Goal: Task Accomplishment & Management: Use online tool/utility

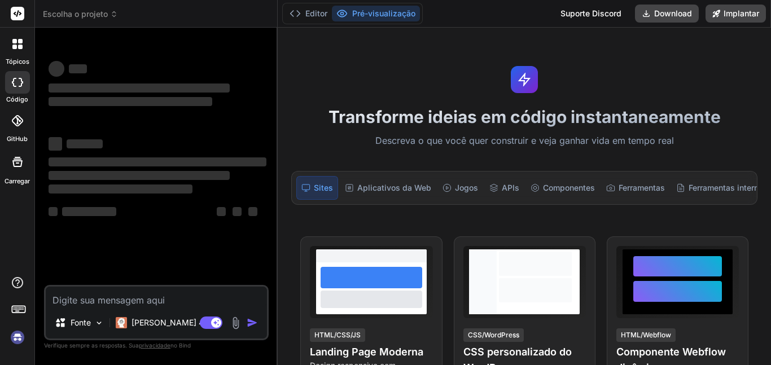
type textarea "x"
click at [67, 299] on textarea at bounding box center [156, 297] width 221 height 20
type textarea "f"
type textarea "x"
type textarea "fa"
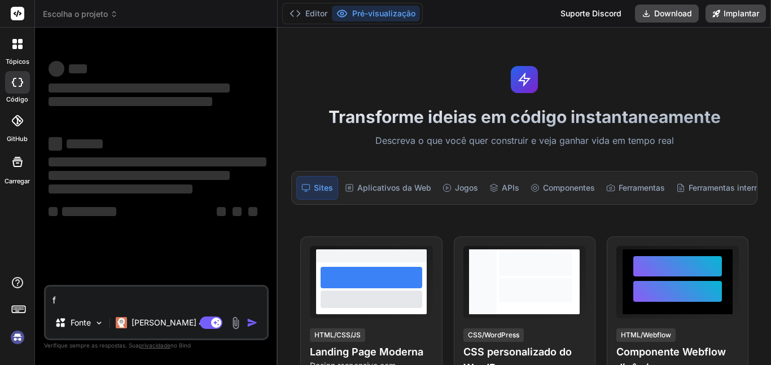
type textarea "x"
type textarea "faç"
type textarea "x"
type textarea "faça"
type textarea "x"
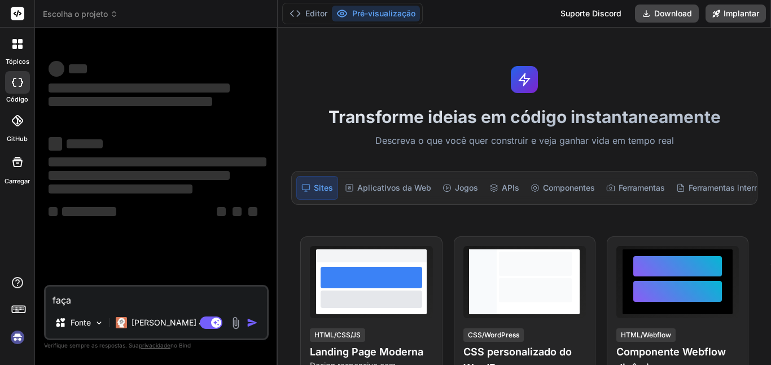
type textarea "faça"
type textarea "x"
type textarea "faça u"
type textarea "x"
type textarea "faça um"
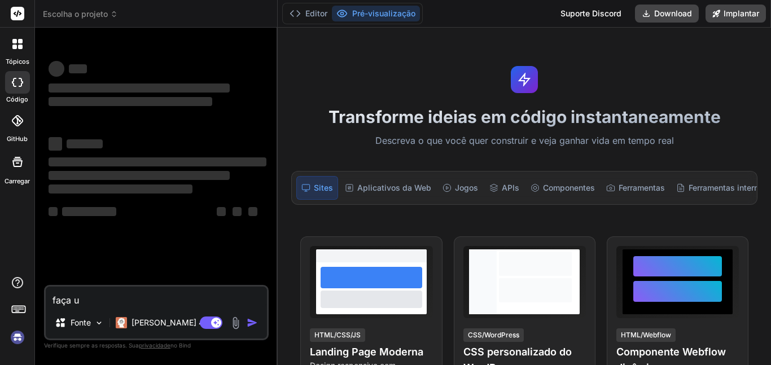
type textarea "x"
type textarea "faça um"
type textarea "x"
type textarea "faça um s"
type textarea "x"
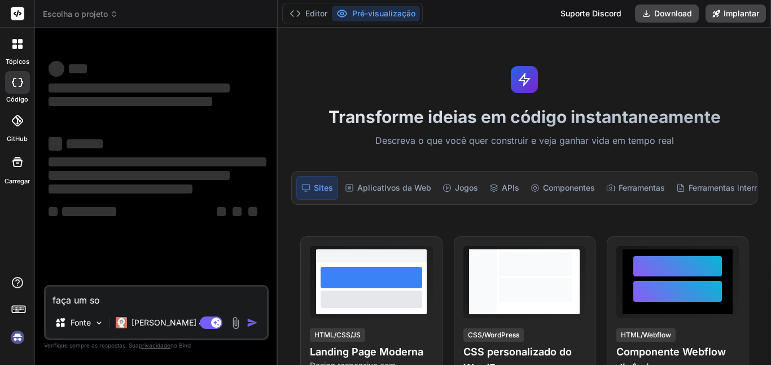
type textarea "faça um soi"
type textarea "x"
type textarea "faça um sois"
type textarea "x"
type textarea "faça um soi"
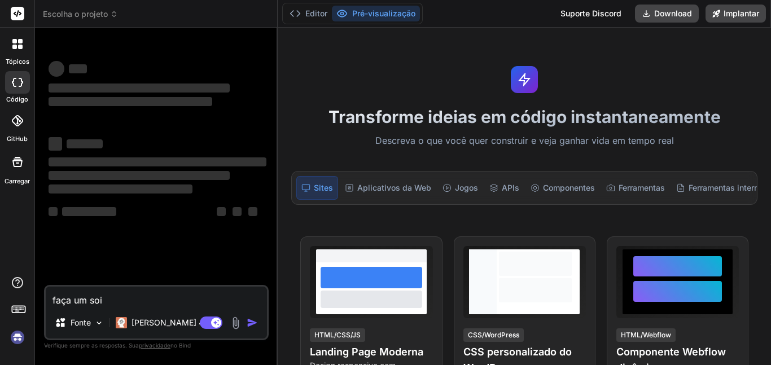
type textarea "x"
type textarea "faça um so"
type textarea "x"
type textarea "faça um s"
type textarea "x"
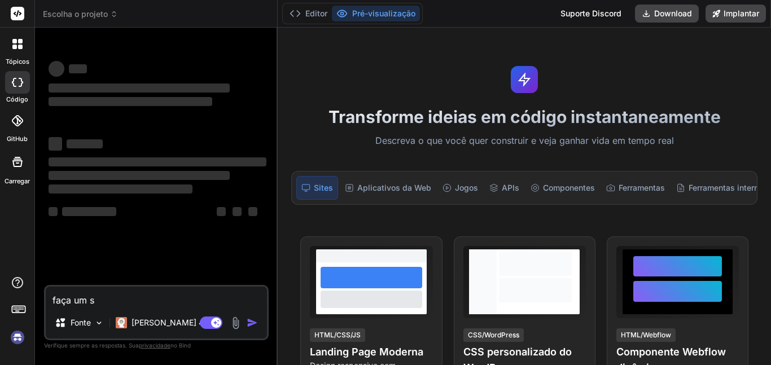
type textarea "faça um si"
type textarea "x"
type textarea "faça um sis"
type textarea "x"
type textarea "faça um sist"
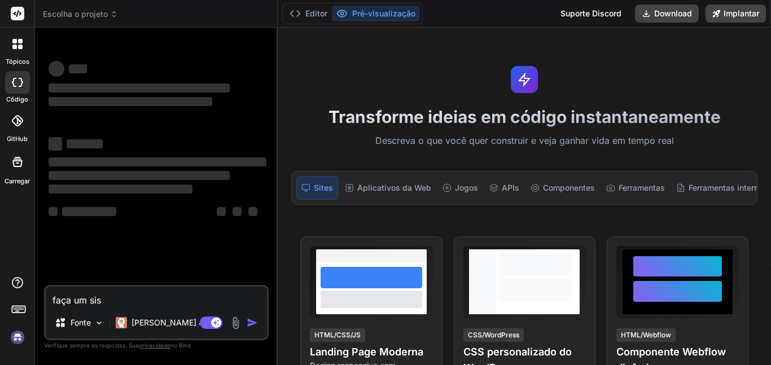
type textarea "x"
type textarea "faça um siste"
type textarea "x"
type textarea "faça um sistem"
type textarea "x"
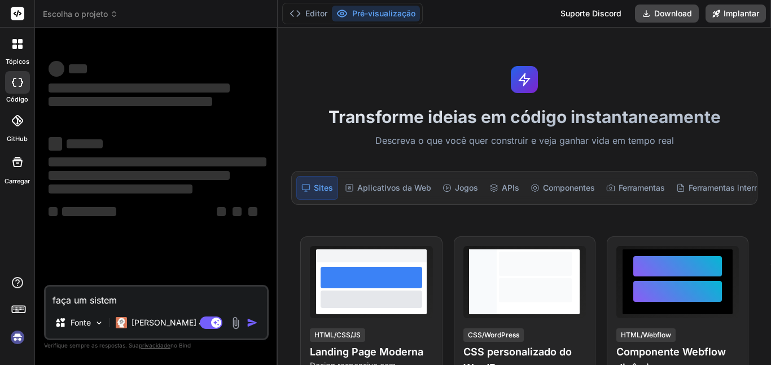
type textarea "faça um sistema"
type textarea "x"
type textarea "faça um sistema"
type textarea "x"
type textarea "faça um sistema o"
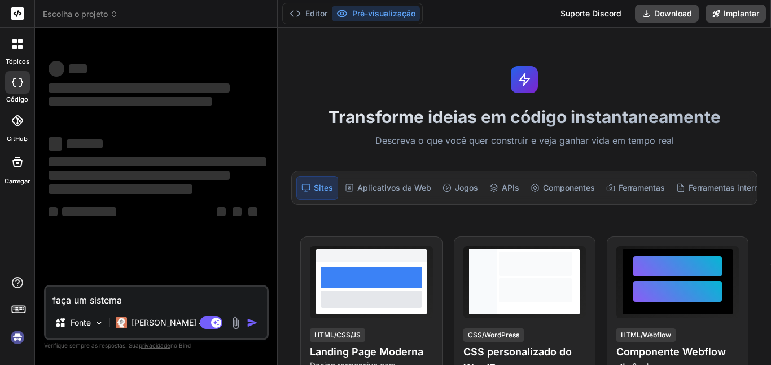
type textarea "x"
type textarea "faça um sistema od"
type textarea "x"
type textarea "faça um sistema ode"
type textarea "x"
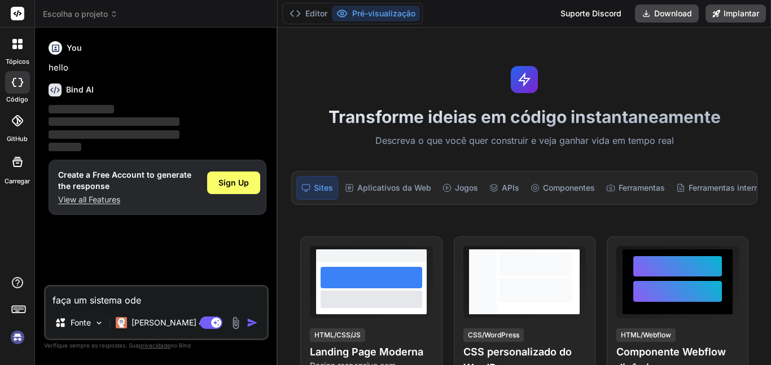
type textarea "faça um sistema od"
type textarea "x"
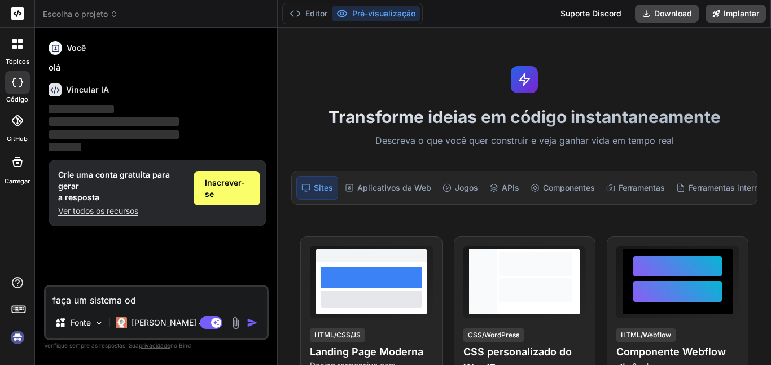
type textarea "faça um sistema o"
type textarea "x"
type textarea "faça um sistema ob"
type textarea "x"
type textarea "faça um sistema obe"
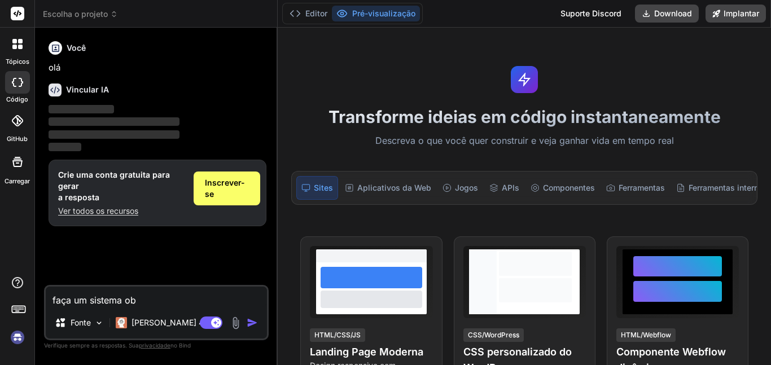
type textarea "x"
type textarea "faça um sistema obe"
click at [223, 191] on span "Inscrever-se" at bounding box center [227, 188] width 45 height 23
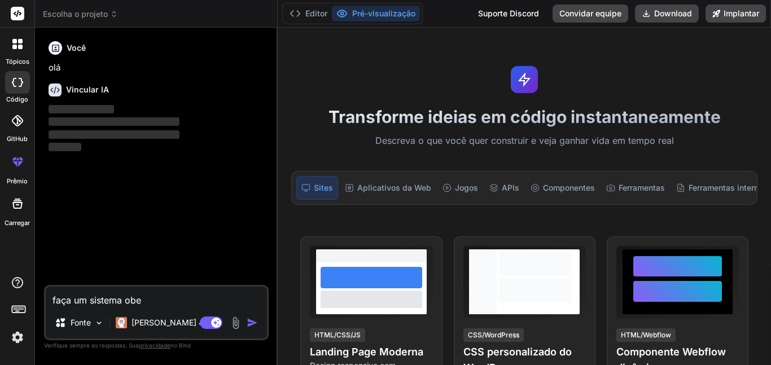
type textarea "x"
click at [169, 304] on textarea "faça um sistema obe" at bounding box center [156, 297] width 221 height 20
type textarea "faça um sistema obed"
type textarea "x"
type textarea "faça um sistema obedwe"
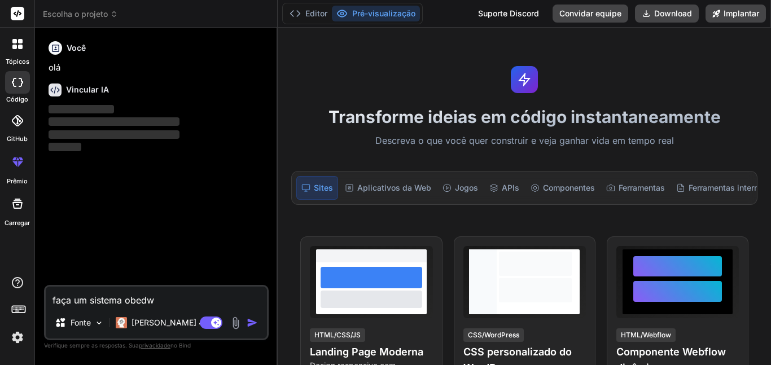
type textarea "x"
type textarea "faça um sistema obedw"
type textarea "x"
type textarea "faça um sistema obed"
type textarea "x"
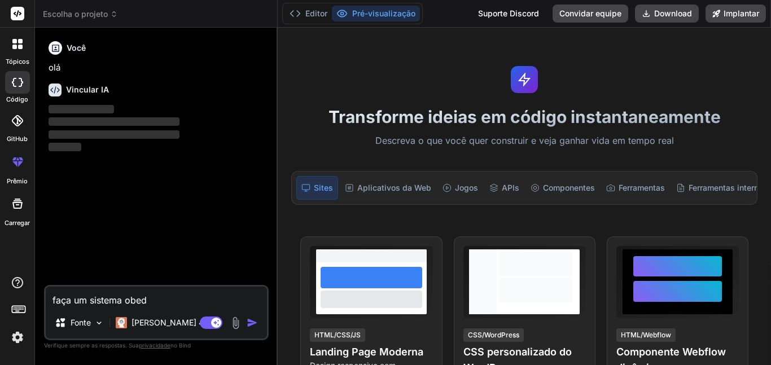
type textarea "faça um sistema obede"
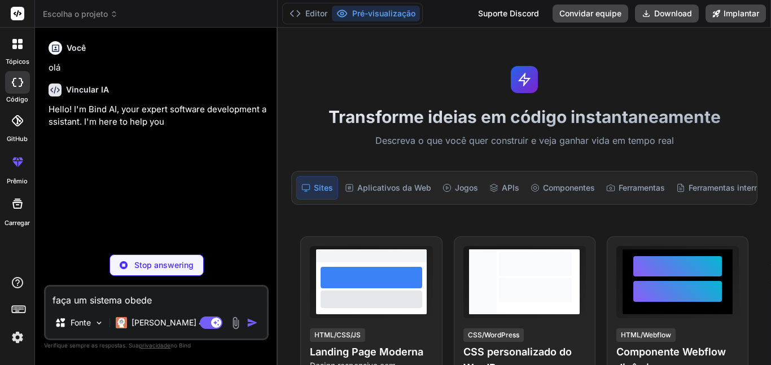
type textarea "x"
type textarea "faça um sistema obedec"
type textarea "x"
type textarea "faça um sistema obedece"
type textarea "x"
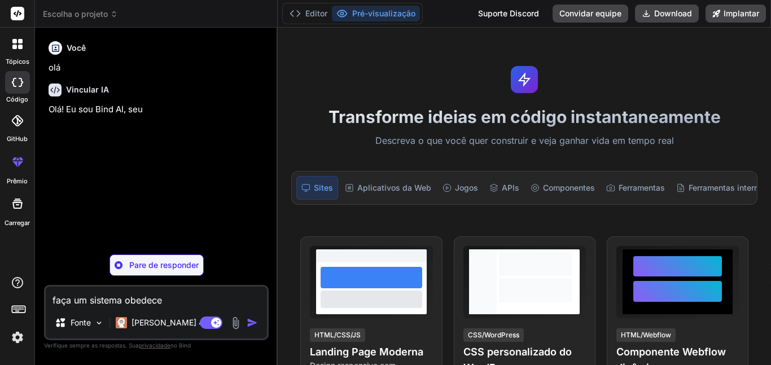
type textarea "faça um sistema obedecen"
type textarea "x"
type textarea "faça um sistema obedecend"
type textarea "x"
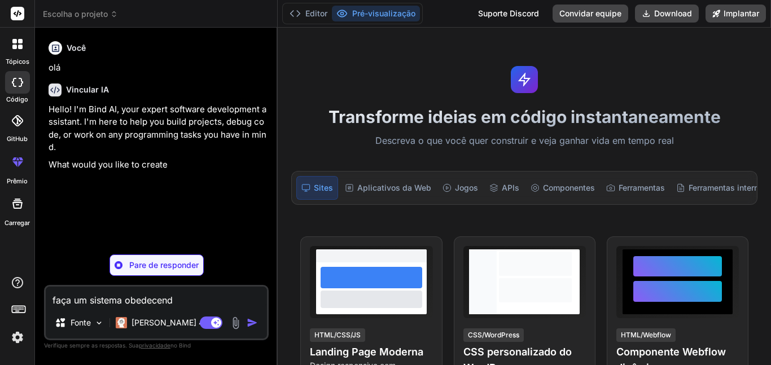
type textarea "faça um sistema obedecendo"
type textarea "x"
type textarea "faça um sistema obedecendo"
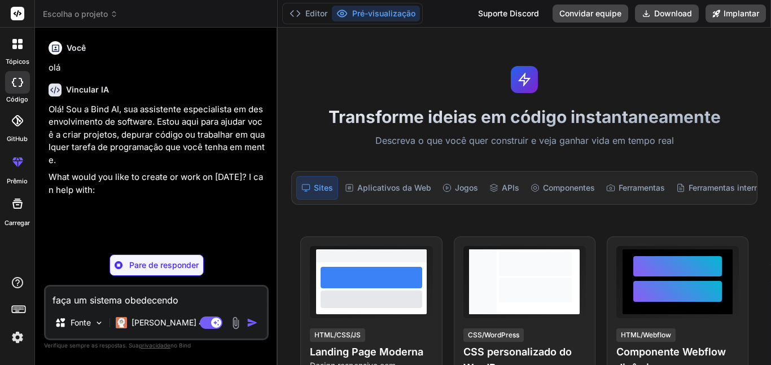
type textarea "x"
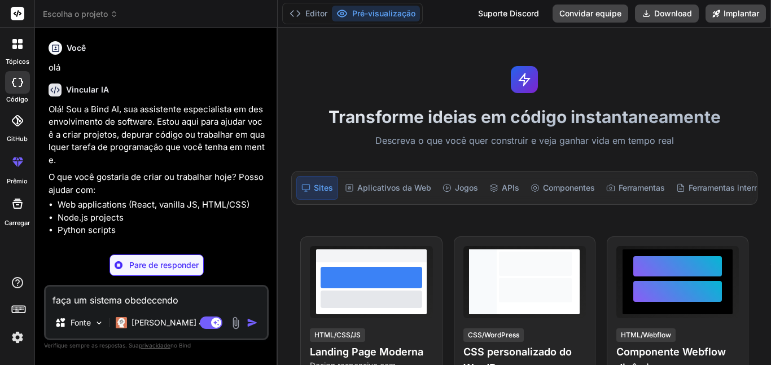
type textarea "faça um sistema obedecendo a"
type textarea "x"
type textarea "faça um sistema obedecendo a"
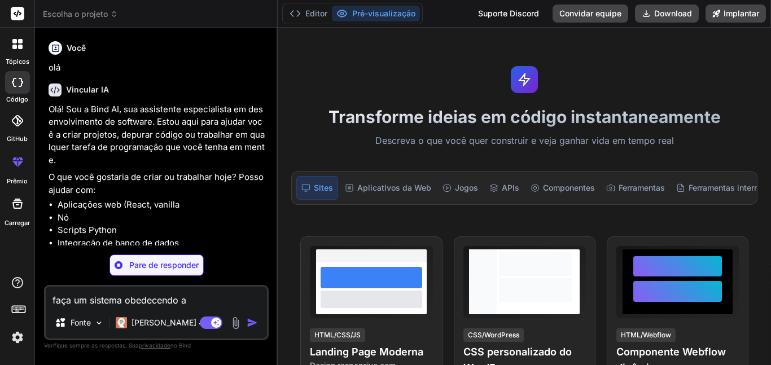
type textarea "x"
type textarea "faça um sistema obedecendo a d"
type textarea "x"
type textarea "faça um sistema obedecendo a do"
type textarea "x"
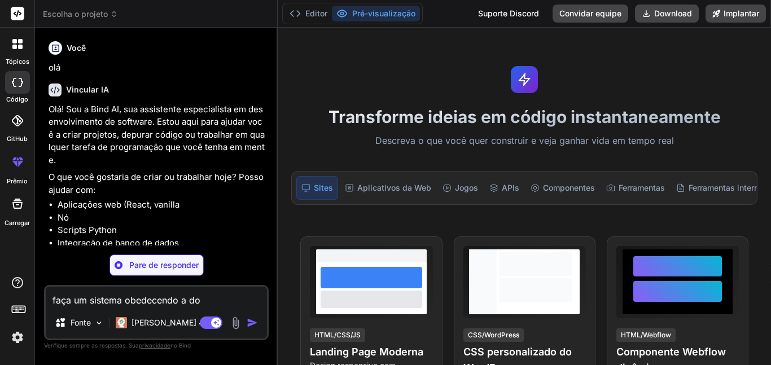
type textarea "faça um sistema obedecendo a doc"
type textarea "x"
type textarea "faça um sistema obedecendo a docu"
type textarea "x"
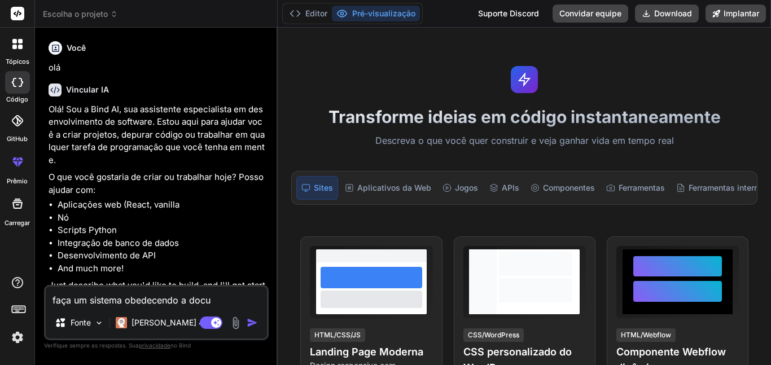
type textarea "faça um sistema obedecendo a docum"
type textarea "x"
type textarea "faça um sistema obedecendo a docume"
type textarea "x"
type textarea "faça um sistema obedecendo a documen"
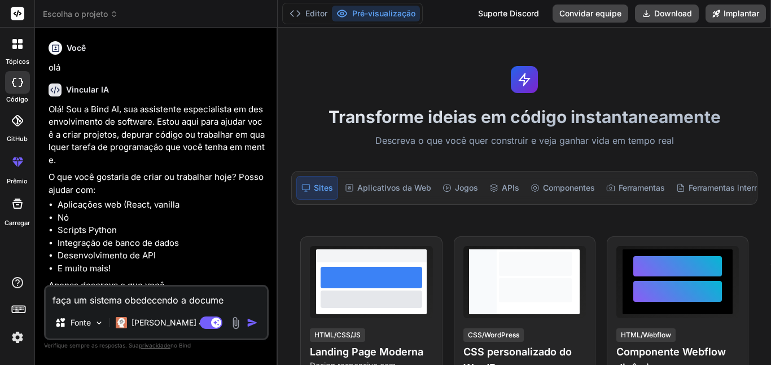
type textarea "x"
type textarea "faça um sistema obedecendo a document"
type textarea "x"
type textarea "faça um sistema obedecendo a documenta"
type textarea "x"
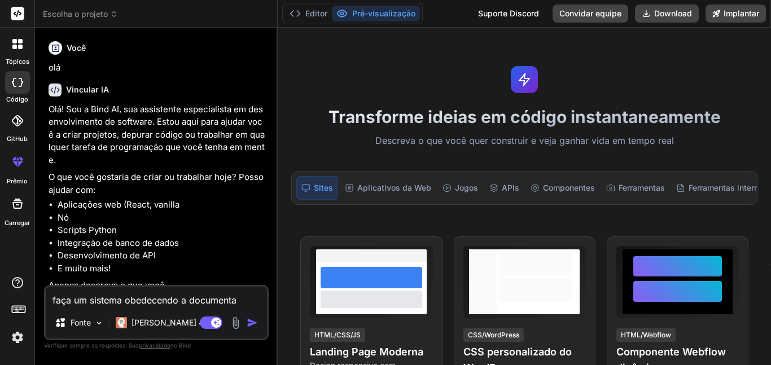
type textarea "faça um sistema obedecendo a documentaç"
type textarea "x"
type textarea "faça um sistema obedecendo a documentaça"
type textarea "x"
type textarea "faça um sistema obedecendo a documentaçao"
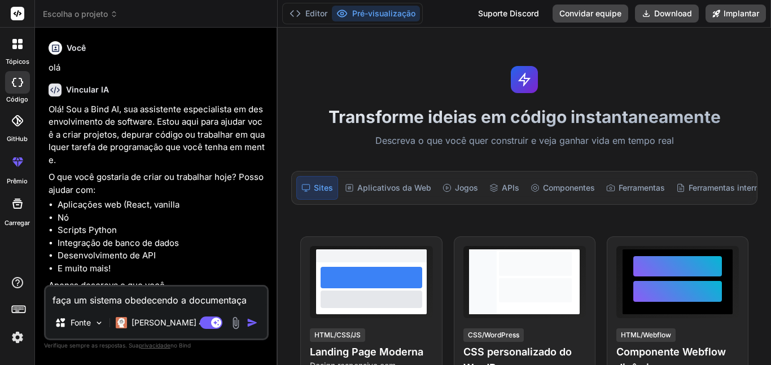
type textarea "x"
type textarea "faça um sistema obedecendo a documentaçao"
type textarea "x"
type textarea "faça um sistema obedecendo a documentaçao t"
type textarea "x"
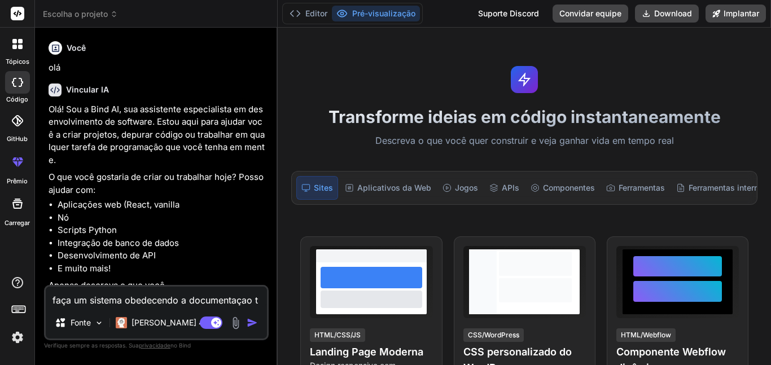
type textarea "faça um sistema obedecendo a documentaçao te"
type textarea "x"
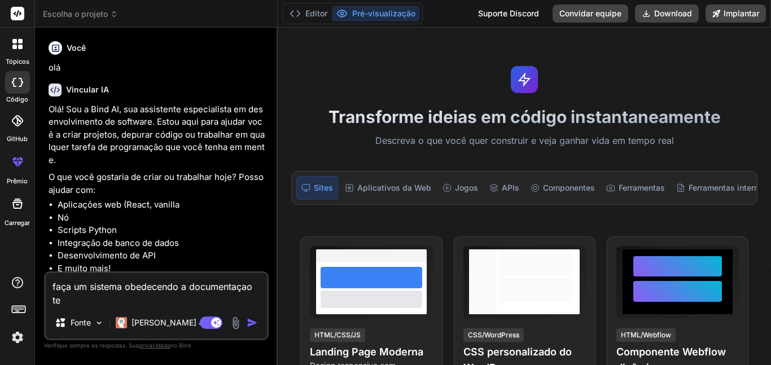
type textarea "faça um sistema obedecendo a documentaçao tec"
type textarea "x"
type textarea "faça um sistema obedecendo a documentaçao tecn"
type textarea "x"
type textarea "faça um sistema obedecendo a documentaçao tecni"
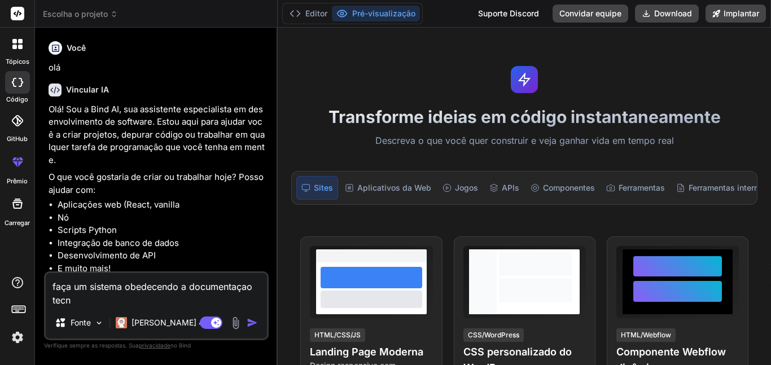
type textarea "x"
type textarea "faça um sistema obedecendo a documentaçao tecnic"
type textarea "x"
type textarea "faça um sistema obedecendo a documentaçao tecnica"
type textarea "x"
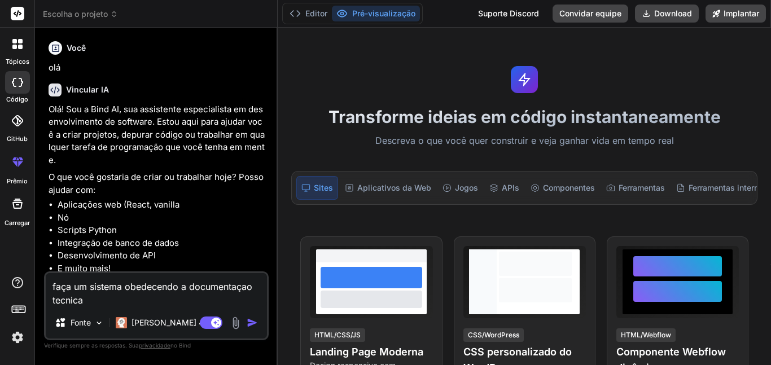
type textarea "faça um sistema obedecendo a documentaçao tecnica"
type textarea "x"
type textarea "faça um sistema obedecendo a documentaçao tecnica a"
type textarea "x"
type textarea "faça um sistema obedecendo a documentaçao tecnica ab"
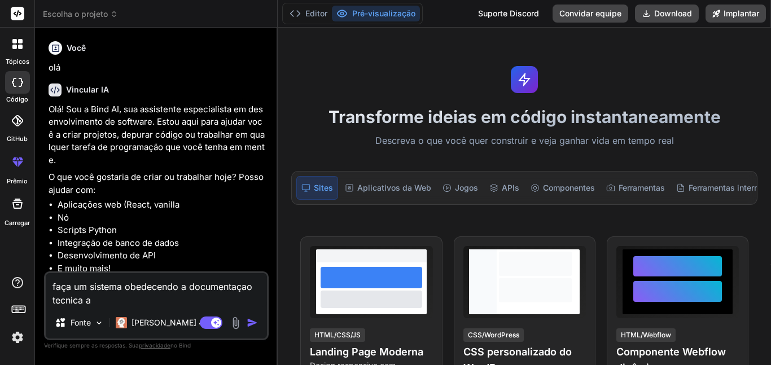
type textarea "x"
type textarea "faça um sistema obedecendo a documentaçao tecnica aba"
type textarea "x"
type textarea "faça um sistema obedecendo a documentaçao tecnica abai"
type textarea "x"
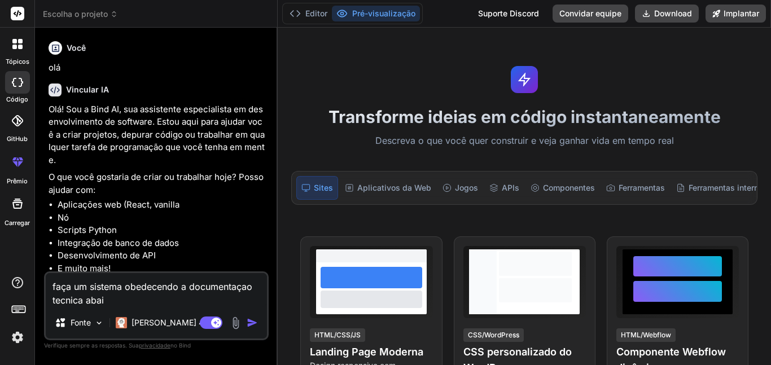
type textarea "faça um sistema obedecendo a documentaçao tecnica abaix"
type textarea "x"
type textarea "faça um sistema obedecendo a documentaçao tecnica abaixo"
type textarea "x"
type textarea "faça um sistema obedecendo a documentaçao tecnica abaixo:"
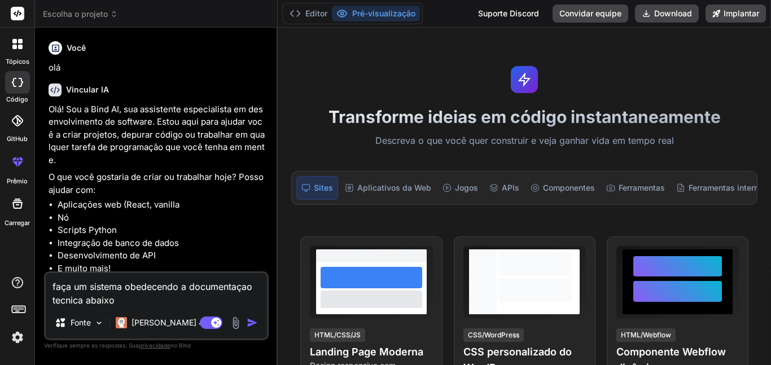
type textarea "x"
type textarea "faça um sistema obedecendo a documentaçao tecnica abaixo:"
click at [99, 325] on img at bounding box center [99, 323] width 10 height 10
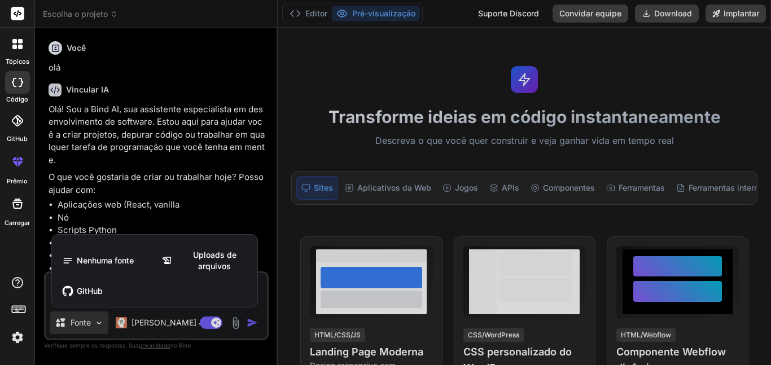
click at [101, 323] on div at bounding box center [385, 182] width 771 height 365
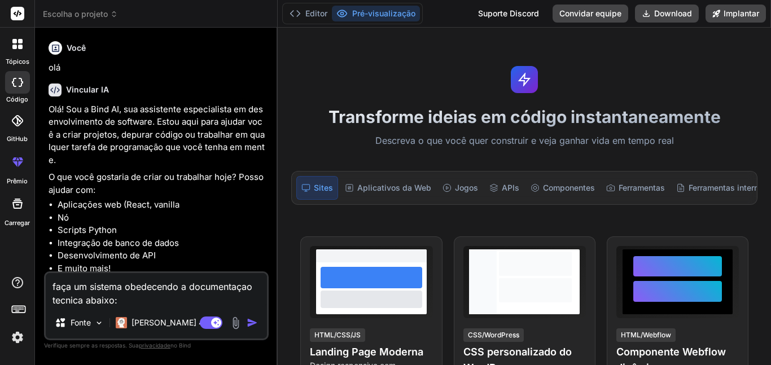
type textarea "x"
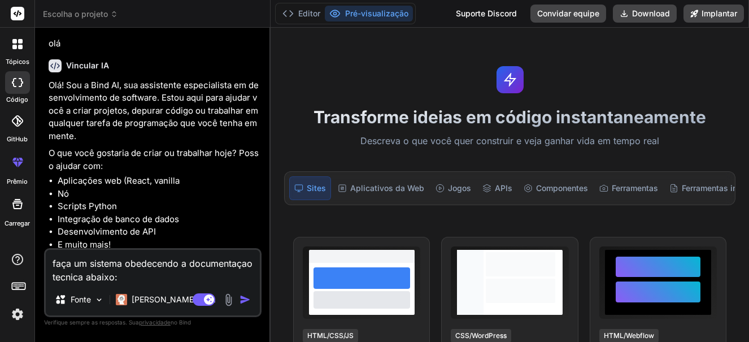
scroll to position [47, 0]
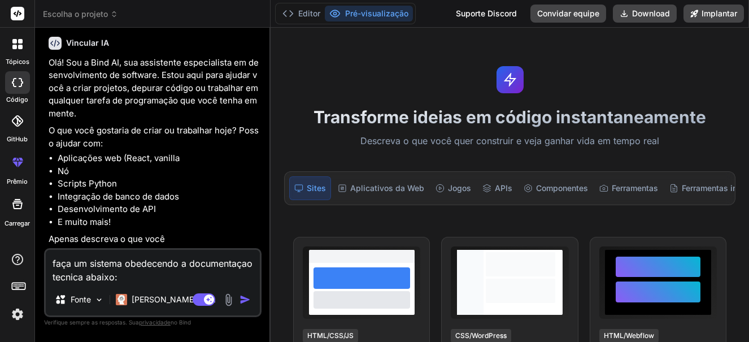
drag, startPoint x: 128, startPoint y: 277, endPoint x: 87, endPoint y: 274, distance: 40.7
click at [87, 274] on textarea "faça um sistema obedecendo a documentaçao tecnica abaixo:" at bounding box center [153, 267] width 214 height 34
type textarea "faça um sistema obedecendo a documentaçao tecnica e"
type textarea "x"
type textarea "faça um sistema obedecendo a documentaçao tecnica em"
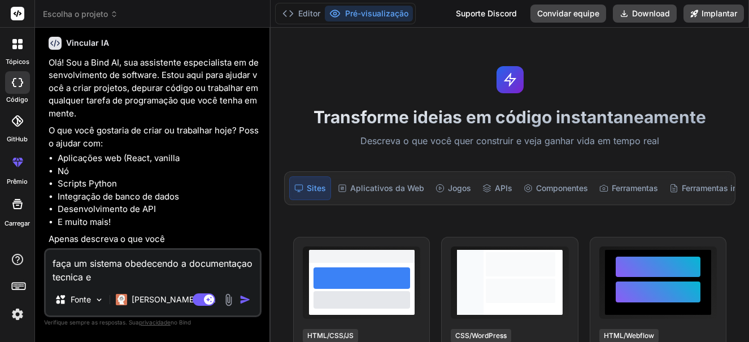
type textarea "x"
type textarea "faça um sistema obedecendo a documentaçao tecnica em"
type textarea "x"
type textarea "faça um sistema obedecendo a documentaçao tecnica em a"
type textarea "x"
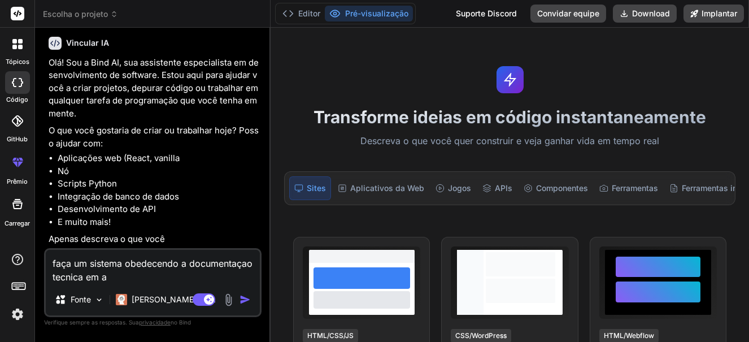
type textarea "faça um sistema obedecendo a documentaçao tecnica em an"
type textarea "x"
type textarea "faça um sistema obedecendo a documentaçao tecnica em ane"
type textarea "x"
type textarea "faça um sistema obedecendo a documentaçao tecnica em anex"
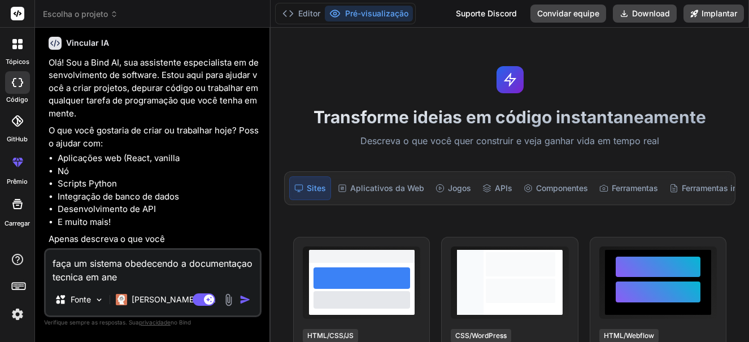
type textarea "x"
type textarea "faça um sistema obedecendo a documentaçao tecnica em anexo"
type textarea "x"
type textarea "faça um sistema obedecendo a documentaçao tecnica em anexo"
type textarea "x"
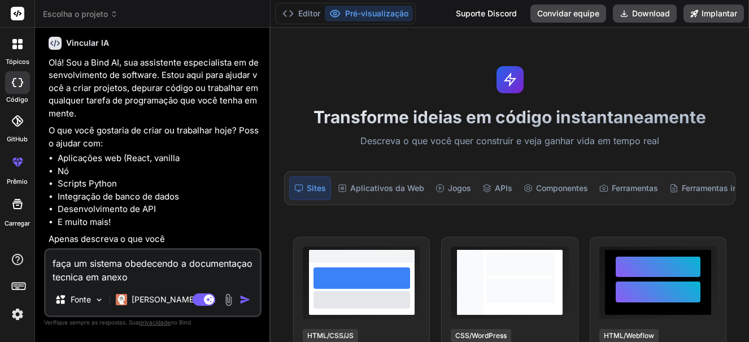
type textarea "faça um sistema obedecendo a documentaçao tecnica em anexo d"
type textarea "x"
type textarea "faça um sistema obedecendo a documentaçao tecnica em anexo de"
type textarea "x"
type textarea "faça um sistema obedecendo a documentaçao tecnica em anexo dei"
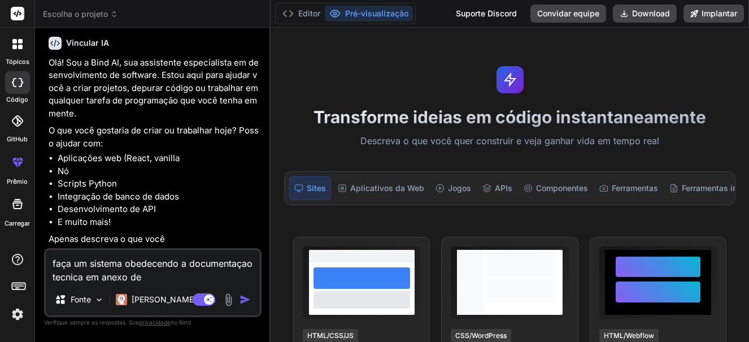
type textarea "x"
type textarea "faça um sistema obedecendo a documentaçao tecnica em anexo deix"
type textarea "x"
type textarea "faça um sistema obedecendo a documentaçao tecnica em anexo deixa"
type textarea "x"
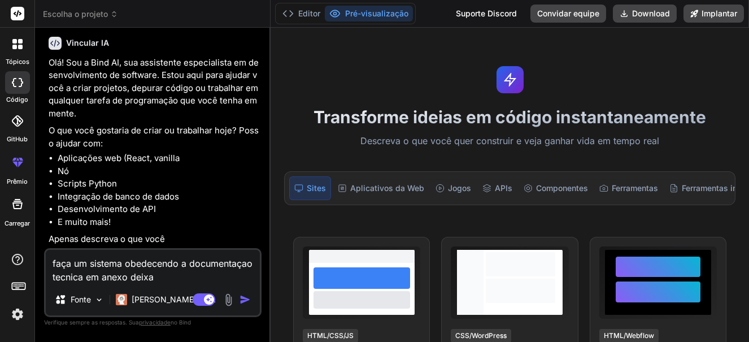
type textarea "faça um sistema obedecendo a documentaçao tecnica em anexo deixan"
type textarea "x"
type textarea "faça um sistema obedecendo a documentaçao tecnica em anexo deixand"
type textarea "x"
type textarea "faça um sistema obedecendo a documentaçao tecnica em anexo deixando"
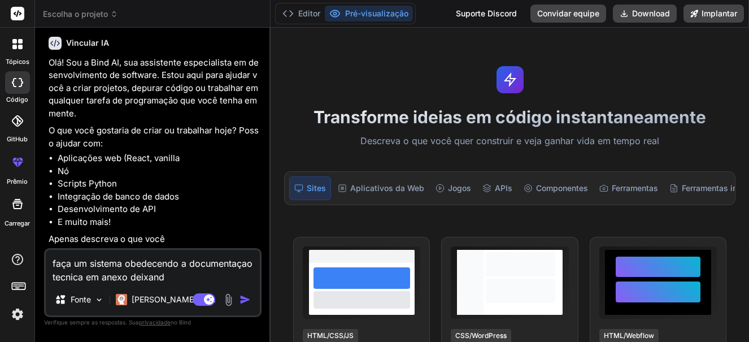
type textarea "x"
type textarea "faça um sistema obedecendo a documentaçao tecnica em anexo deixando"
type textarea "x"
type textarea "faça um sistema obedecendo a documentaçao tecnica em anexo deixando m"
type textarea "x"
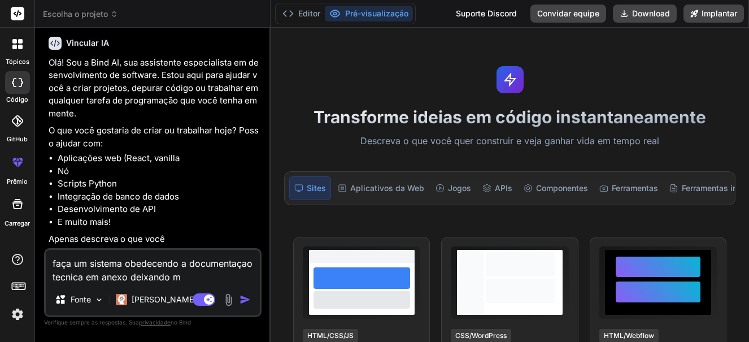
type textarea "faça um sistema obedecendo a documentaçao tecnica em anexo deixando mo"
type textarea "x"
type textarea "faça um sistema obedecendo a documentaçao tecnica em anexo deixando mod"
type textarea "x"
type textarea "faça um sistema obedecendo a documentaçao tecnica em anexo deixando mode"
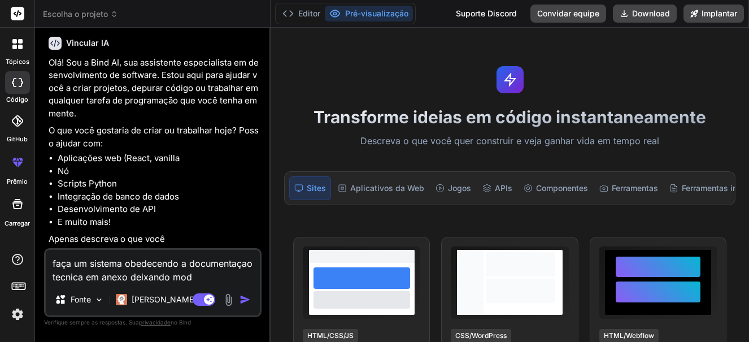
type textarea "x"
type textarea "faça um sistema obedecendo a documentaçao tecnica em anexo deixando moder"
type textarea "x"
type textarea "faça um sistema obedecendo a documentaçao tecnica em anexo deixando modern"
type textarea "x"
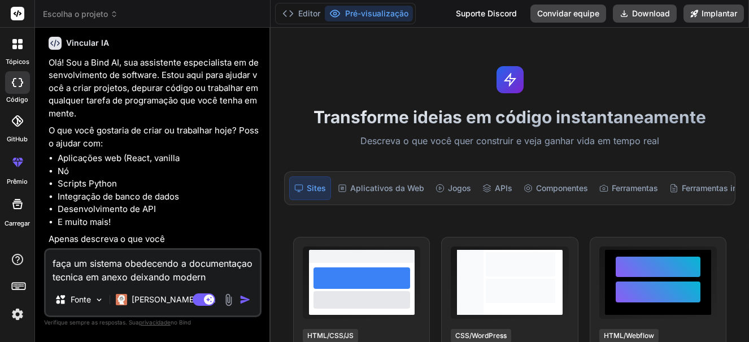
type textarea "faça um sistema obedecendo a documentaçao tecnica em anexo deixando moderno"
type textarea "x"
type textarea "faça um sistema obedecendo a documentaçao tecnica em anexo deixando moderno"
type textarea "x"
type textarea "faça um sistema obedecendo a documentaçao tecnica em anexo deixando moderno e"
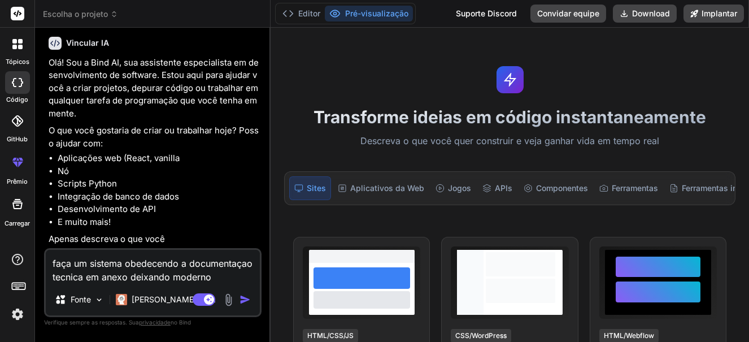
type textarea "x"
type textarea "faça um sistema obedecendo a documentaçao tecnica em anexo deixando moderno e"
type textarea "x"
type textarea "faça um sistema obedecendo a documentaçao tecnica em anexo deixando moderno e p"
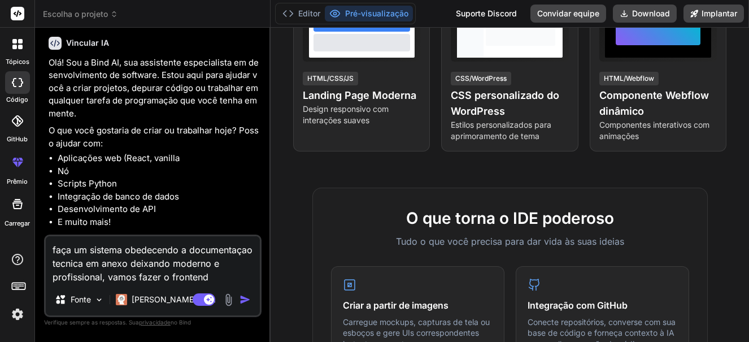
scroll to position [271, 0]
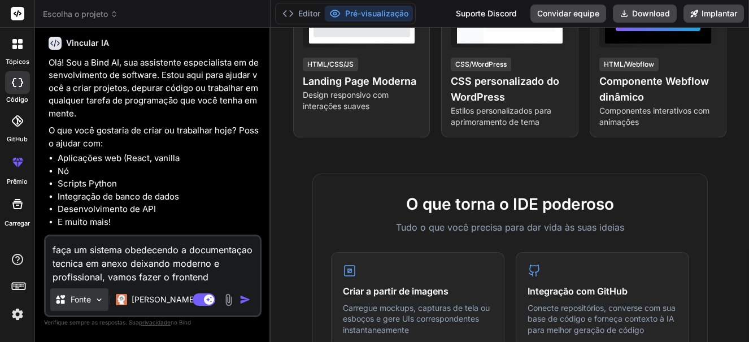
click at [86, 302] on font "Fonte" at bounding box center [81, 299] width 20 height 10
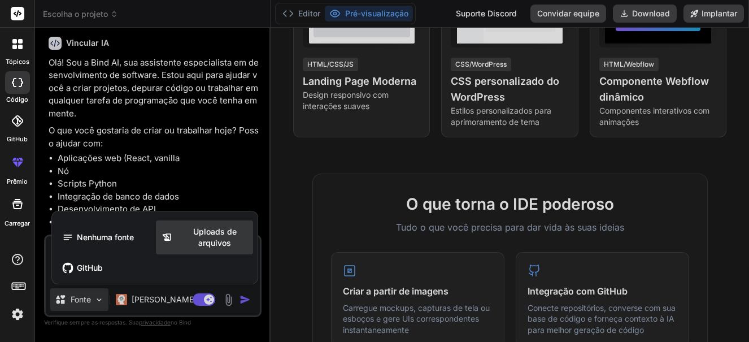
click at [225, 240] on font "Uploads de arquivos" at bounding box center [214, 236] width 43 height 21
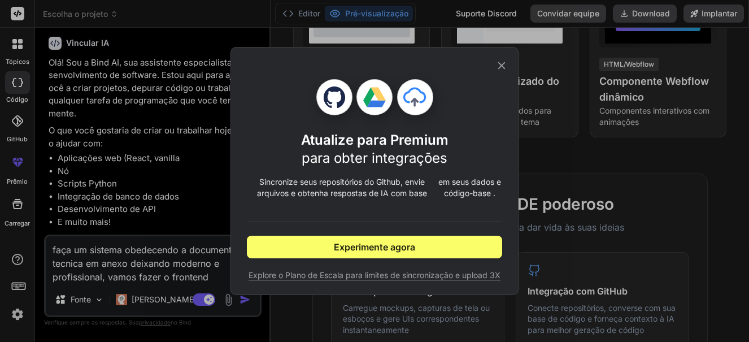
click at [499, 69] on icon at bounding box center [501, 65] width 12 height 12
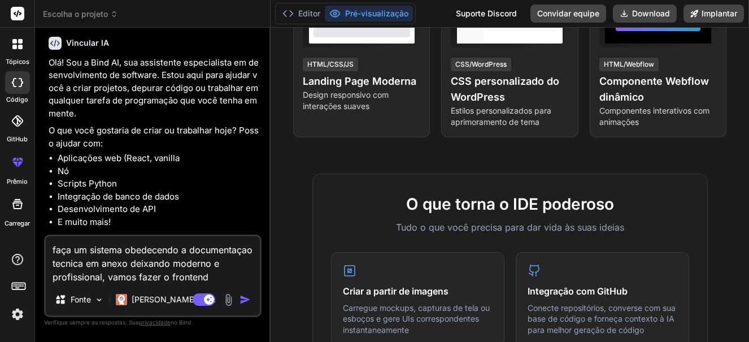
click at [229, 299] on img at bounding box center [228, 299] width 13 height 13
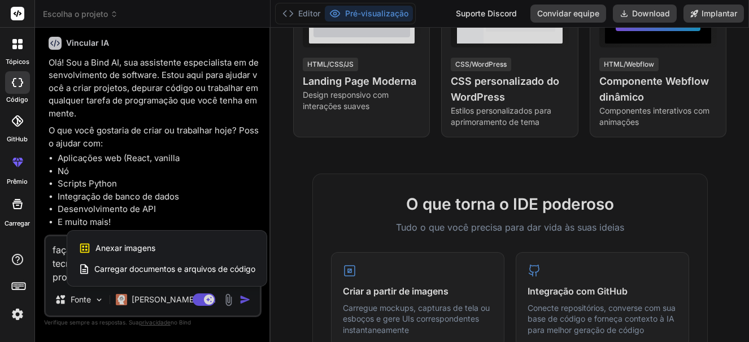
click at [132, 270] on font "Carregar documentos e arquivos de código" at bounding box center [174, 269] width 161 height 10
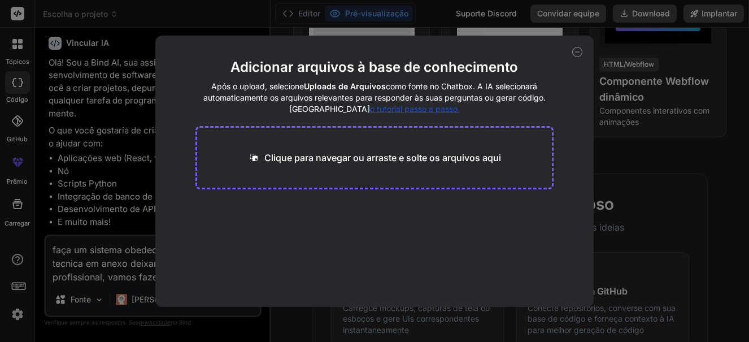
click at [312, 161] on font "Clique para navegar ou arraste e solte os arquivos aqui" at bounding box center [382, 157] width 237 height 11
click at [577, 53] on icon at bounding box center [577, 52] width 10 height 10
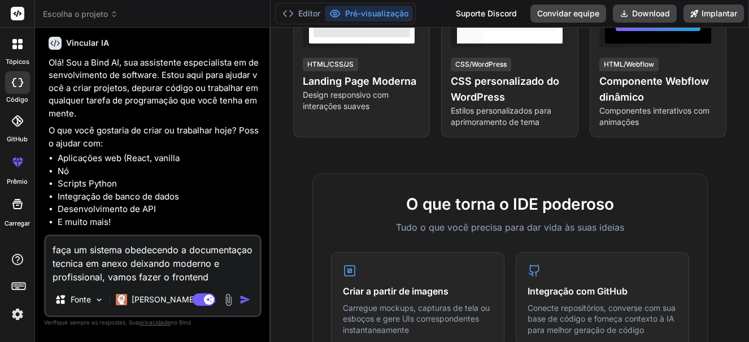
click at [220, 278] on textarea "faça um sistema obedecendo a documentaçao tecnica em anexo deixando moderno e p…" at bounding box center [153, 259] width 214 height 47
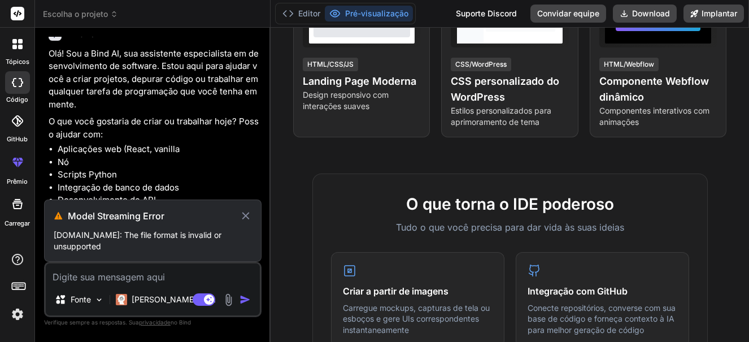
scroll to position [38, 0]
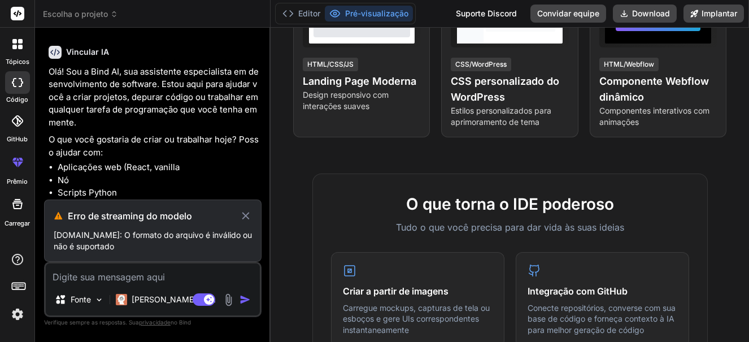
click at [244, 218] on icon at bounding box center [245, 216] width 12 height 14
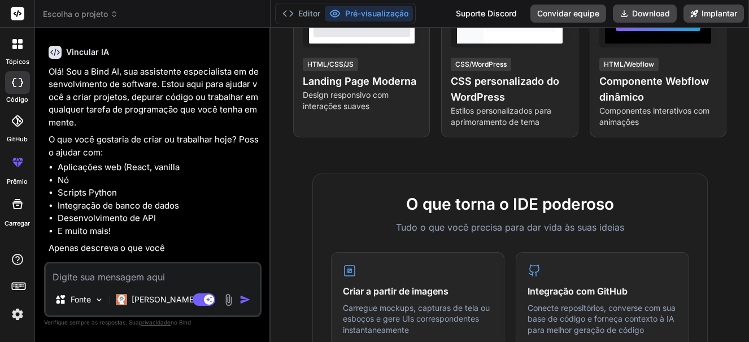
click at [161, 277] on textarea at bounding box center [153, 273] width 214 height 20
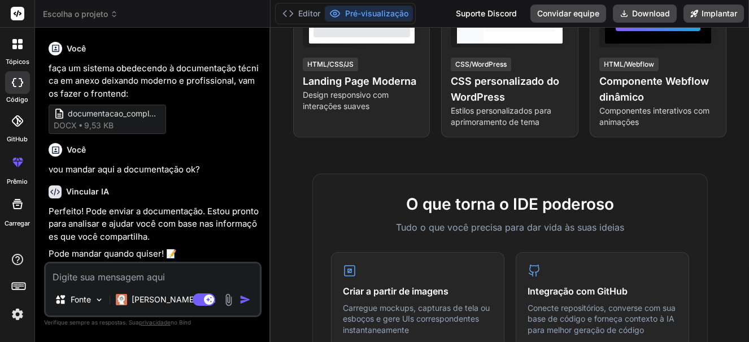
scroll to position [259, 0]
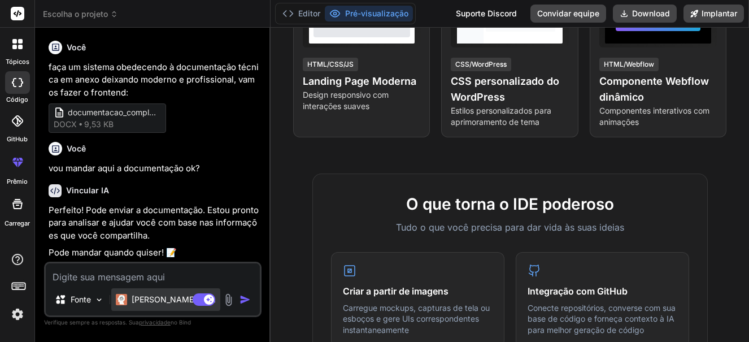
click at [167, 300] on font "Cláudio 4 S.." at bounding box center [174, 299] width 84 height 10
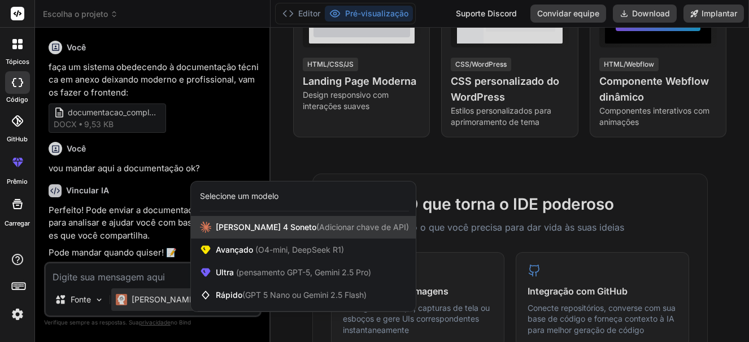
click at [314, 233] on div "Claude 4 Soneto (Adicionar chave de API)" at bounding box center [303, 227] width 225 height 23
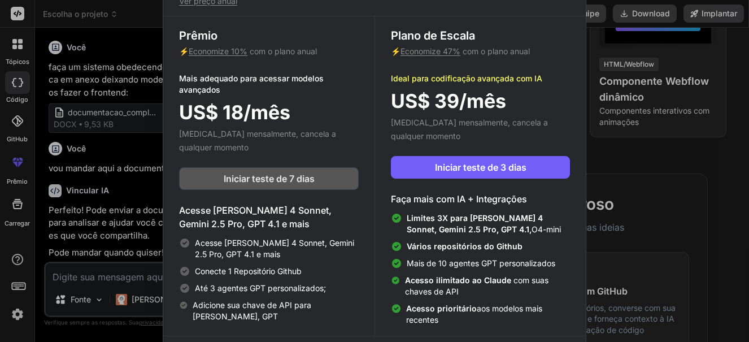
scroll to position [30, 0]
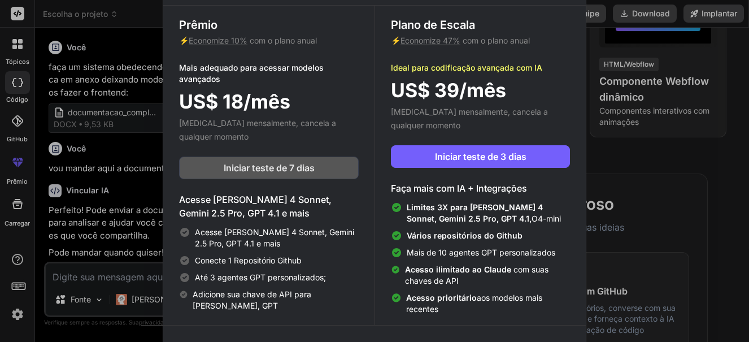
click at [269, 172] on font "Iniciar teste de 7 dias" at bounding box center [269, 167] width 91 height 11
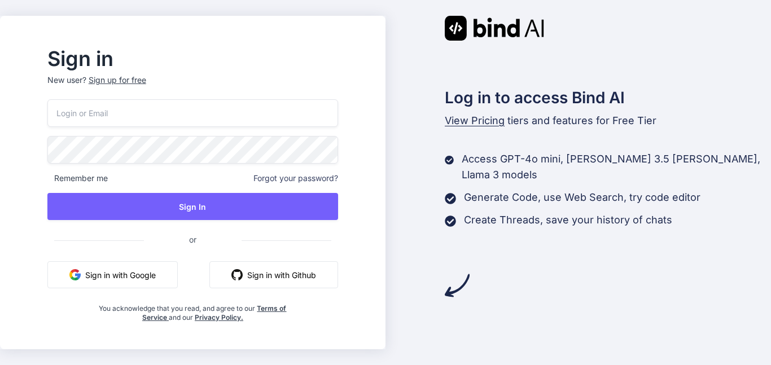
click at [156, 271] on button "Sign in with Google" at bounding box center [112, 274] width 130 height 27
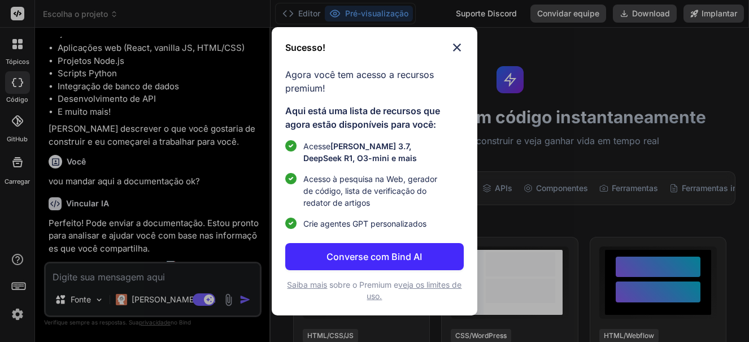
scroll to position [169, 0]
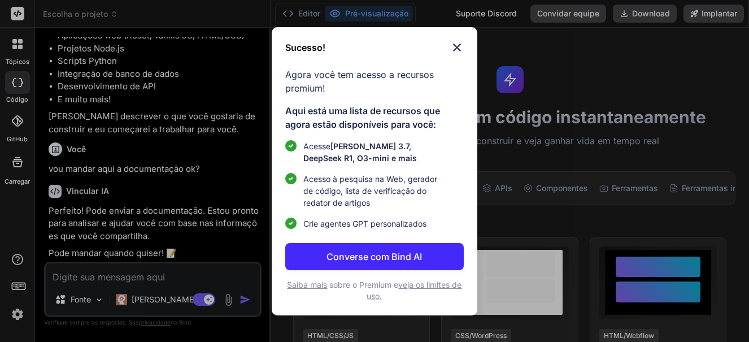
click at [357, 261] on font "Converse com Bind AI" at bounding box center [373, 256] width 95 height 11
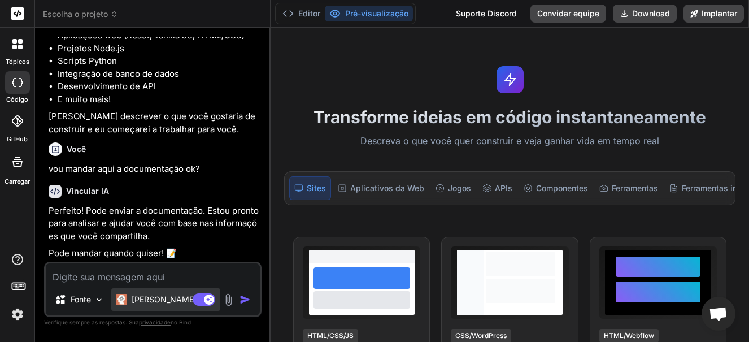
click at [172, 299] on font "Cláudio 4 S.." at bounding box center [174, 299] width 84 height 10
click at [93, 300] on div "Fonte" at bounding box center [79, 299] width 58 height 23
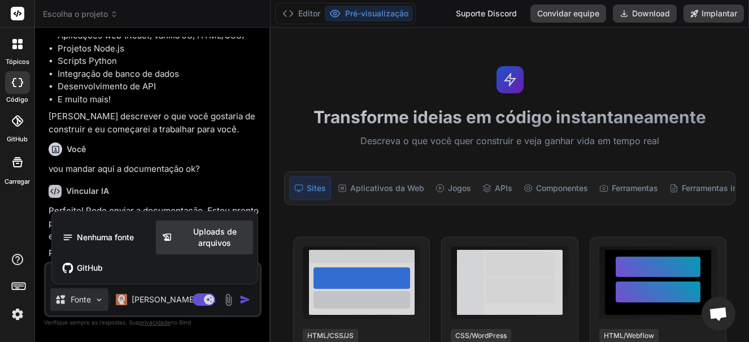
click at [205, 241] on font "Uploads de arquivos" at bounding box center [214, 236] width 43 height 21
type textarea "x"
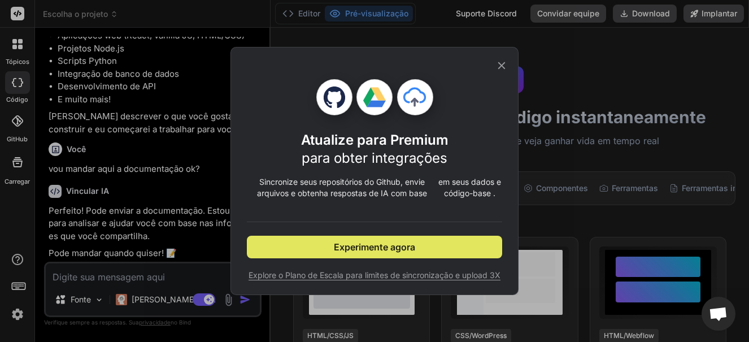
click at [334, 250] on font "Experimente agora" at bounding box center [374, 246] width 81 height 11
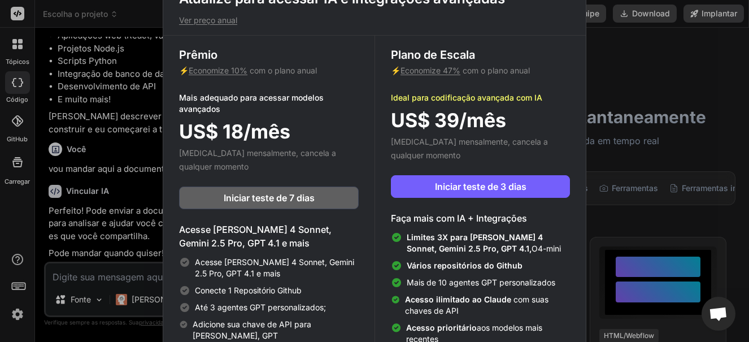
click at [617, 76] on div "Atualize para acessar IA e integrações avançadas Ver preço anual Prêmio ⚡ Econo…" at bounding box center [374, 171] width 749 height 342
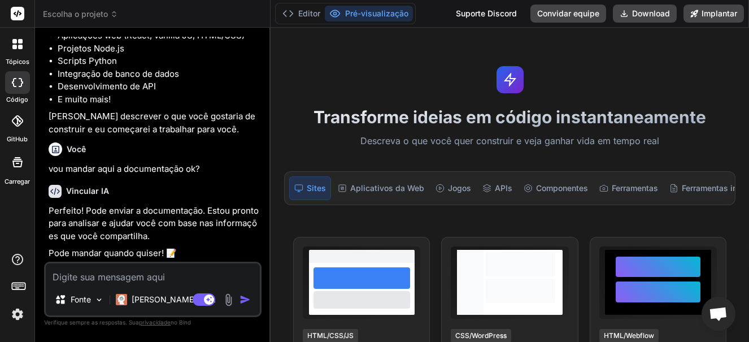
scroll to position [170, 0]
click at [99, 274] on textarea at bounding box center [153, 273] width 214 height 20
paste textarea "Documentação Técnica Sistema de Controle de Gastos com Combustível Versão: 1.0 …"
type textarea "Documentação Técnica Sistema de Controle de Gastos com Combustível Versão: 1.0 …"
type textarea "x"
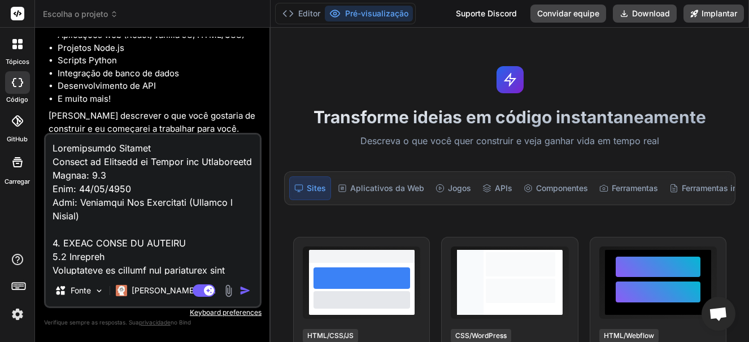
scroll to position [12479, 0]
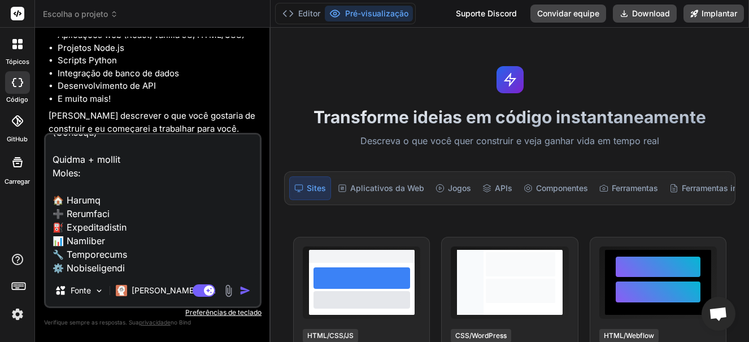
type textarea "Documentação Técnica Sistema de Controle de Gastos com Combustível Versão: 1.0 …"
type textarea "x"
type textarea "Documentação Técnica Sistema de Controle de Gastos com Combustível Versão: 1.0 …"
type textarea "x"
type textarea "Documentação Técnica Sistema de Controle de Gastos com Combustível Versão: 1.0 …"
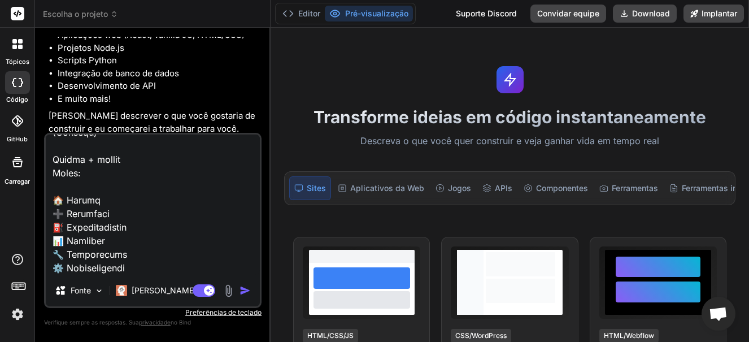
type textarea "x"
type textarea "Documentação Técnica Sistema de Controle de Gastos com Combustível Versão: 1.0 …"
type textarea "x"
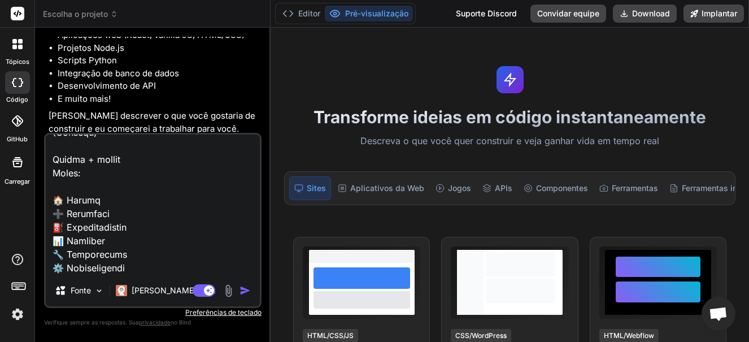
type textarea "Documentação Técnica Sistema de Controle de Gastos com Combustível Versão: 1.0 …"
type textarea "x"
click at [90, 261] on textarea at bounding box center [153, 204] width 214 height 140
type textarea "Documentação Técnica Sistema de Controle de Gastos com Combustível Versão: 1.0 …"
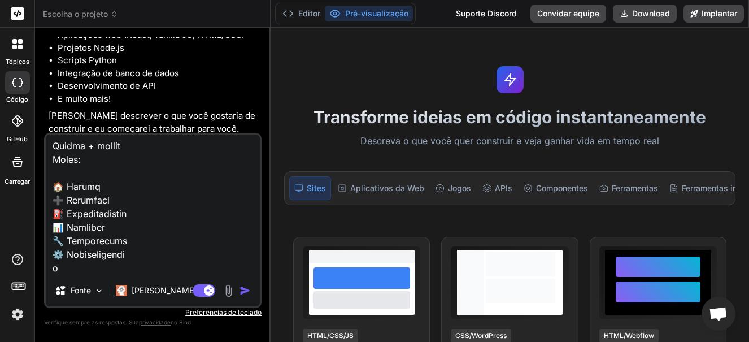
type textarea "x"
type textarea "Documentação Técnica Sistema de Controle de Gastos com Combustível Versão: 1.0 …"
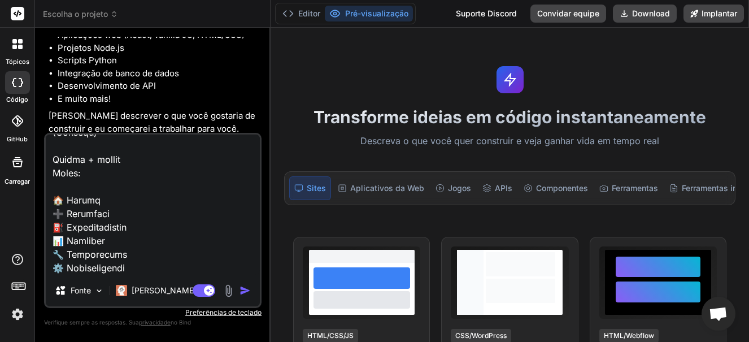
type textarea "x"
type textarea "Documentação Técnica Sistema de Controle de Gastos com Combustível Versão: 1.0 …"
type textarea "x"
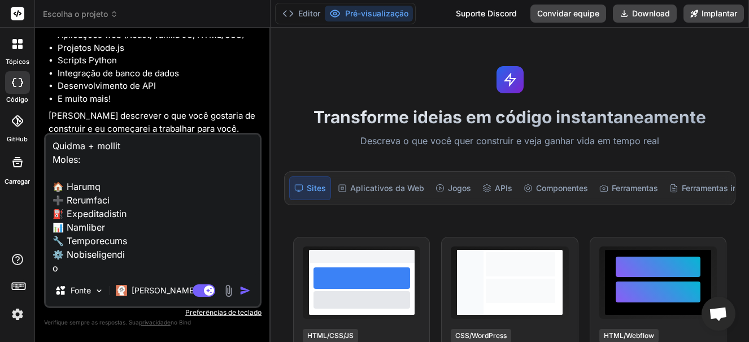
type textarea "Documentação Técnica Sistema de Controle de Gastos com Combustível Versão: 1.0 …"
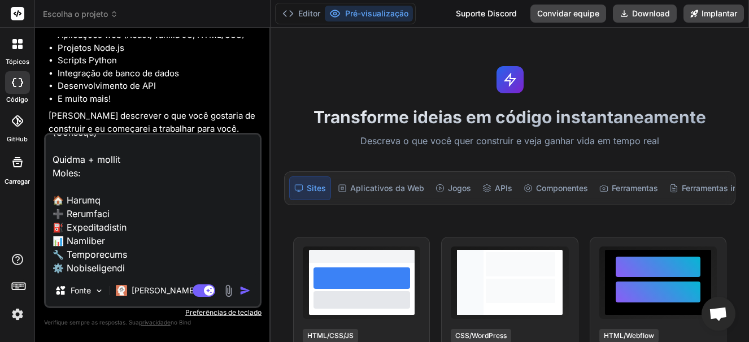
type textarea "x"
type textarea "Documentação Técnica Sistema de Controle de Gastos com Combustível Versão: 1.0 …"
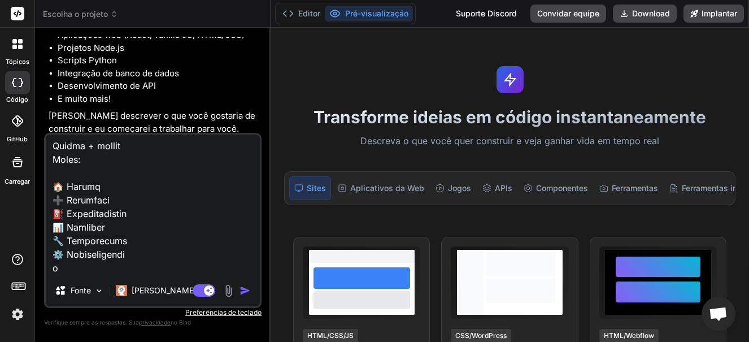
type textarea "x"
type textarea "Documentação Técnica Sistema de Controle de Gastos com Combustível Versão: 1.0 …"
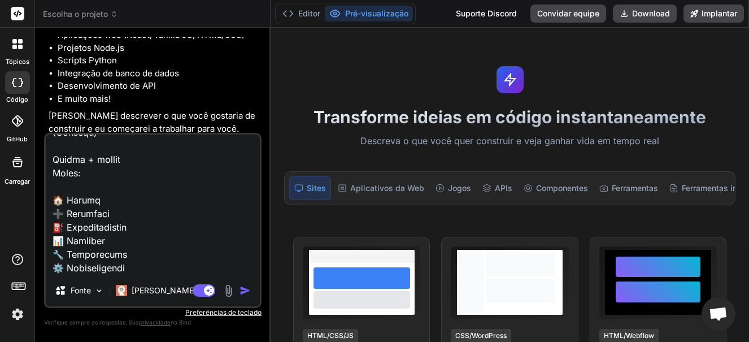
type textarea "x"
click at [81, 265] on textarea at bounding box center [153, 204] width 214 height 140
paste textarea "6.4 Fluxo: Análises e Gráficos Tela de Análises: Filtros Globais (topo): Períod…"
type textarea "Documentação Técnica Sistema de Controle de Gastos com Combustível Versão: 1.0 …"
type textarea "x"
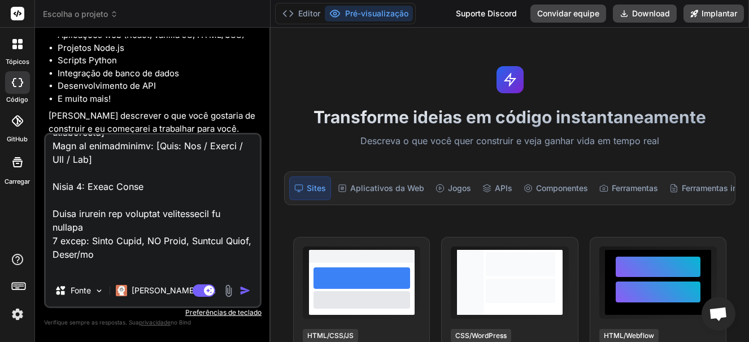
scroll to position [20499, 0]
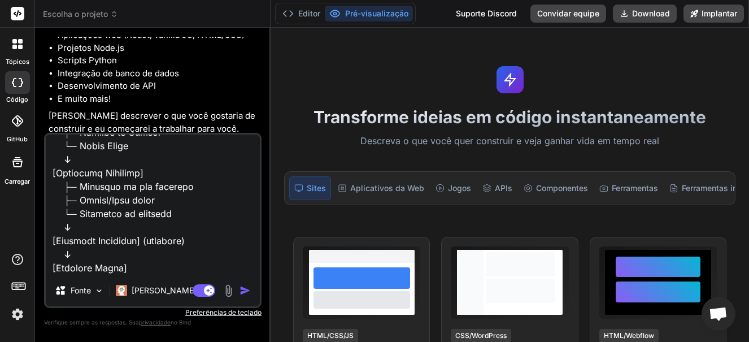
click at [151, 266] on textarea at bounding box center [153, 204] width 214 height 140
paste textarea "8.4 Fluxo: Configurar Metas [Primeiro Uso ou Ajuste] ↓ [Menu > Configurações] ↓…"
type textarea "Documentação Técnica Sistema de Controle de Gastos com Combustível Versão: 1.0 …"
type textarea "x"
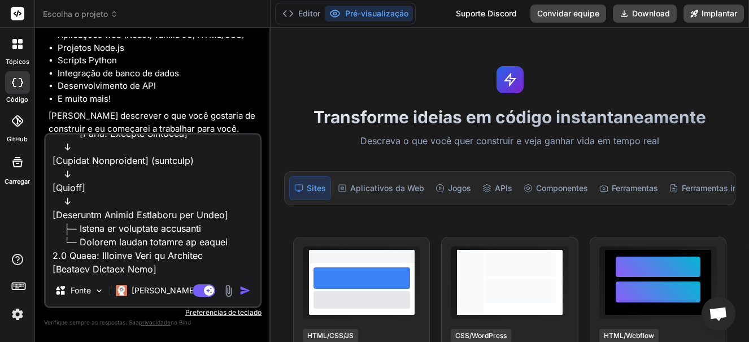
scroll to position [26690, 0]
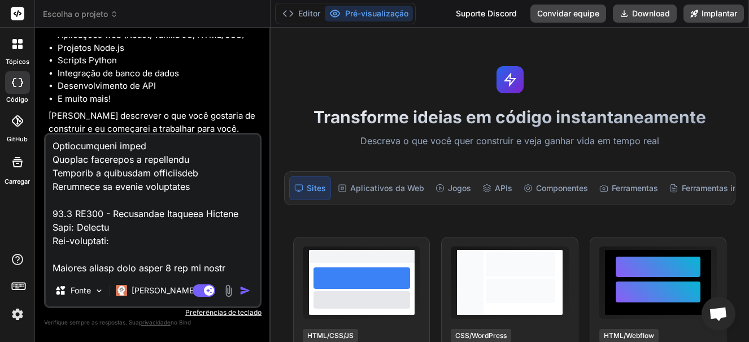
click at [243, 269] on textarea at bounding box center [153, 204] width 214 height 140
paste textarea "Fluxo Principal: Usuário navega para "Análises" Sistema carrega dados do mês at…"
type textarea "Documentação Técnica Sistema de Controle de Gastos com Combustível Versão: 1.0 …"
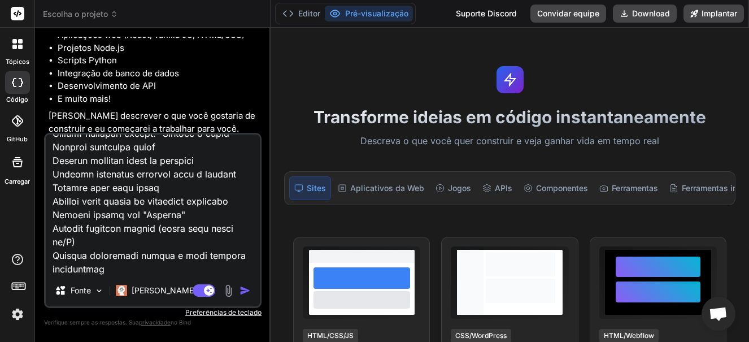
type textarea "x"
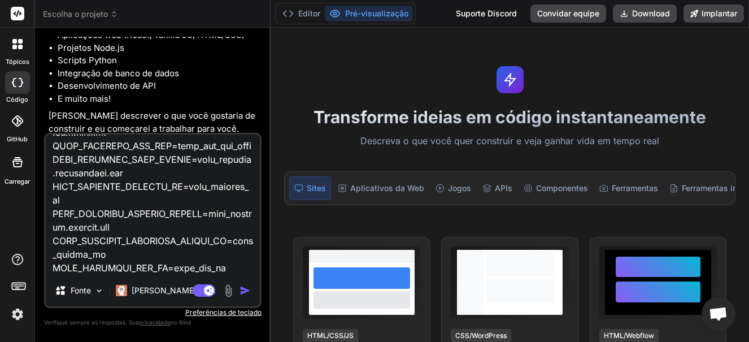
click at [218, 269] on textarea at bounding box center [153, 204] width 214 height 140
paste textarea "14. CONSIDERAÇÕES TÉCNICAS E BOAS PRÁTICAS 14.1 Performance Otimizações Obrigat…"
type textarea "Documentação Técnica Sistema de Controle de Gastos com Combustível Versão: 1.0 …"
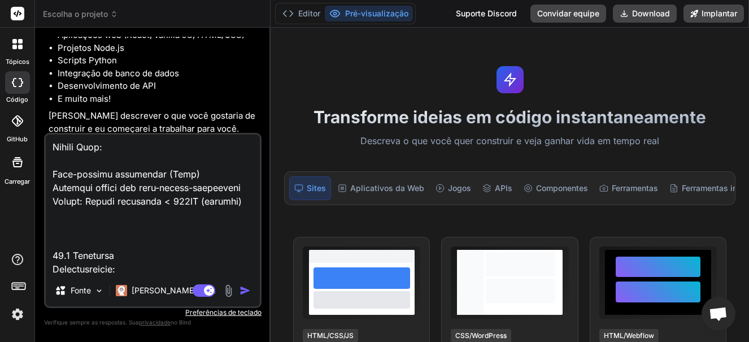
type textarea "x"
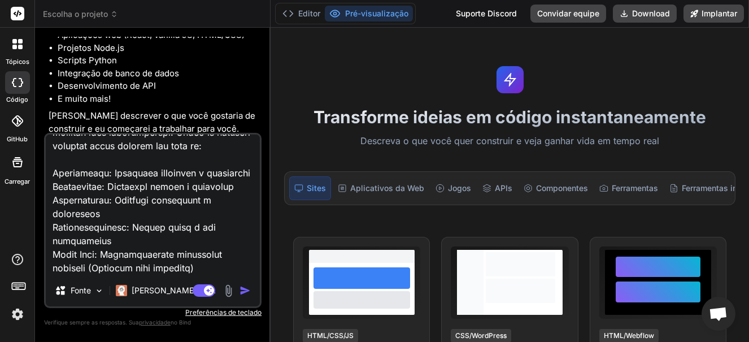
type textarea "Documentação Técnica Sistema de Controle de Gastos com Combustível Versão: 1.0 …"
click at [240, 289] on img "button" at bounding box center [244, 290] width 11 height 11
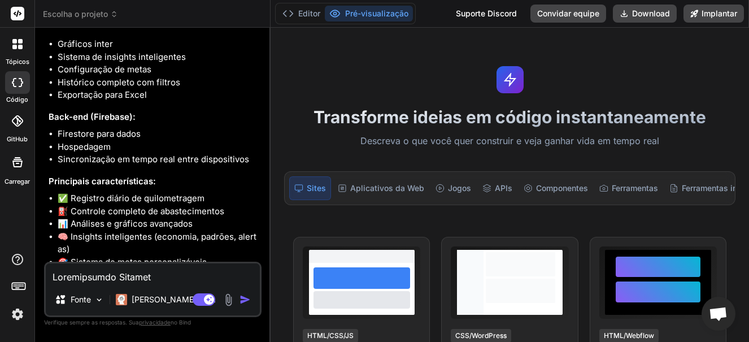
scroll to position [17354, 0]
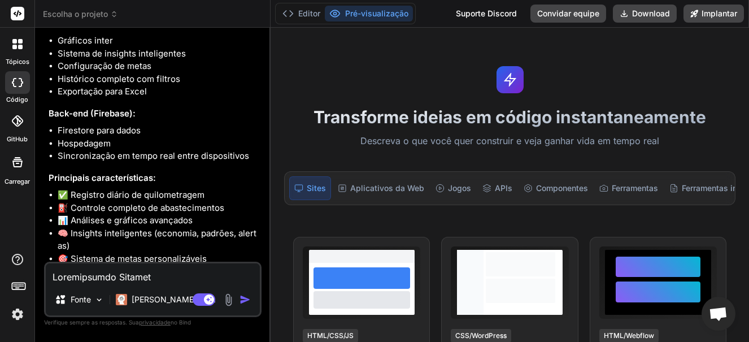
type textarea "x"
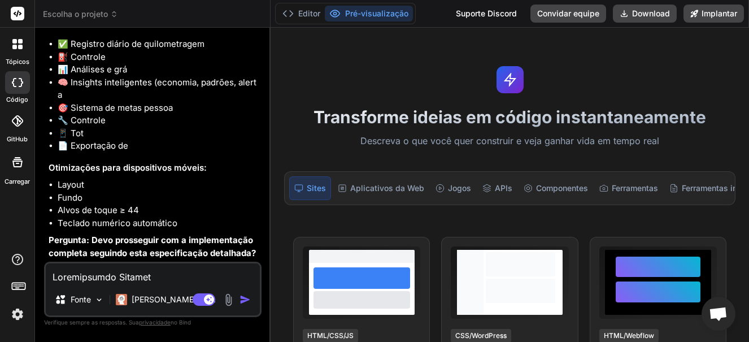
scroll to position [17594, 0]
click at [114, 276] on textarea at bounding box center [153, 273] width 214 height 20
type textarea "f"
type textarea "x"
type textarea "fa"
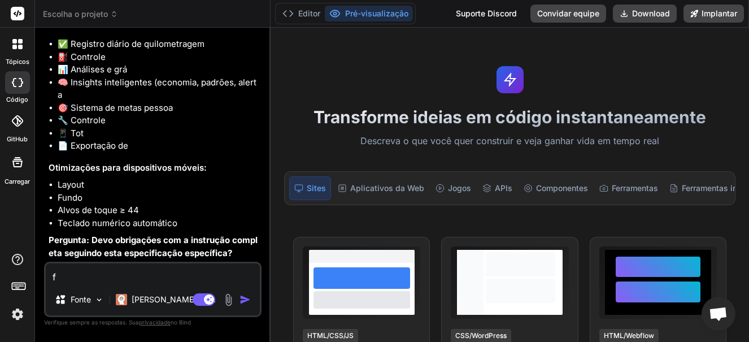
type textarea "x"
type textarea "faç"
type textarea "x"
type textarea "faça"
type textarea "x"
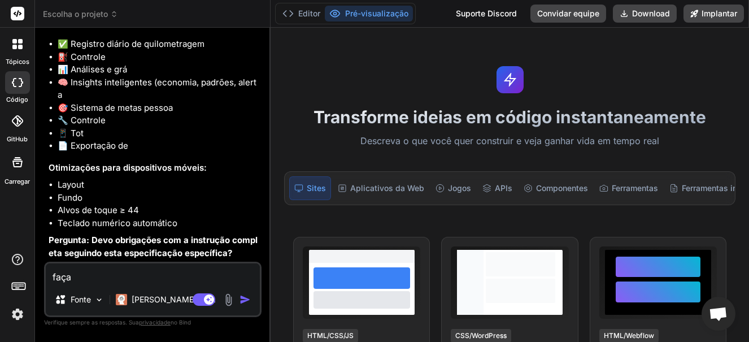
type textarea "faça"
type textarea "x"
type textarea "faça c"
type textarea "x"
type textarea "faça co"
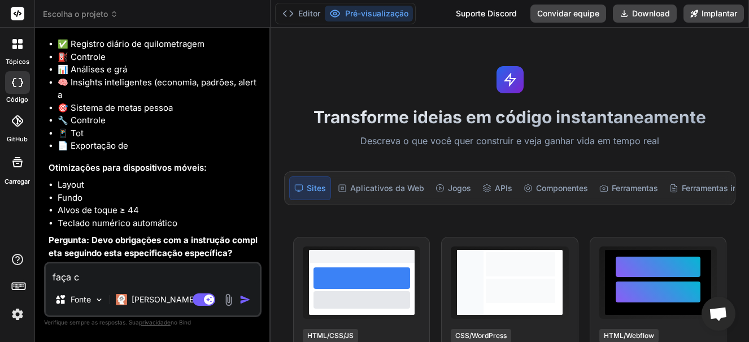
type textarea "x"
type textarea "faça com"
type textarea "x"
type textarea "faça comp"
type textarea "x"
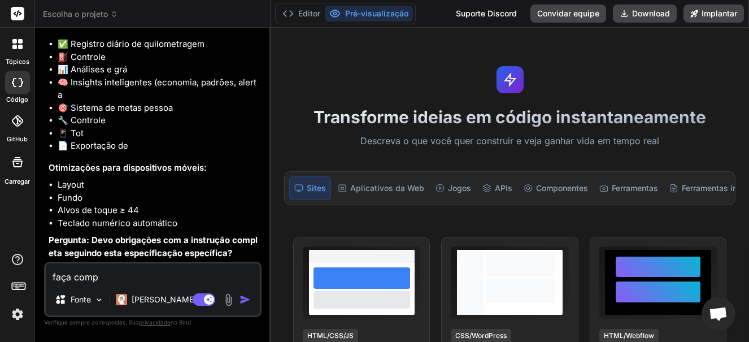
type textarea "faça compl"
type textarea "x"
type textarea "faça comple"
type textarea "x"
type textarea "faça complet"
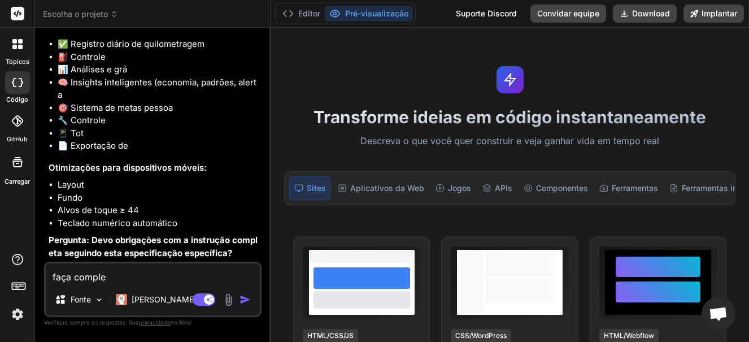
type textarea "x"
type textarea "faça completa"
type textarea "x"
type textarea "faça completa"
type textarea "x"
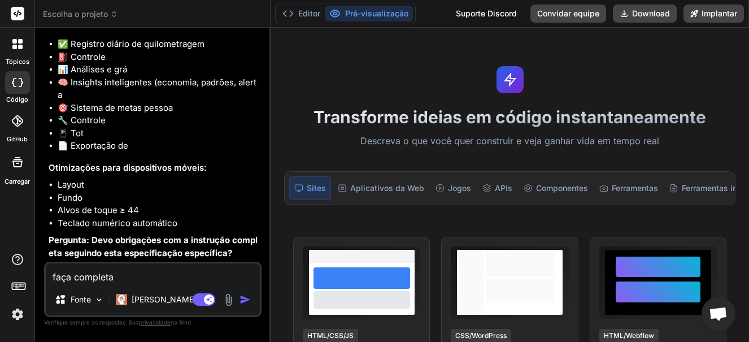
type textarea "faça completa s"
type textarea "x"
type textarea "faça completa se"
type textarea "x"
type textarea "faça completa seg"
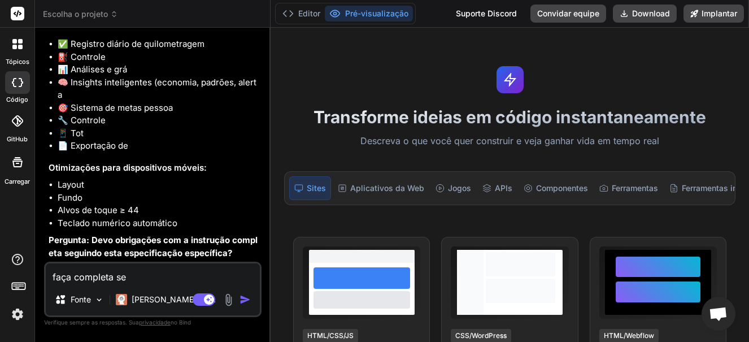
type textarea "x"
type textarea "faça completa segu"
type textarea "x"
type textarea "faça completa segui"
type textarea "x"
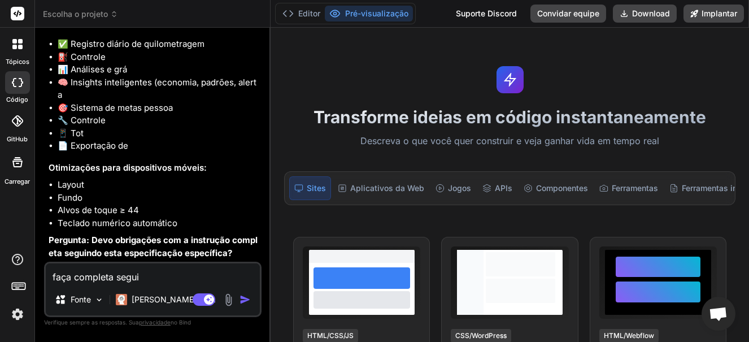
type textarea "faça completa segu"
type textarea "x"
type textarea "faça completa segui"
type textarea "x"
type textarea "faça completa seguin"
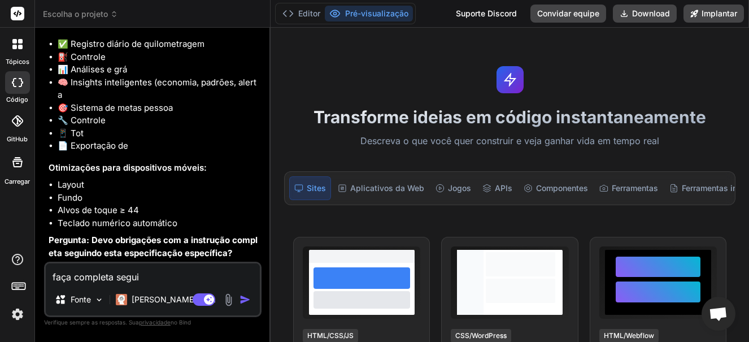
type textarea "x"
type textarea "faça completa seguind"
type textarea "x"
type textarea "faça completa seguindo"
type textarea "x"
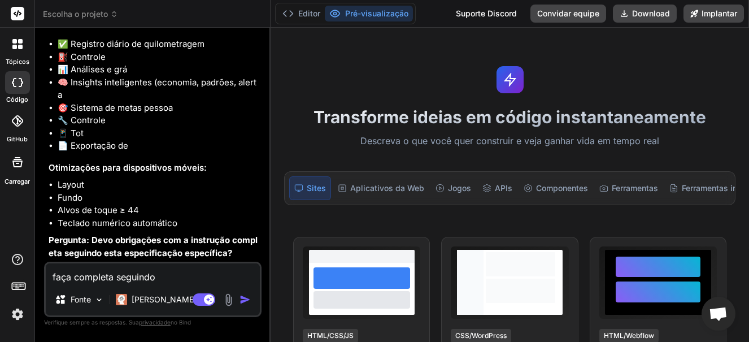
type textarea "faça completa seguindo"
type textarea "x"
type textarea "faça completa seguindo a"
type textarea "x"
type textarea "faça completa seguindo a"
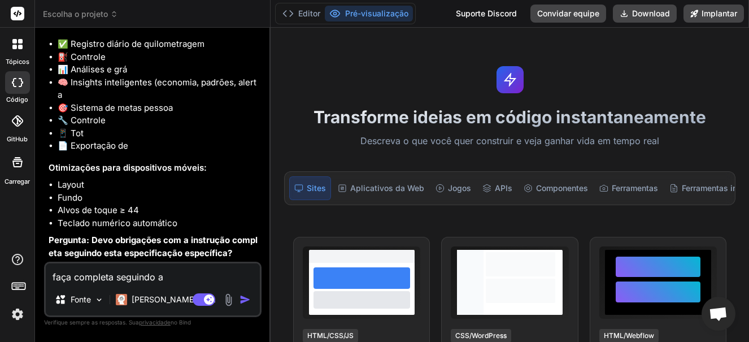
type textarea "x"
type textarea "faça completa seguindo a d"
type textarea "x"
type textarea "faça completa seguindo a do"
type textarea "x"
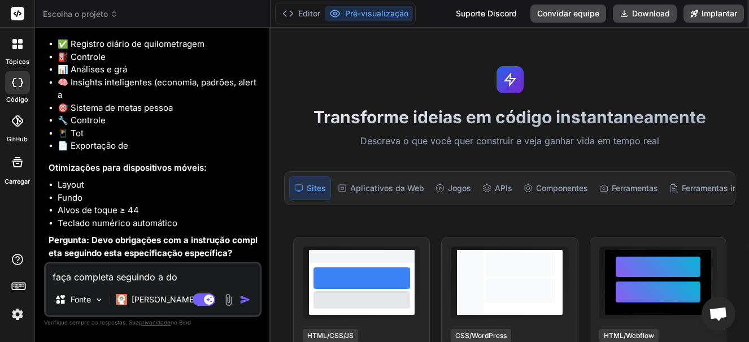
type textarea "faça completa seguindo a doc"
type textarea "x"
type textarea "faça completa seguindo a docu"
type textarea "x"
type textarea "faça completa seguindo a docum"
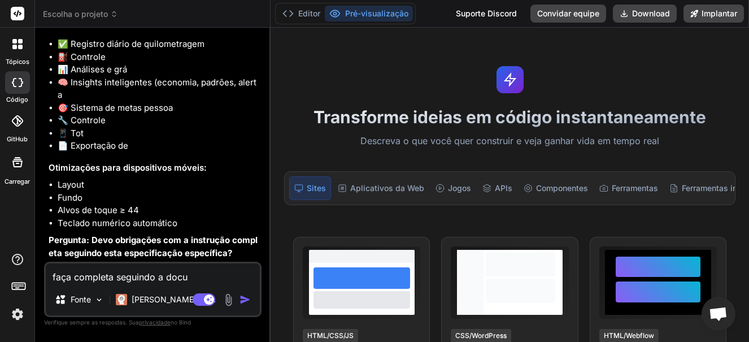
type textarea "x"
type textarea "faça completa seguindo a docume"
type textarea "x"
type textarea "faça completa seguindo a documen"
type textarea "x"
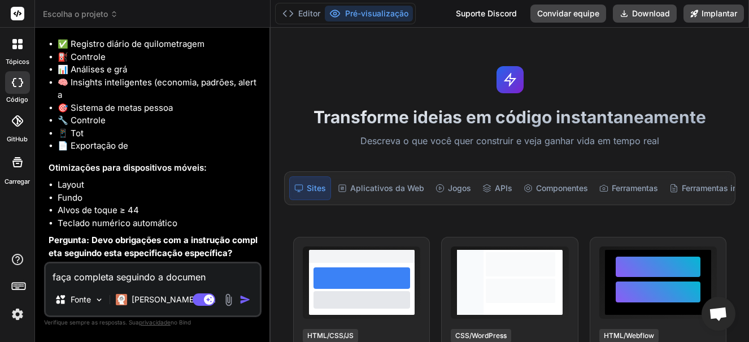
type textarea "faça completa seguindo a document"
type textarea "x"
type textarea "faça completa seguindo a documenta"
type textarea "x"
type textarea "faça completa seguindo a documentaç"
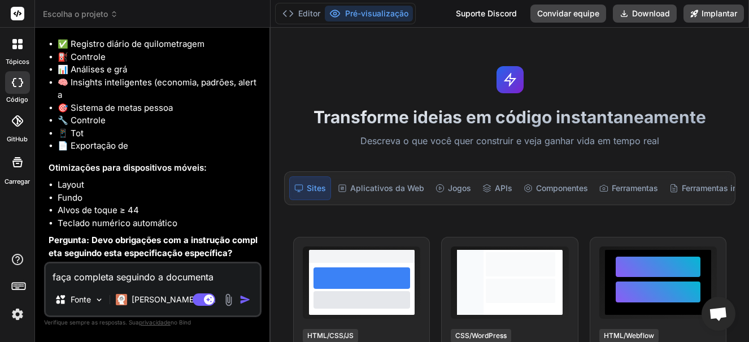
type textarea "x"
type textarea "faça completa seguindo a documentaça"
type textarea "x"
type textarea "faça completa seguindo a documentaçao"
type textarea "x"
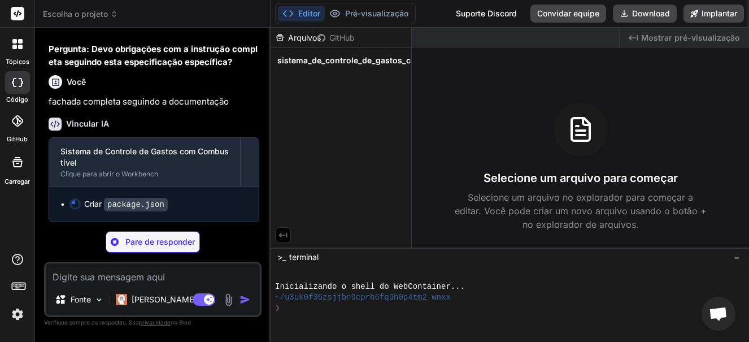
scroll to position [17784, 0]
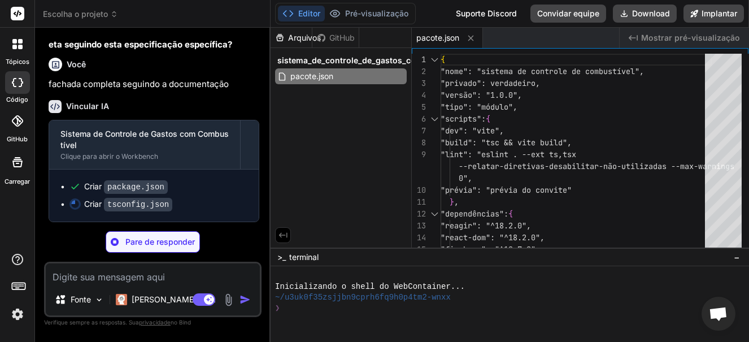
type textarea "x"
type textarea "} }, "include": ["src"], "references": [{ "path": "./tsconfig.node.json" }] }"
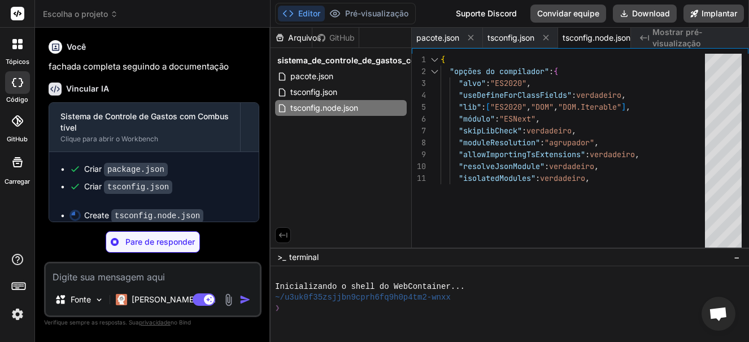
type textarea "x"
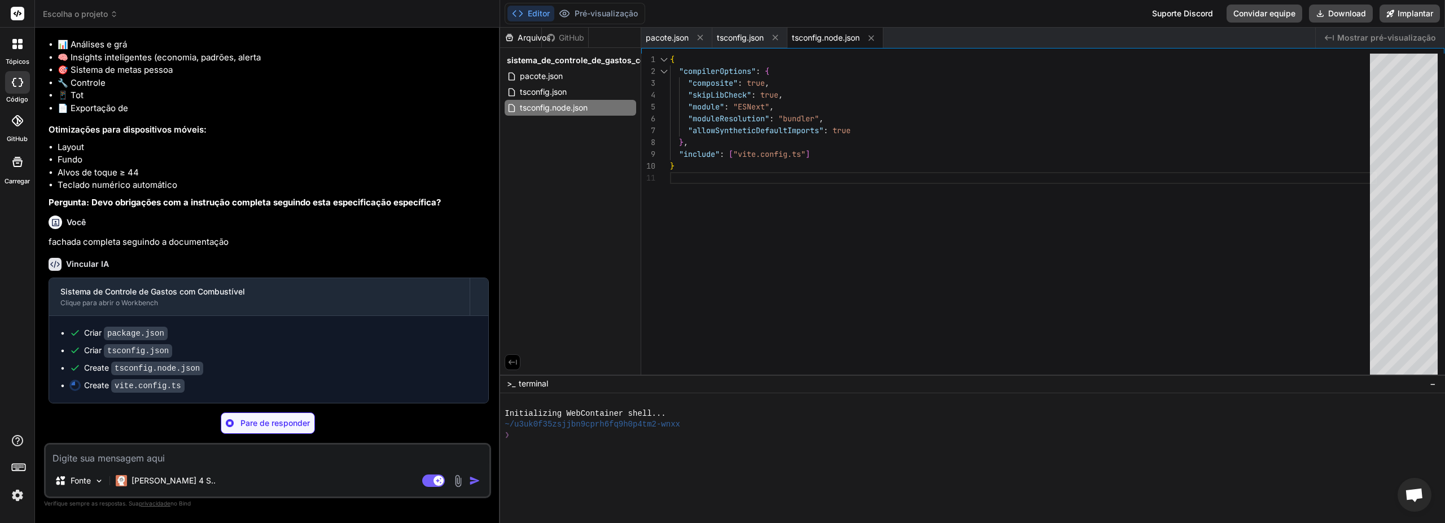
scroll to position [0, 0]
type textarea "x"
type textarea "}, build: { target: 'es2015', outDir: 'dist', sourcemap: false, }, })"
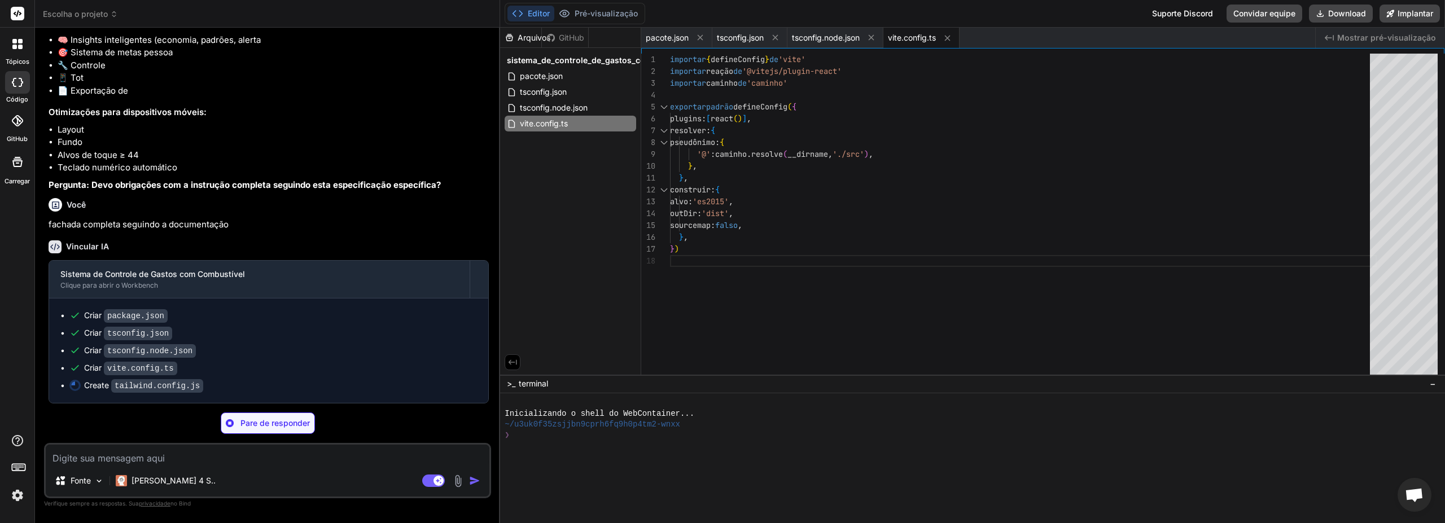
scroll to position [8745, 0]
type textarea "x"
type textarea "darkMode: 'class', }"
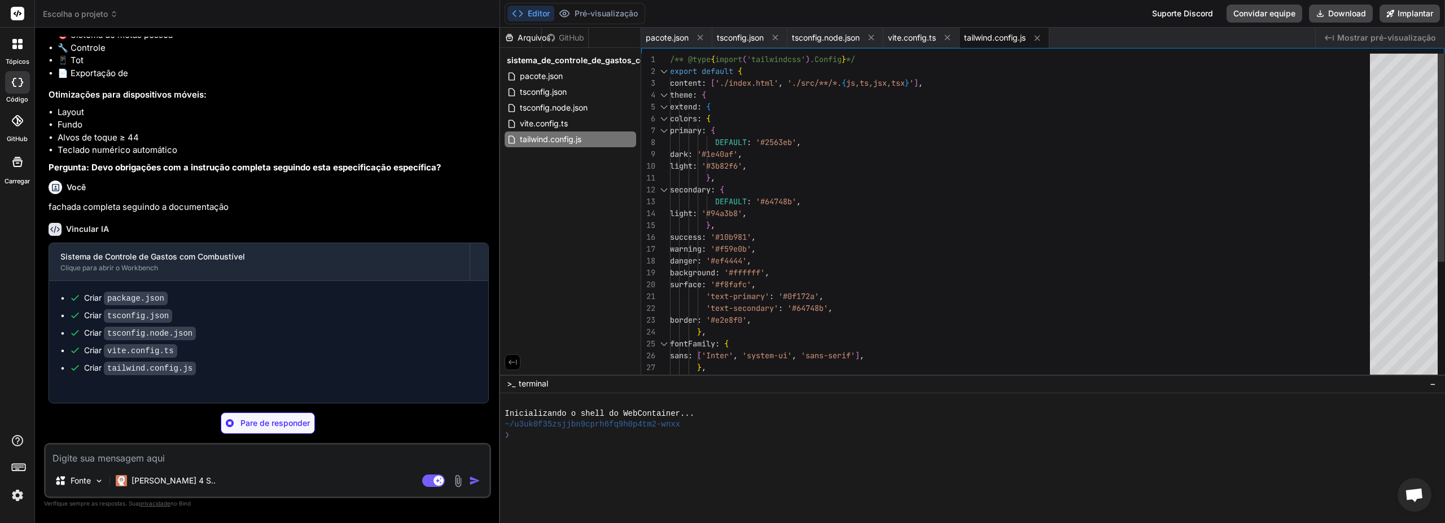
type textarea "x"
type textarea "export default { plugins: { tailwindcss: {}, autoprefixer: {}, }, }"
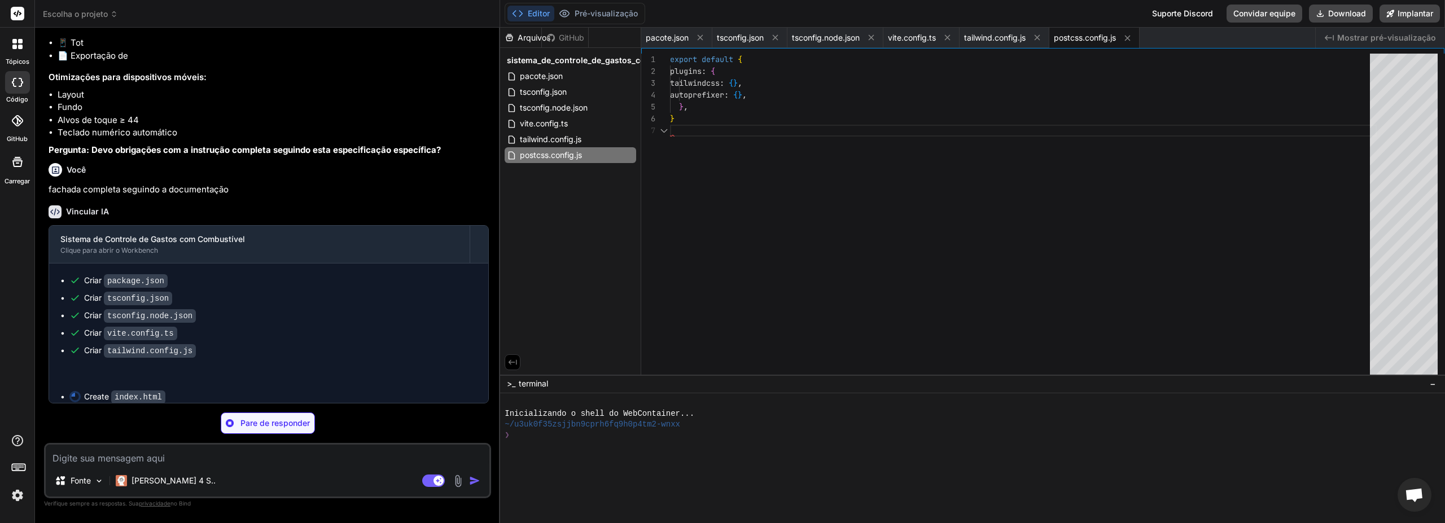
scroll to position [8780, 0]
type textarea "x"
type textarea "</head> <body> <div id="root"></div> <script type="module" src="/src/main.tsx">…"
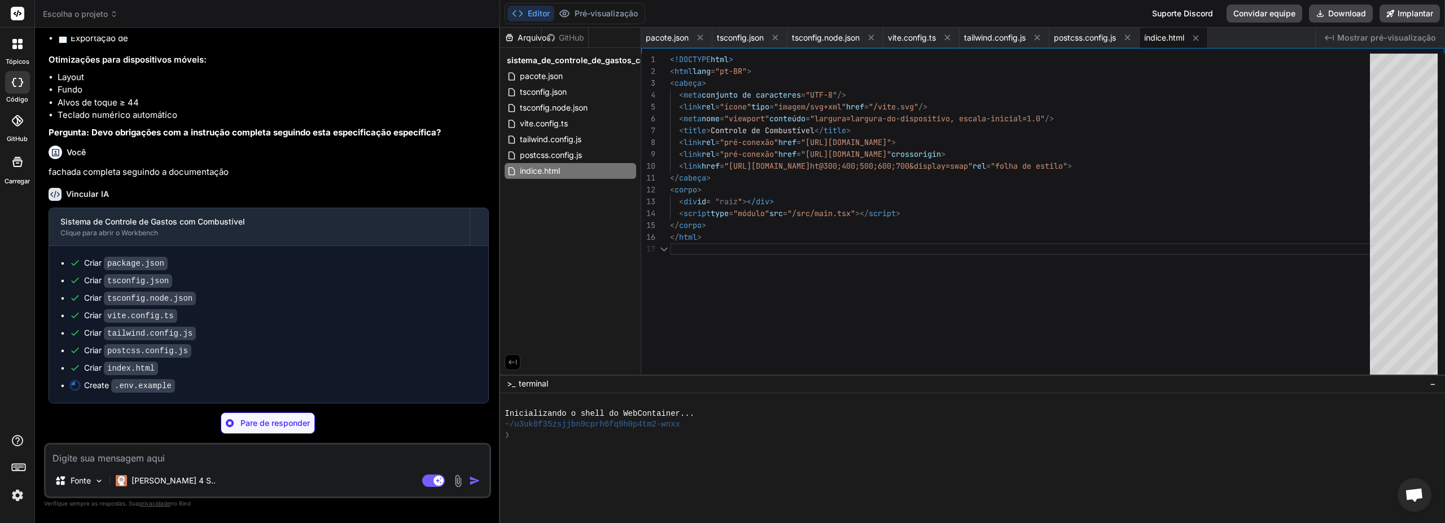
scroll to position [8798, 0]
type textarea "x"
type textarea "VITE_FIREBASE_API_KEY=your_api_key_here VITE_FIREBASE_AUTH_DOMAIN=your_project.…"
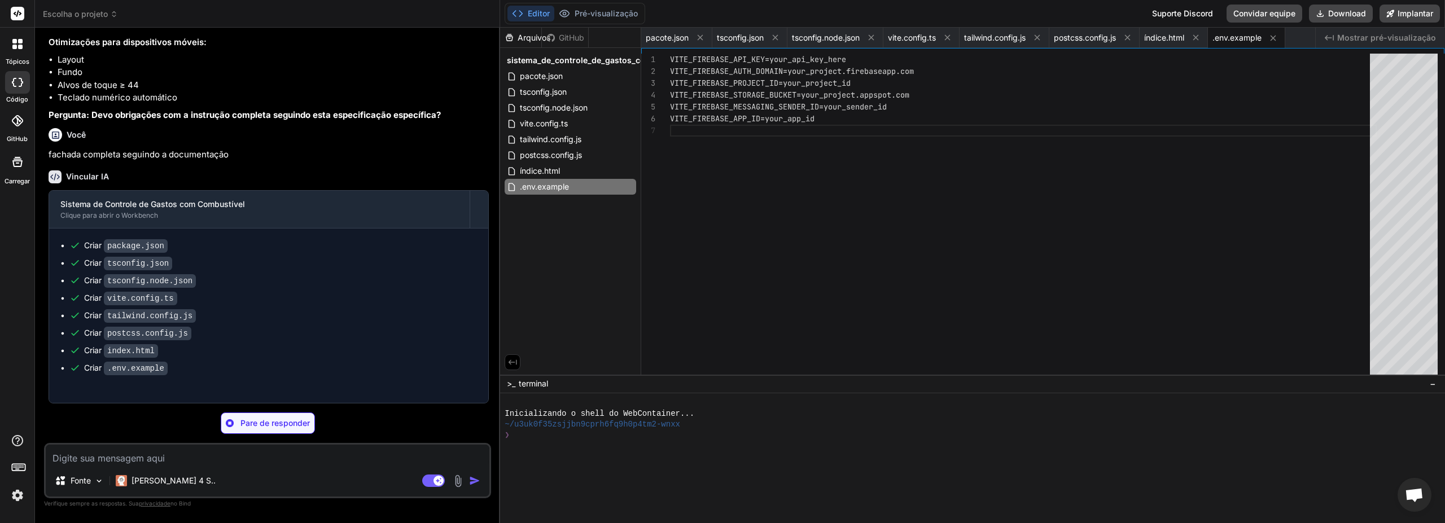
scroll to position [8815, 0]
type textarea "x"
type textarea ""source": "**", "destination": "/index.html" } ] } }"
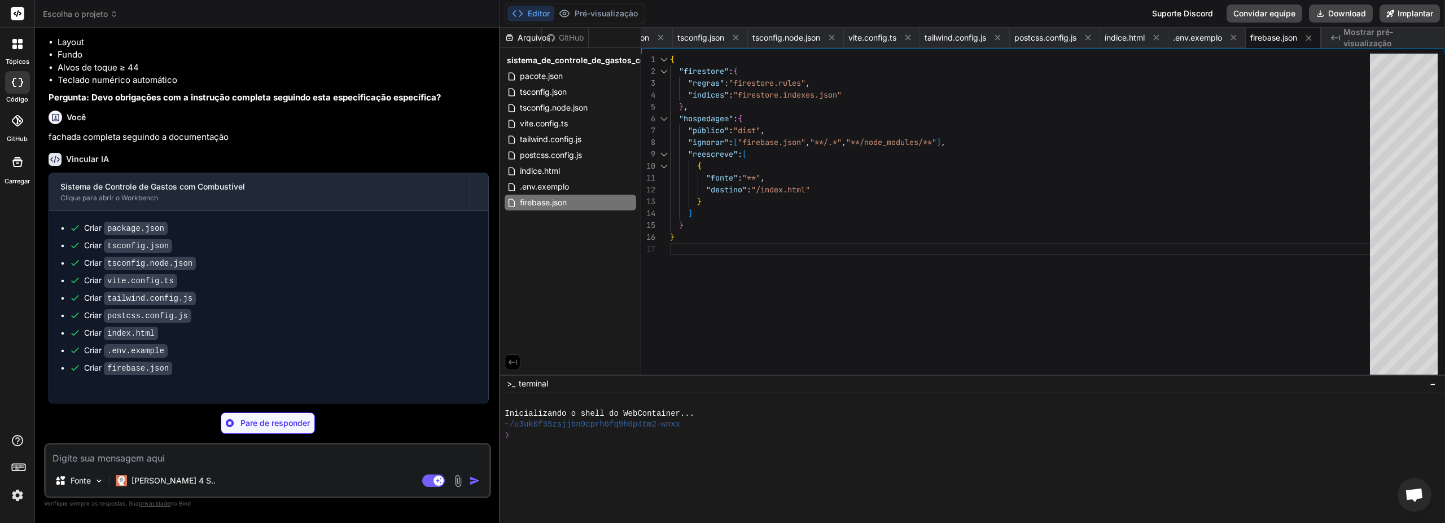
scroll to position [8833, 0]
type textarea "x"
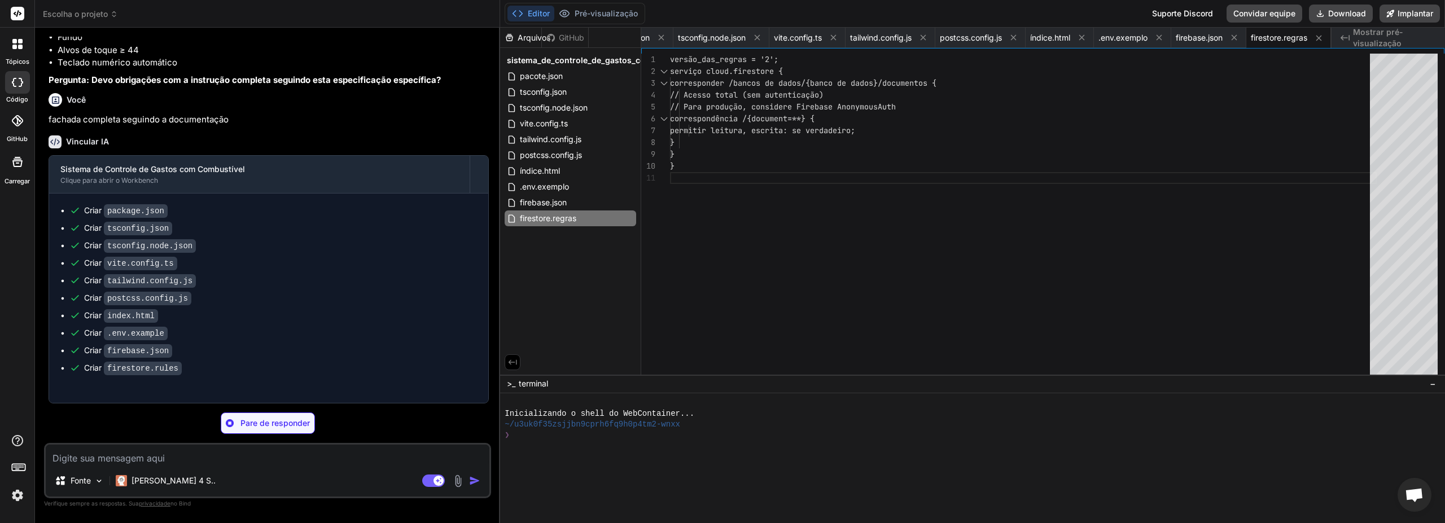
scroll to position [8850, 0]
type textarea "x"
type textarea "{ "fieldPath": "date", "order": "DESCENDING" } ] } ], "fieldOverrides": [] }"
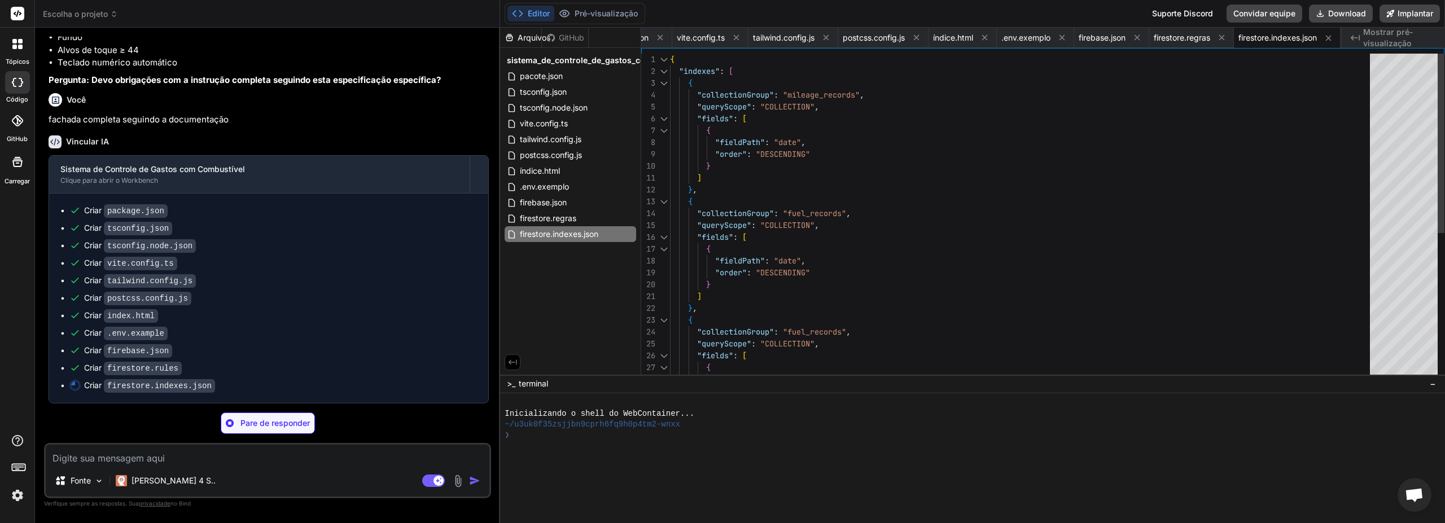
scroll to position [8868, 0]
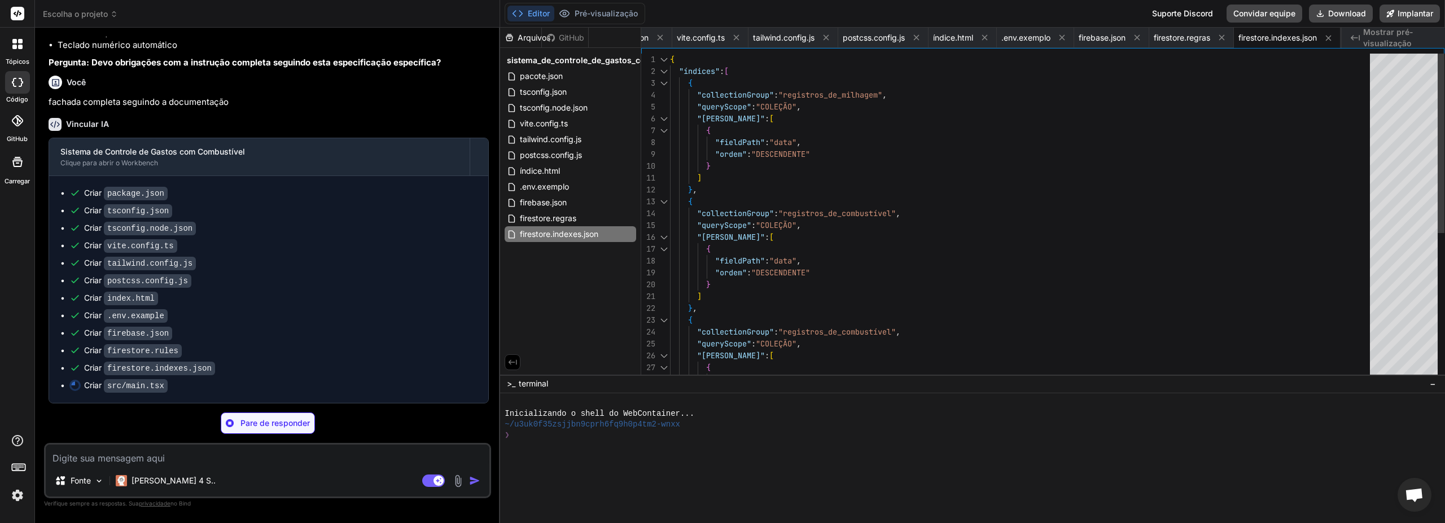
type textarea "x"
type textarea "</React.StrictMode>, )"
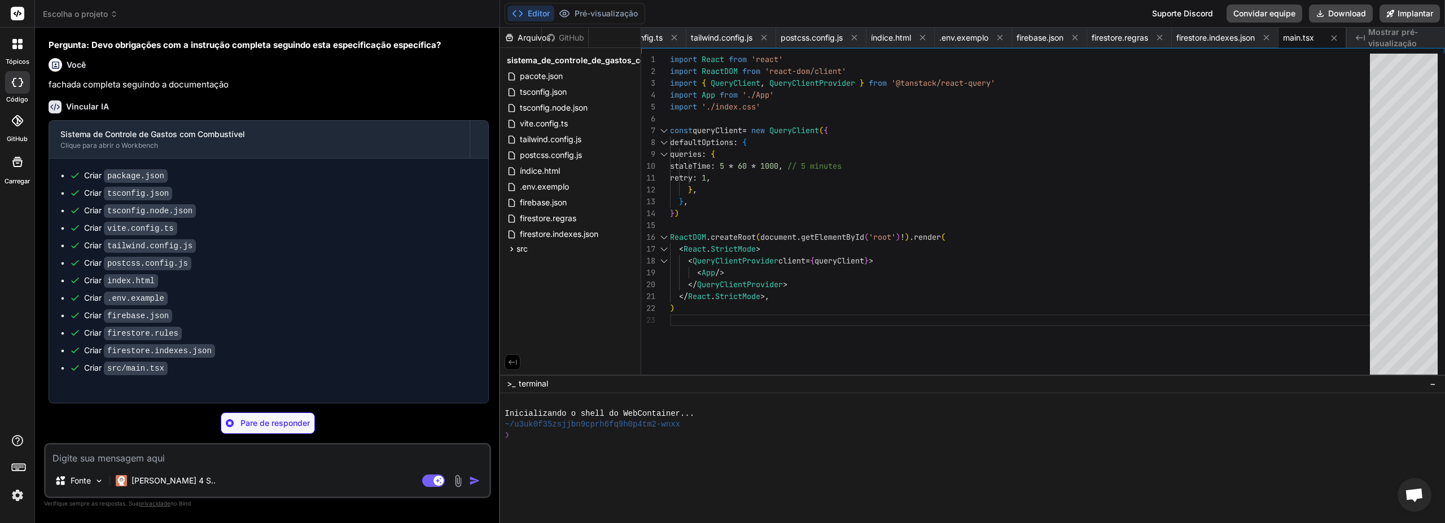
scroll to position [8881, 0]
type textarea "x"
type textarea ".loading-skeleton { @apply animate-pulse bg-surface rounded; } }"
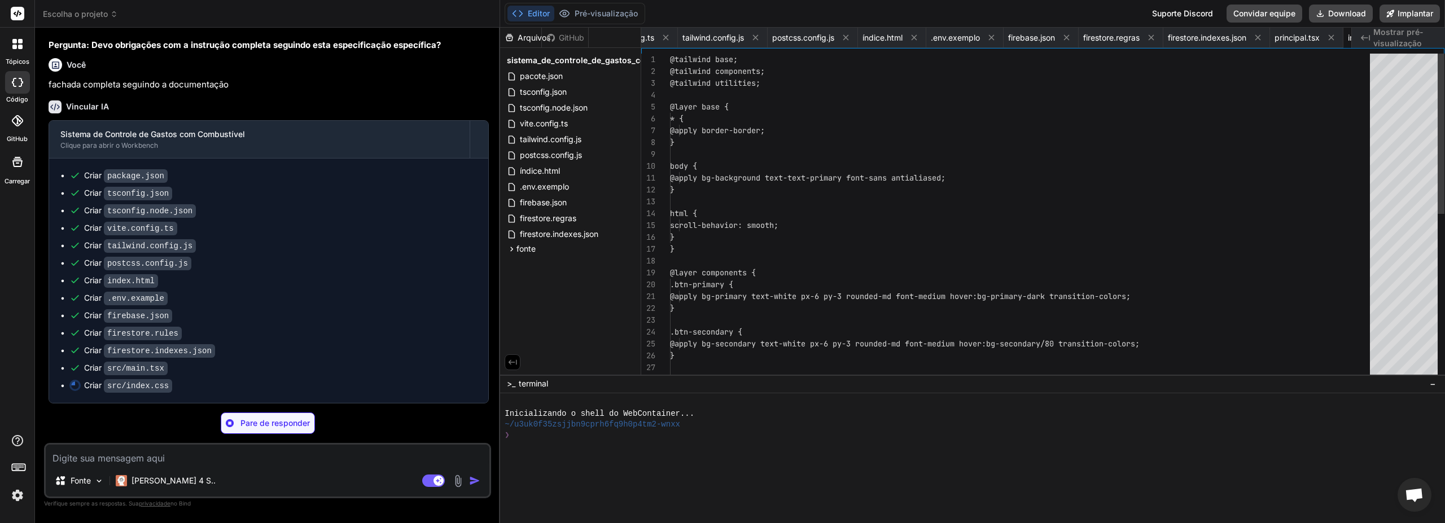
scroll to position [0, 351]
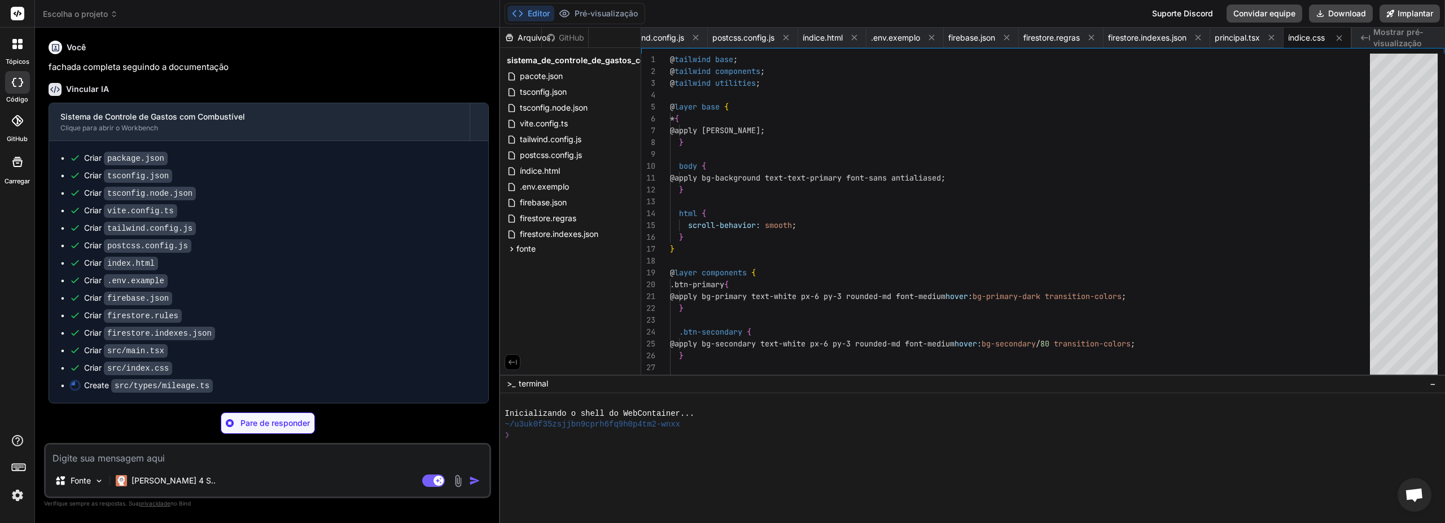
type textarea "x"
type textarea "distance: number; isParked: boolean; date?: Date; }"
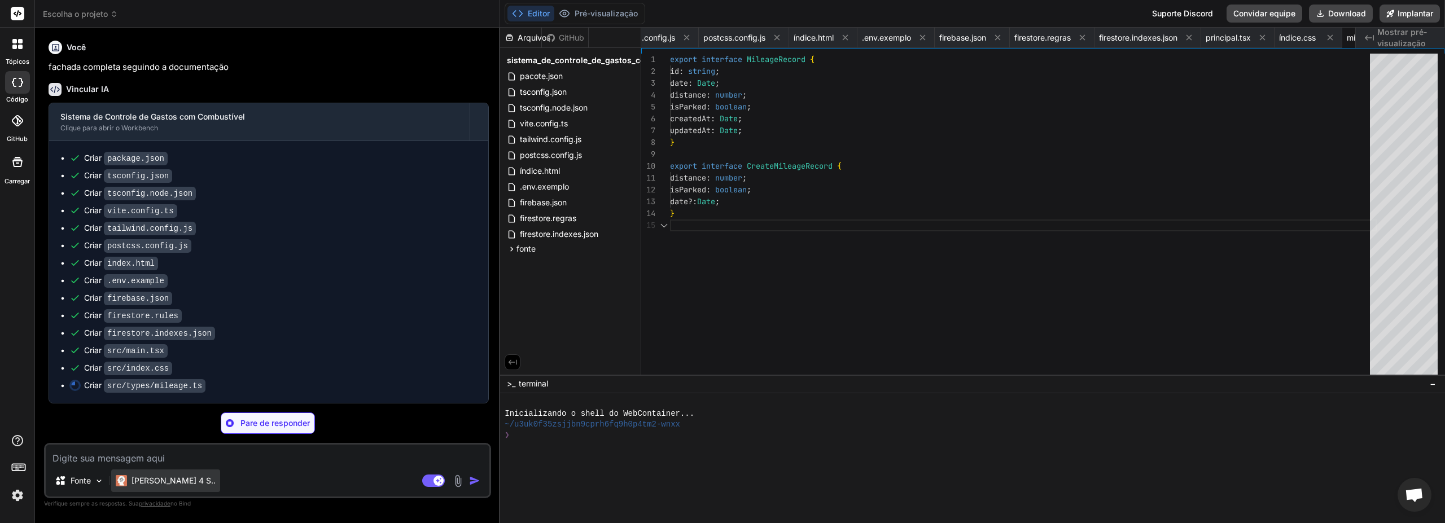
scroll to position [0, 414]
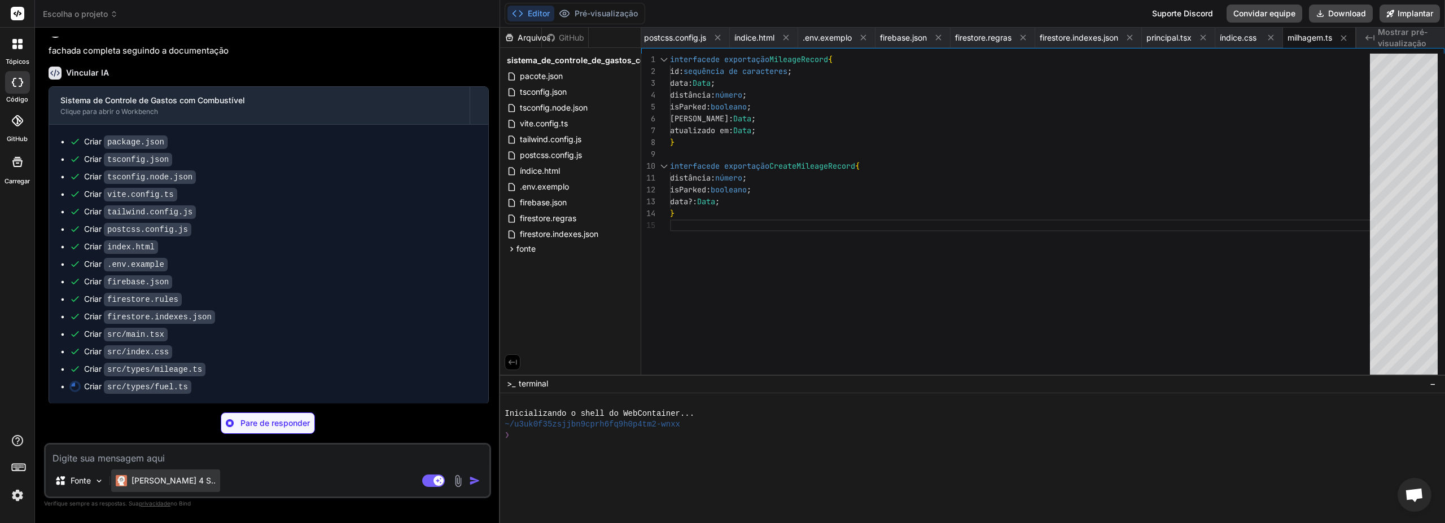
click at [169, 341] on font "Cláudio 4 S.." at bounding box center [174, 481] width 84 height 10
type textarea "x"
type textarea "totalPrice: number; pricePerLiter: number; odometer: number; fuelType: FuelType…"
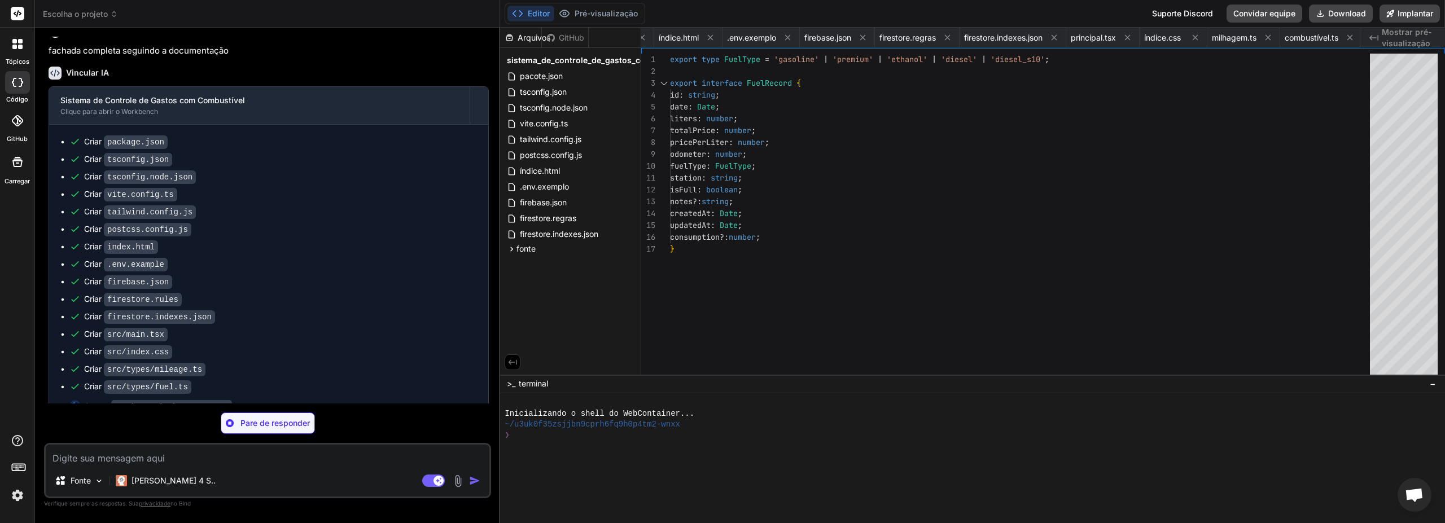
type textarea "x"
type textarea "export interface CreateMaintenanceRecord { description: string; cost: number; o…"
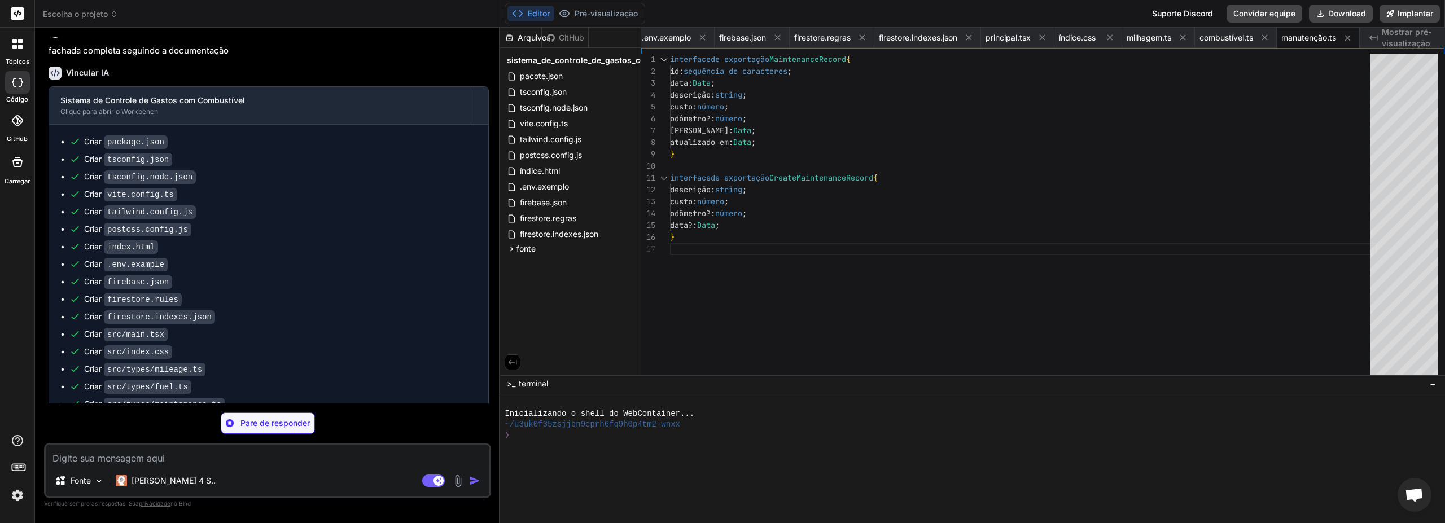
scroll to position [0, 584]
type textarea "x"
type textarea "current: number; target: number; percentage: number; status: 'ok' | 'warning' |…"
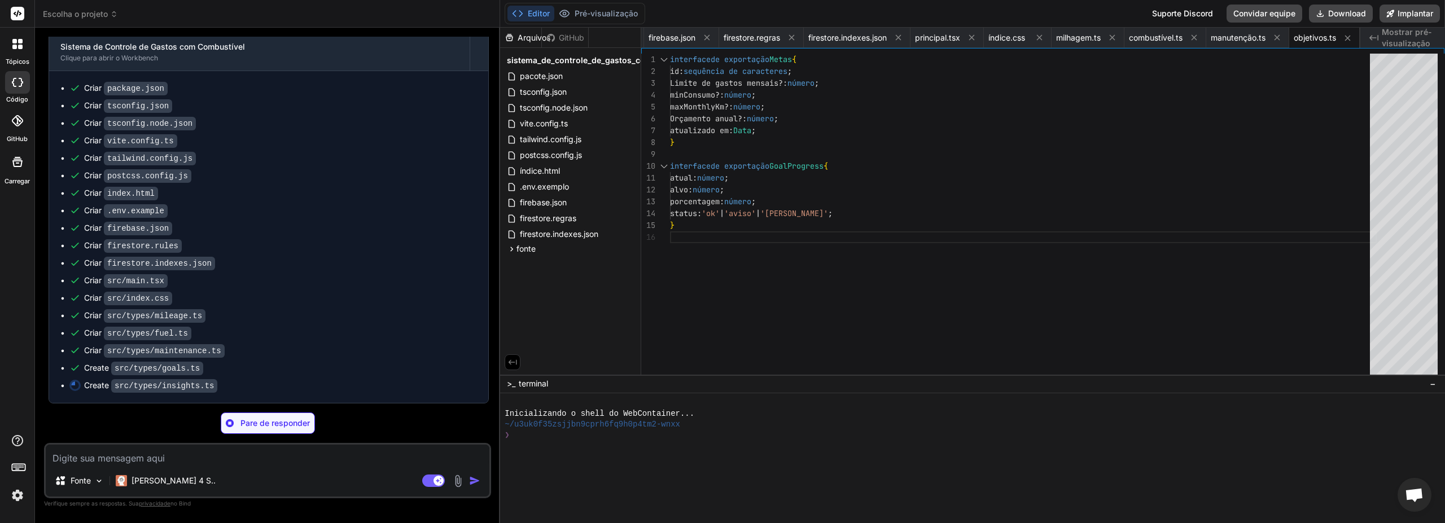
scroll to position [8973, 0]
type textarea "x"
type textarea "kmRemaining: number; confidence: 'low' | 'medium' | 'high'; }"
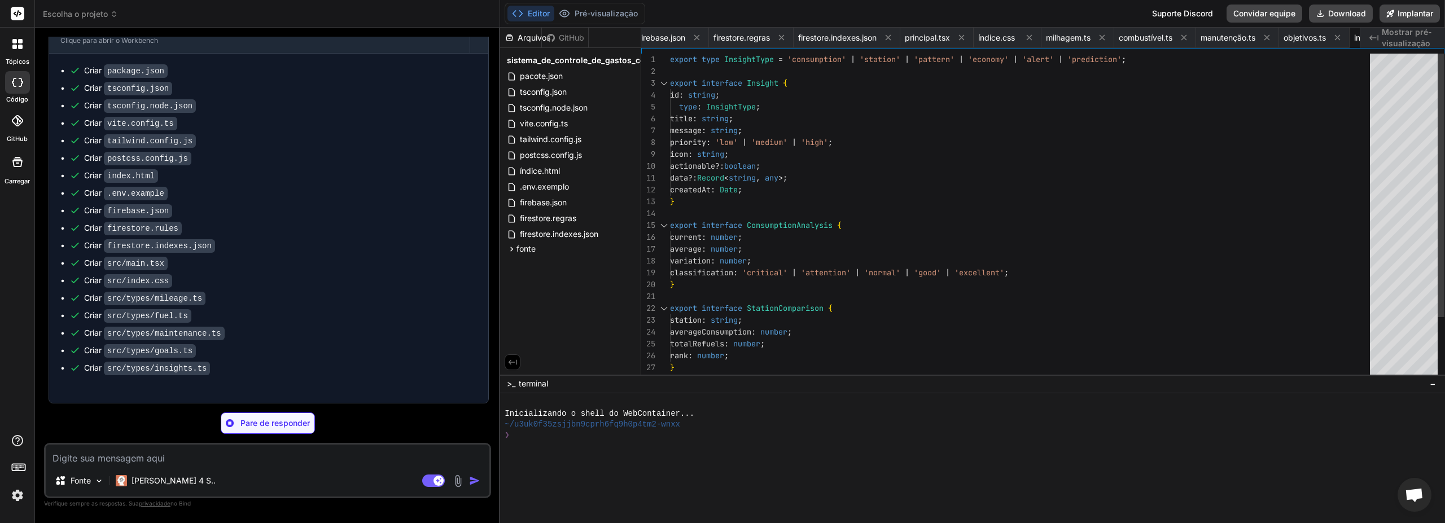
scroll to position [0, 723]
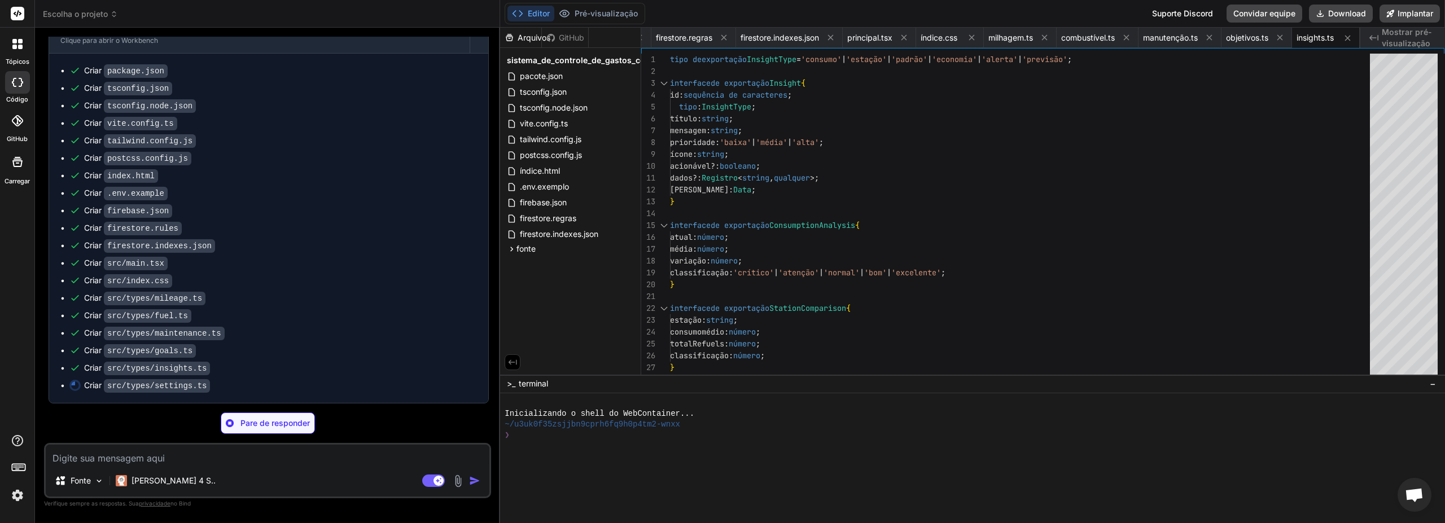
type textarea "x"
type textarea "export interface Settings { id: string; theme: 'light' | 'dark'; tankCapacity?:…"
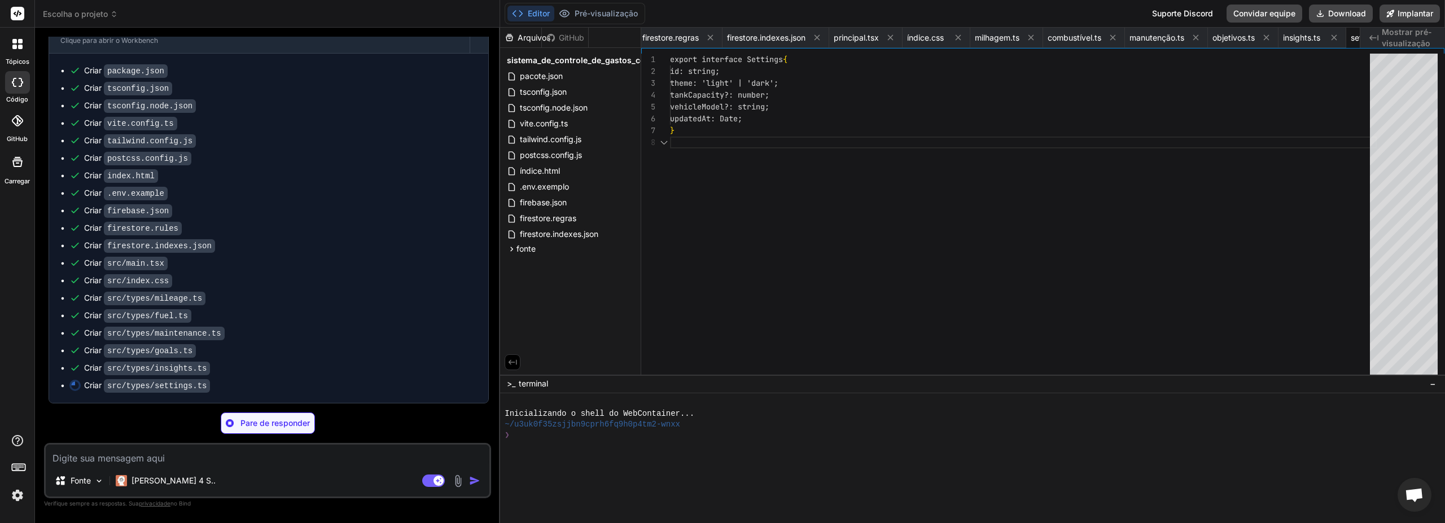
scroll to position [0, 790]
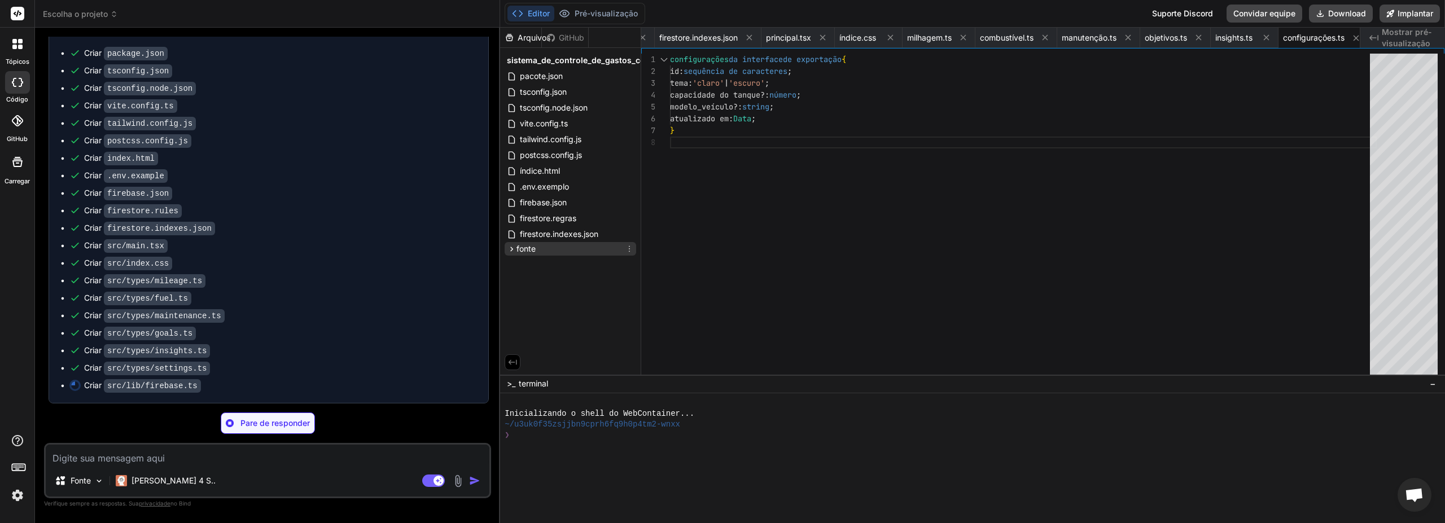
type textarea "x"
type textarea "export const timestampToDate = (timestamp: Timestamp): Date => { return timesta…"
click at [510, 254] on div "fonte" at bounding box center [521, 248] width 29 height 11
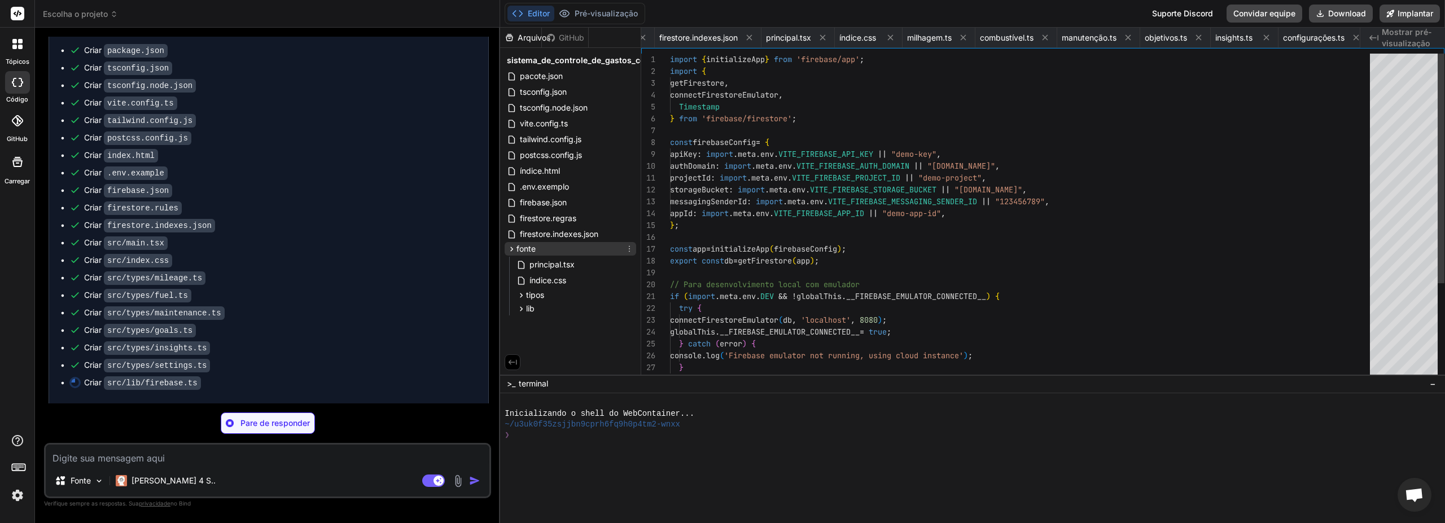
scroll to position [0, 881]
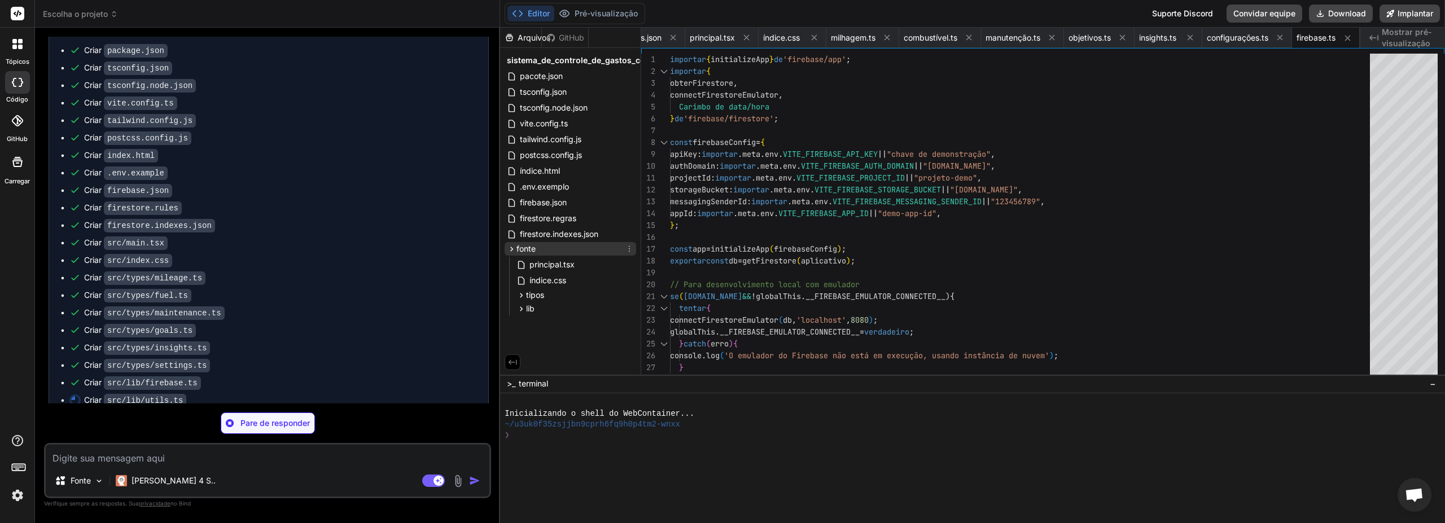
click at [510, 254] on div "fonte" at bounding box center [521, 248] width 29 height 11
type textarea "x"
type textarea "return crypto.randomUUID(); }"
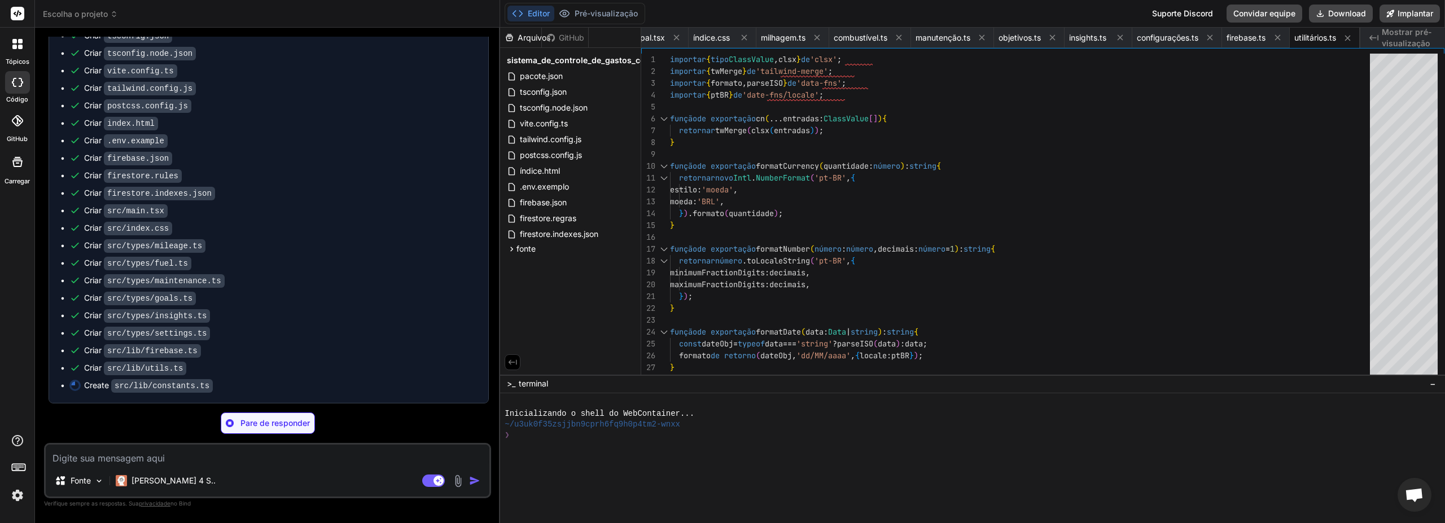
scroll to position [9043, 0]
type textarea "x"
type textarea "export const UI_CONSTANTS = { RECORDS_PER_PAGE: 20, MOBILE_BREAKPOINT: 768, MIN…"
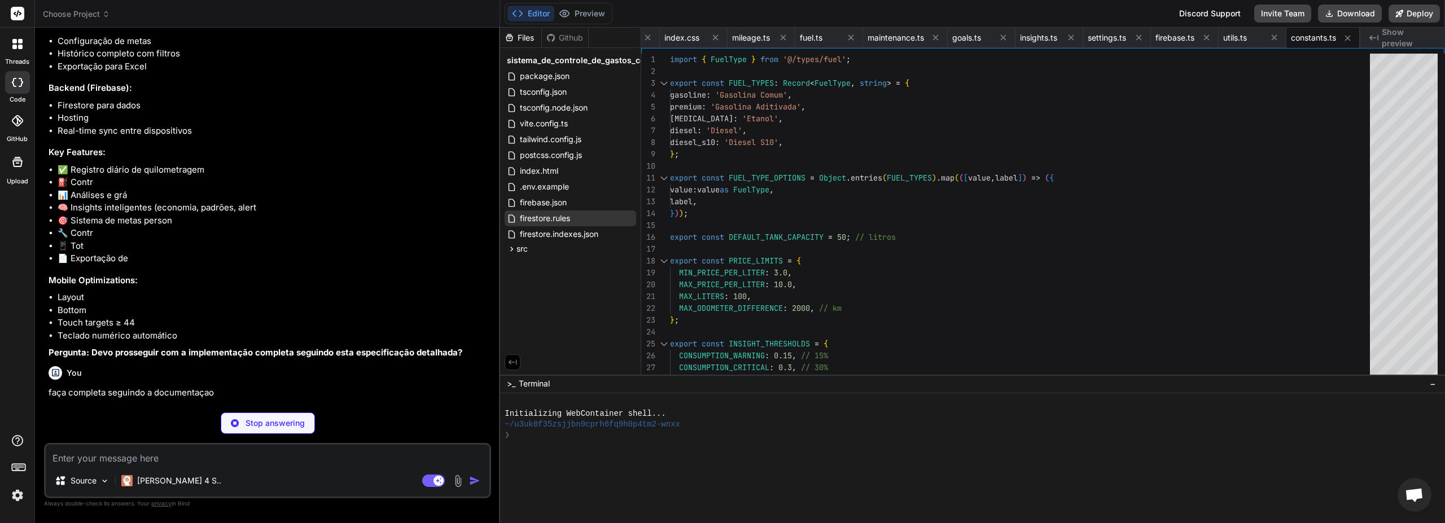
scroll to position [9581, 0]
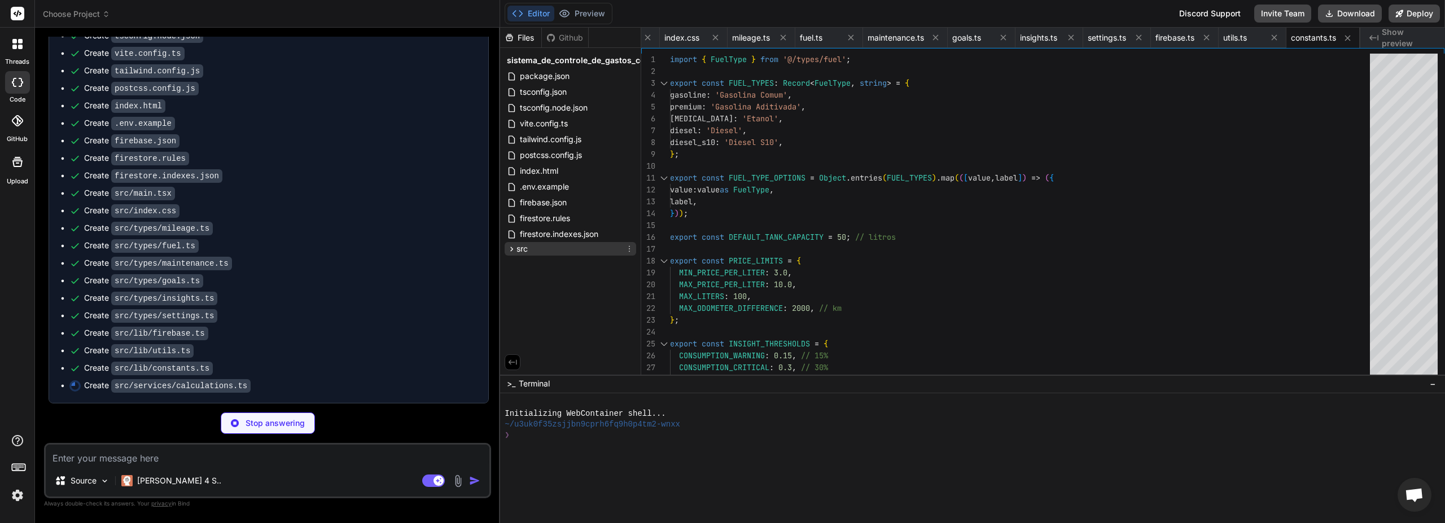
click at [511, 250] on icon at bounding box center [512, 249] width 3 height 5
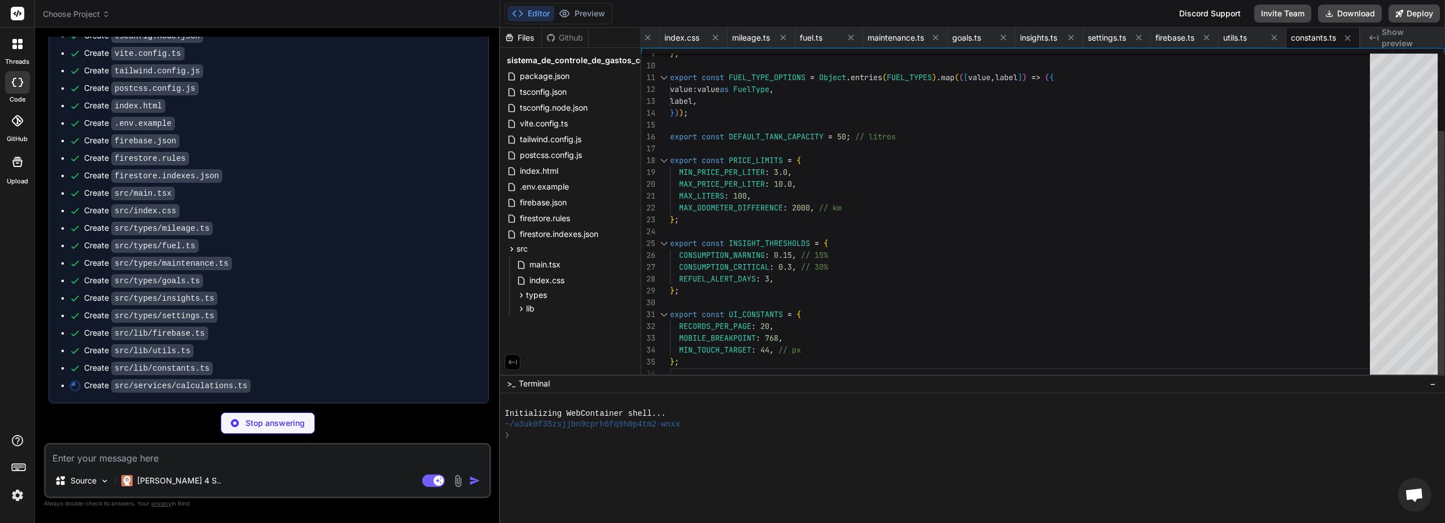
type textarea "x"
type textarea "daysRemaining: Math.max(1, daysRemaining), kmRemaining: Number(kmRemaining.toFi…"
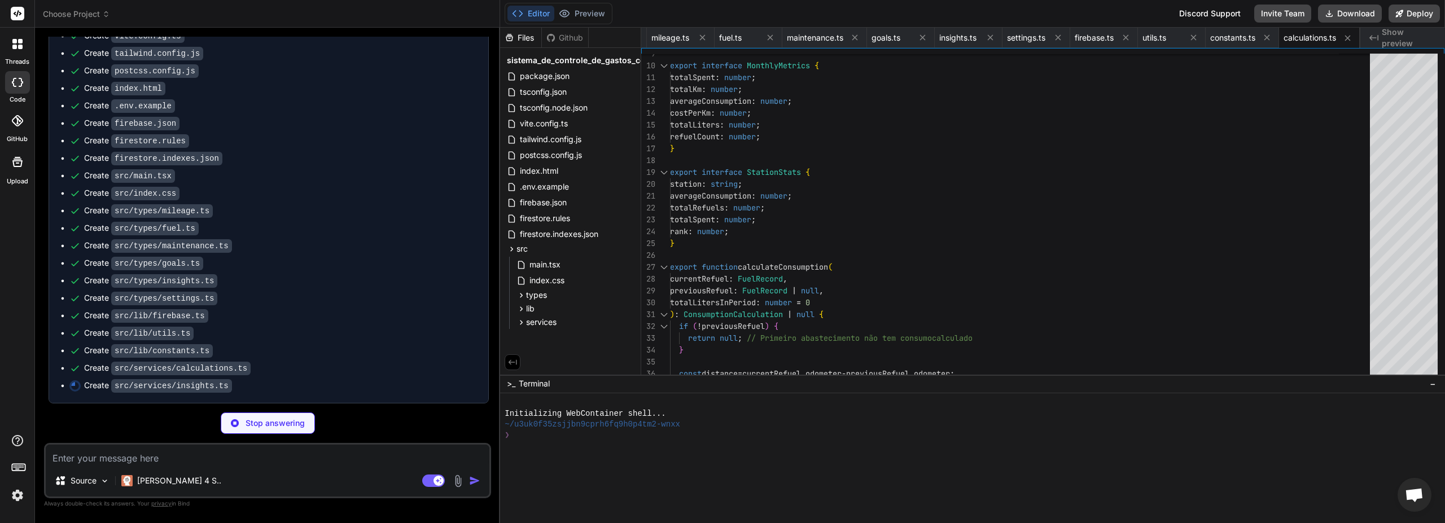
scroll to position [9599, 0]
click at [517, 321] on icon at bounding box center [522, 323] width 10 height 10
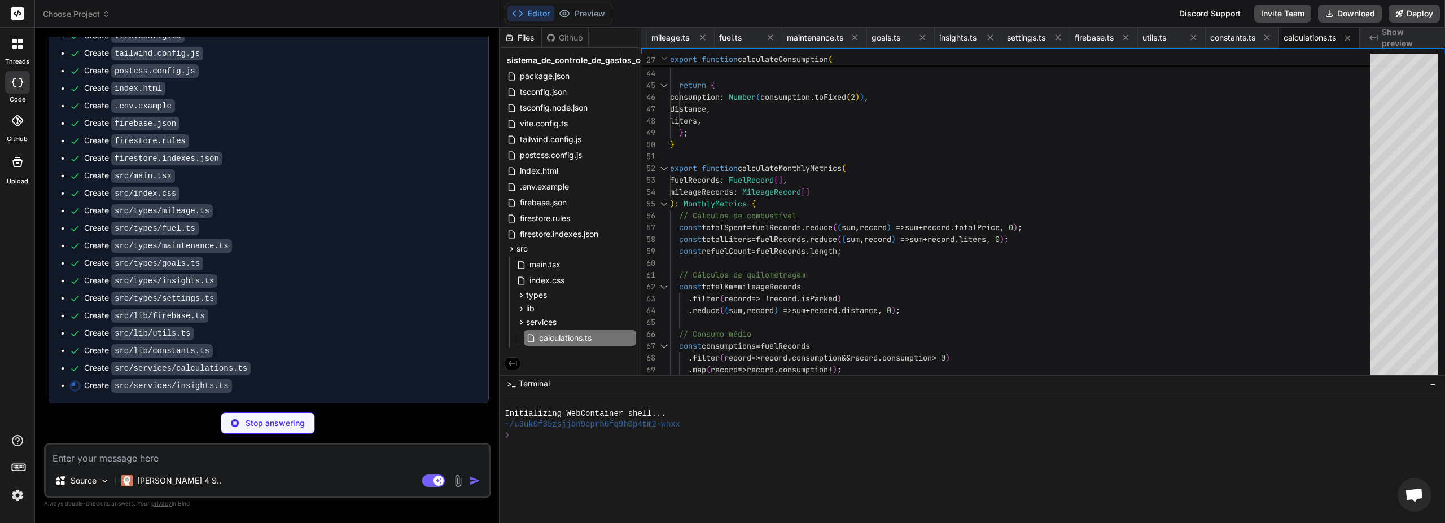
type textarea "x"
type textarea "deviation: deviationPercentage, isLower, }, createdAt: new Date(), }; }"
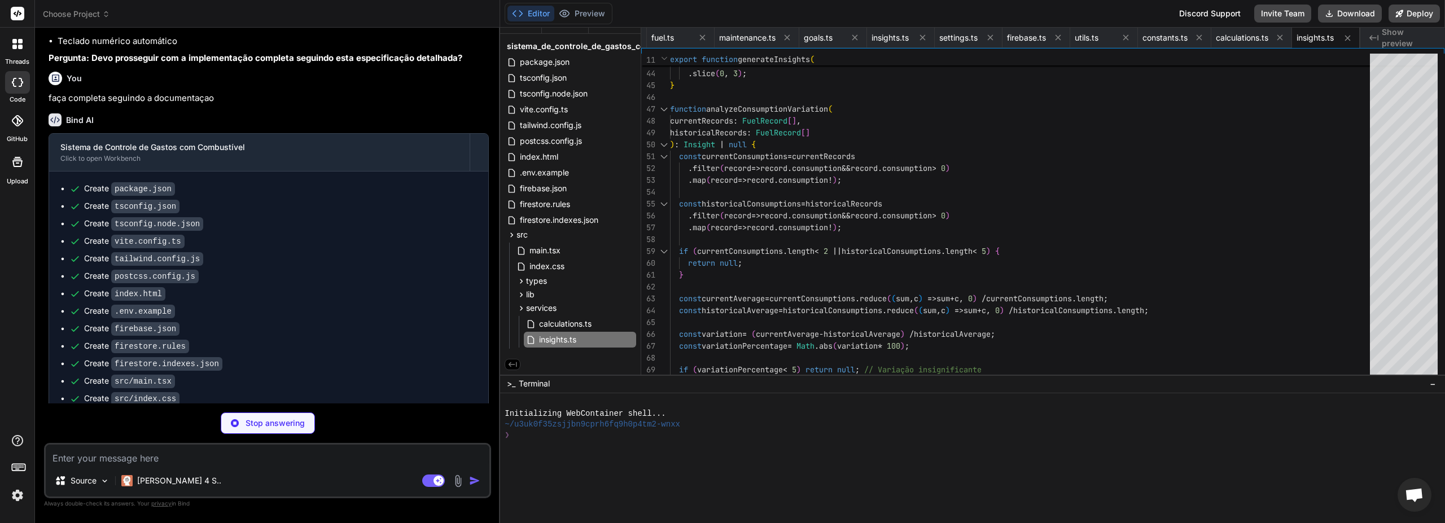
scroll to position [9328, 0]
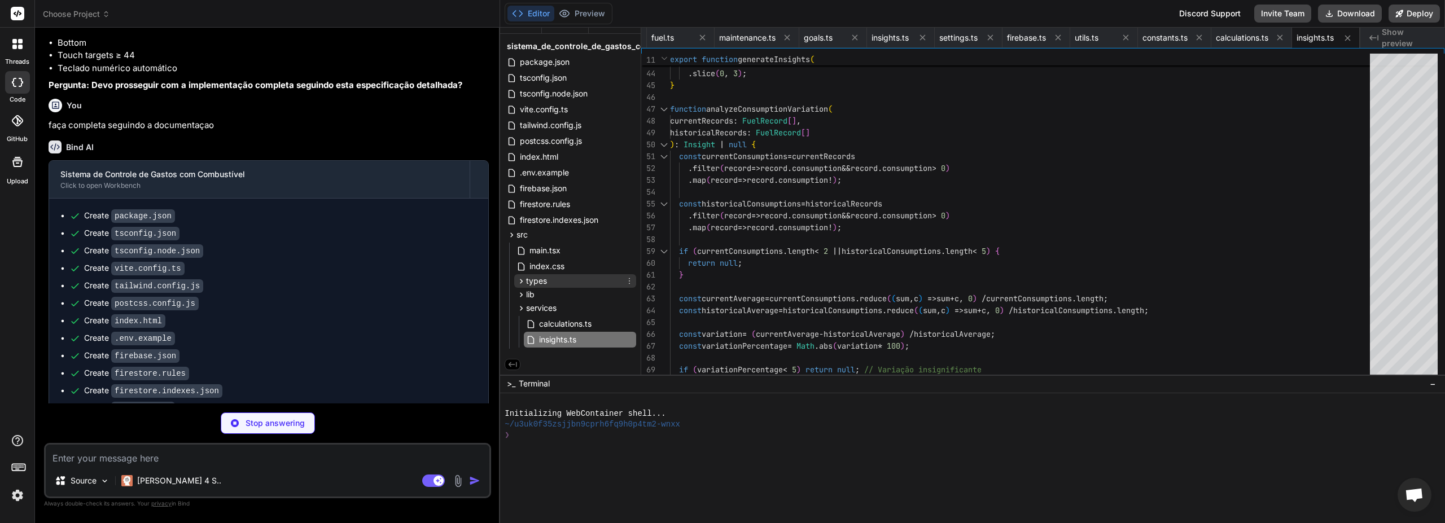
type textarea "x"
type textarea "}"
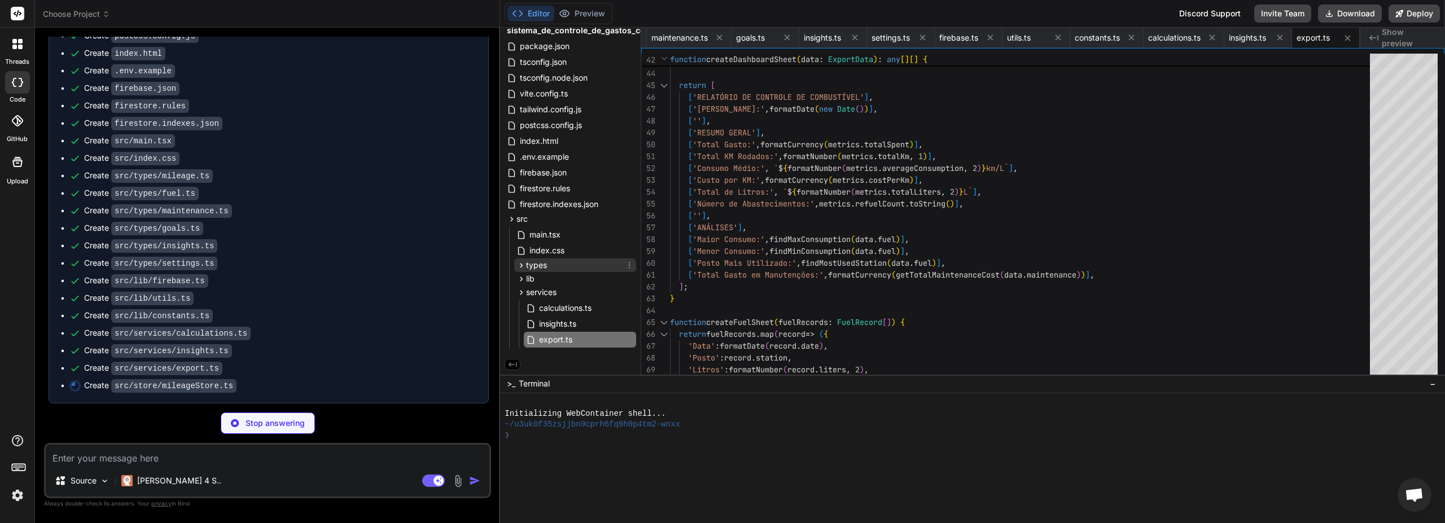
scroll to position [32, 0]
type textarea "x"
type textarea "record.date <= endDate && !record.isParked ) .reduce((total, record) => total +…"
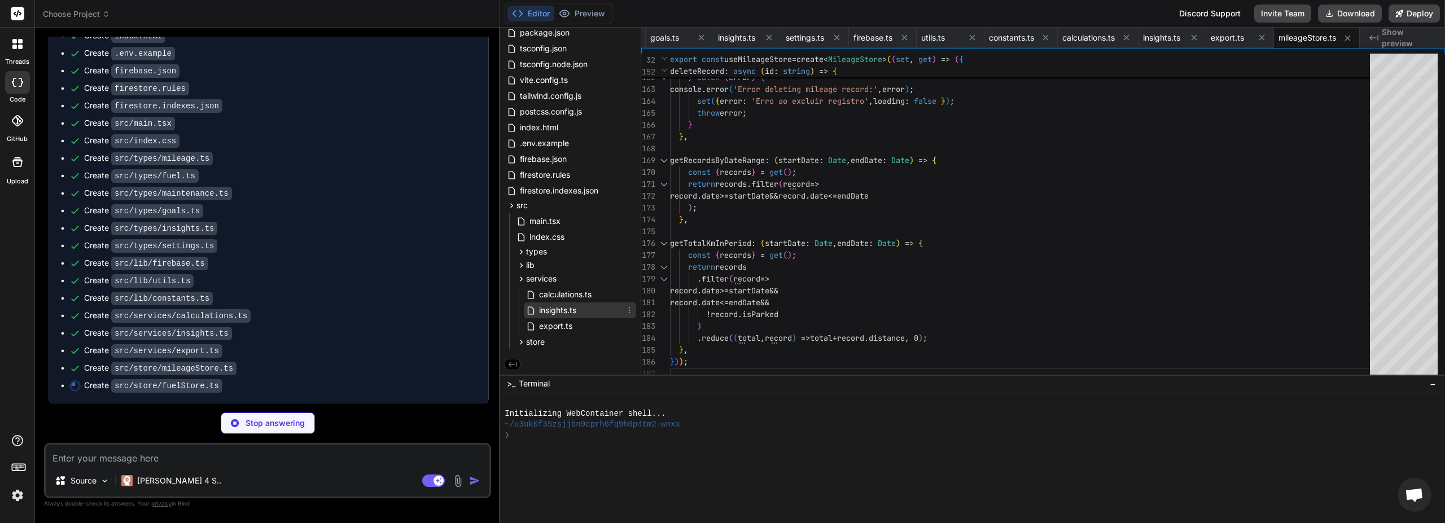
scroll to position [46, 0]
click at [524, 341] on icon at bounding box center [522, 343] width 10 height 10
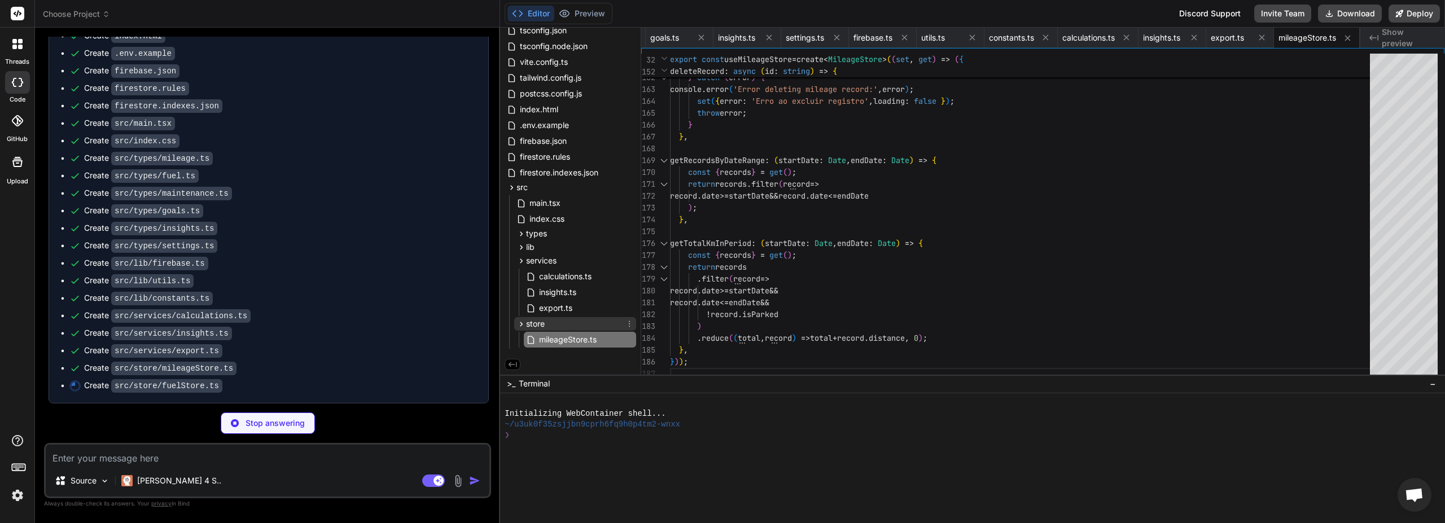
type textarea "x"
type textarea "console.error('Error updating consumption:', error); } } } // Recarregar dados …"
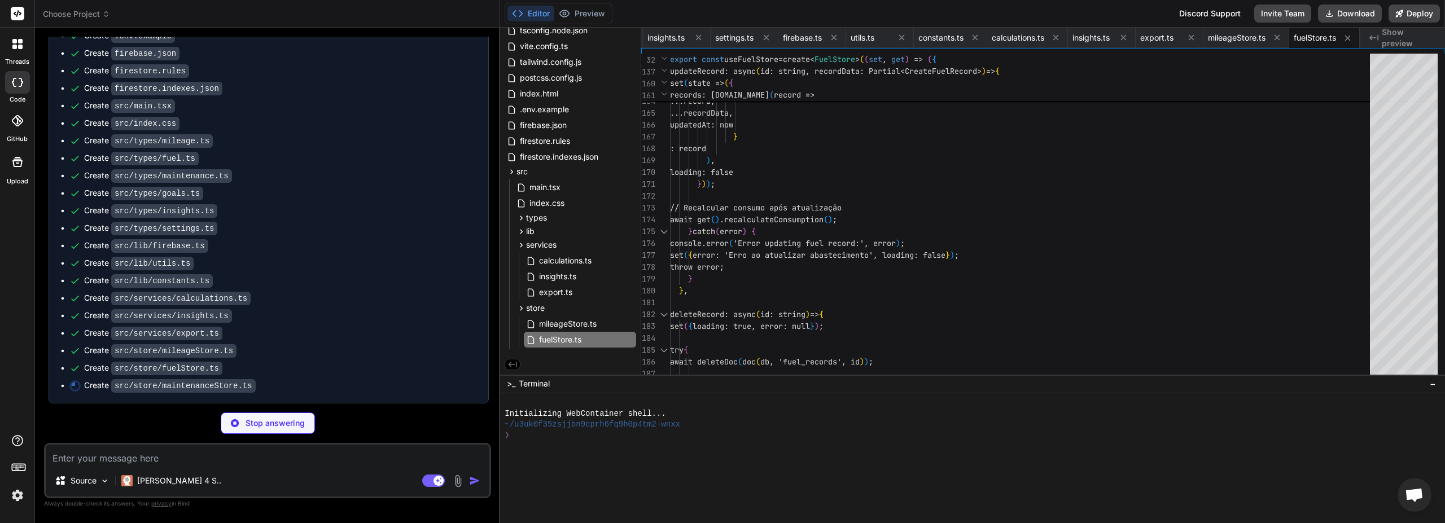
scroll to position [9669, 0]
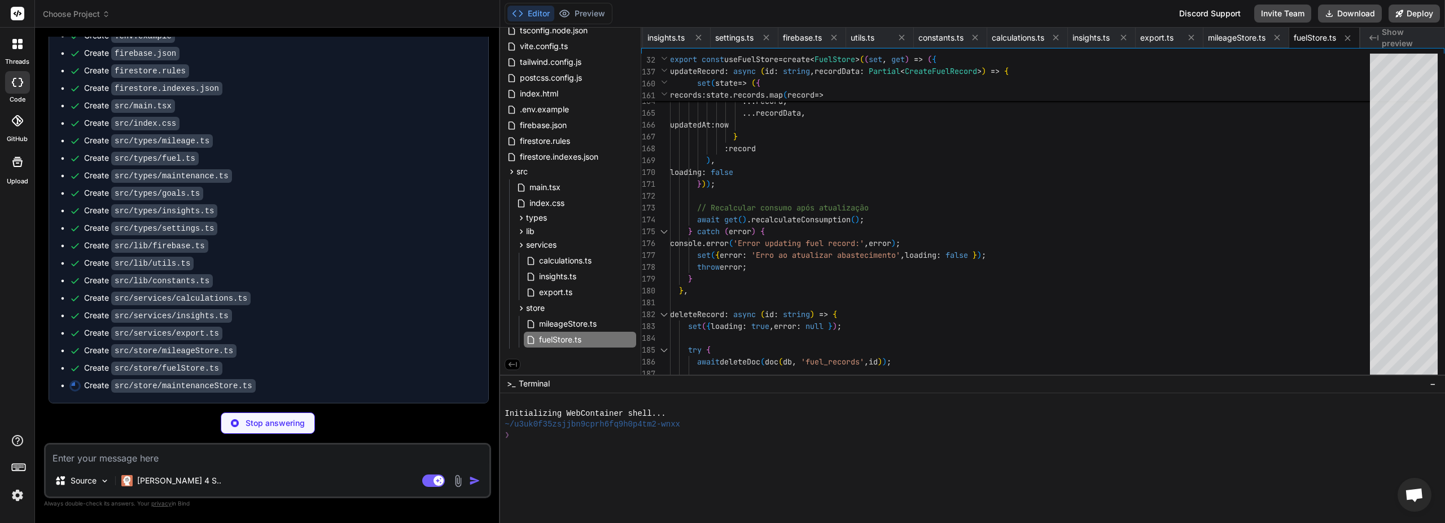
type textarea "x"
type textarea ".filter(record => record.date >= startDate && record.date <= endDate) .reduce((…"
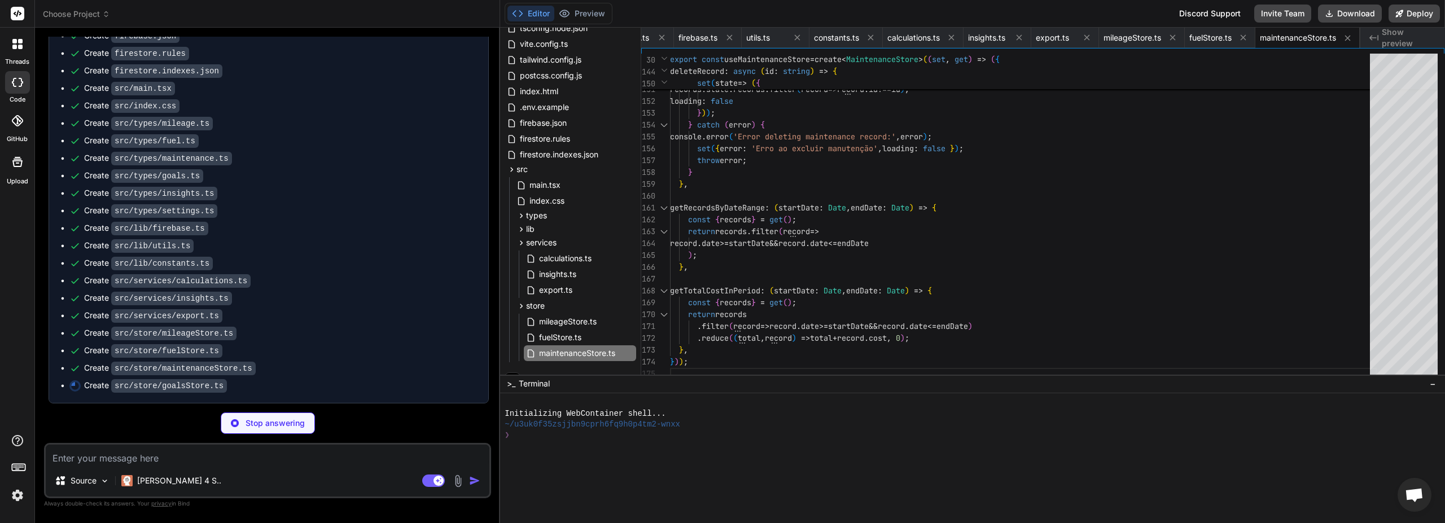
scroll to position [9686, 0]
type textarea "x"
type textarea "}, }));"
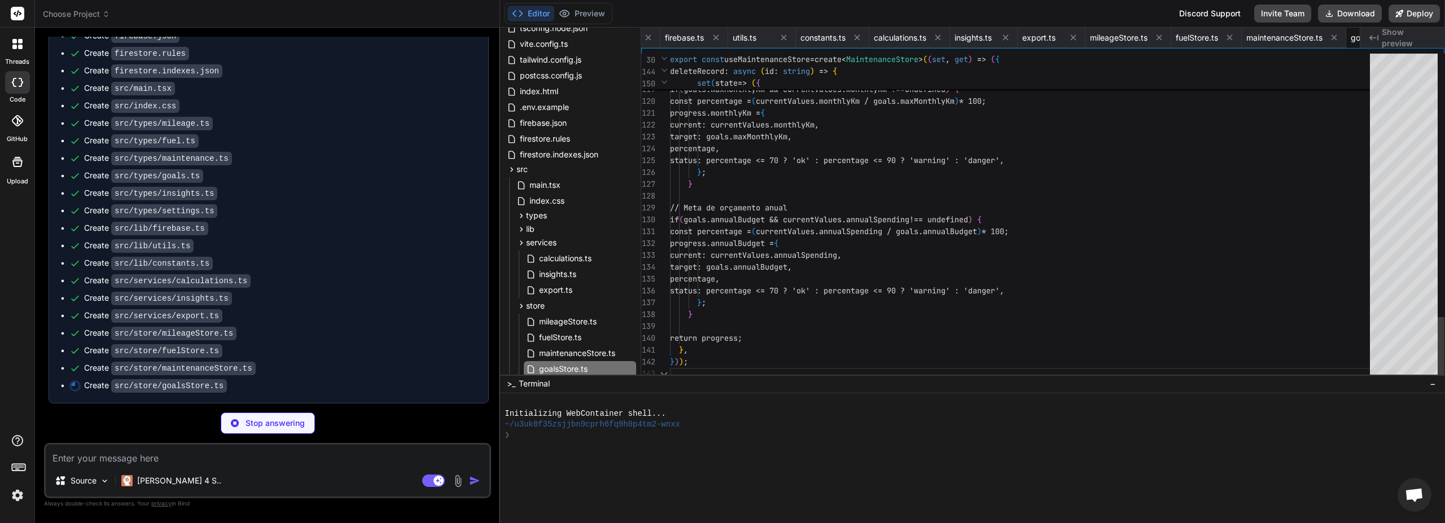
scroll to position [0, 1528]
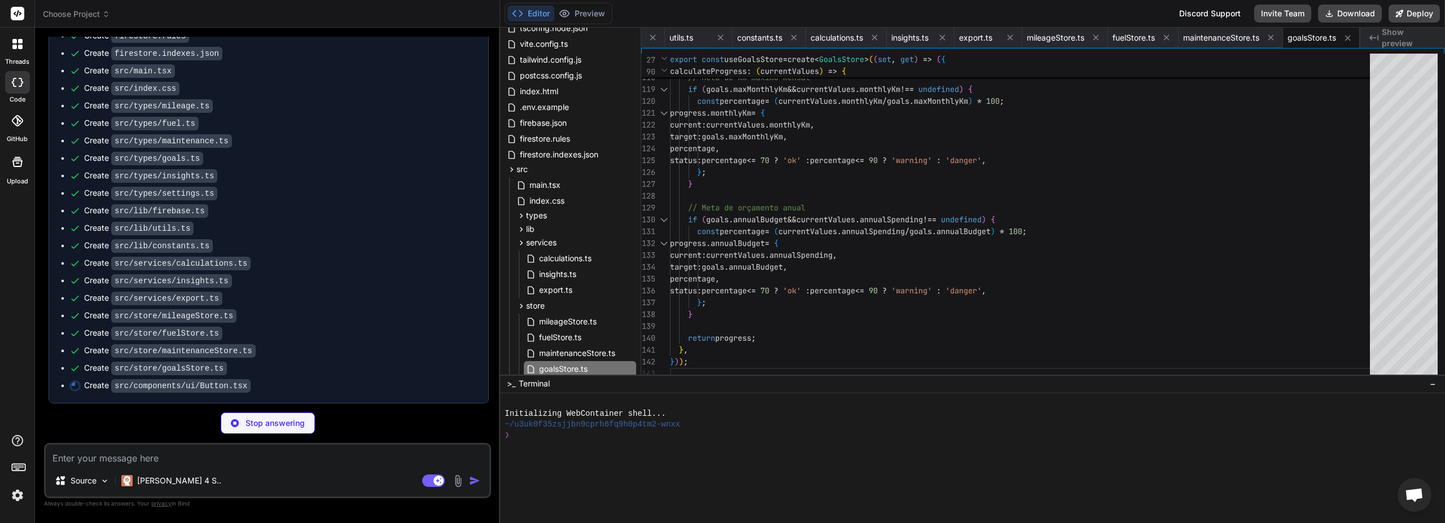
type textarea "x"
type textarea "export { Button };"
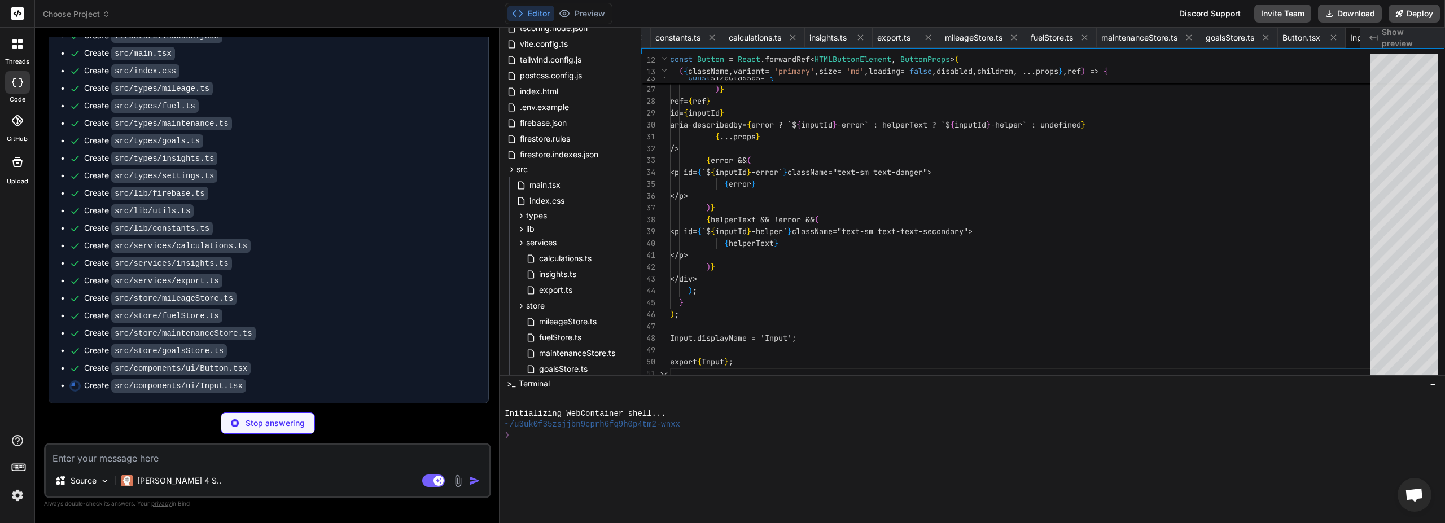
scroll to position [0, 1663]
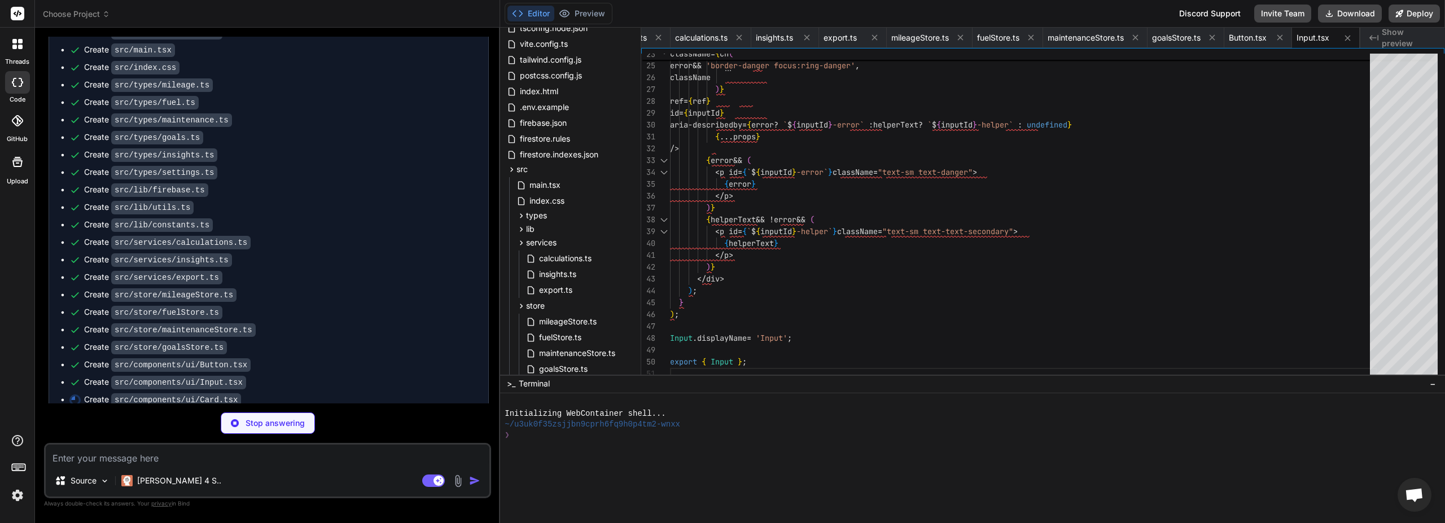
type textarea "x"
type textarea "); CardContent.displayName = 'CardContent'; export { Card, CardHeader, CardTitl…"
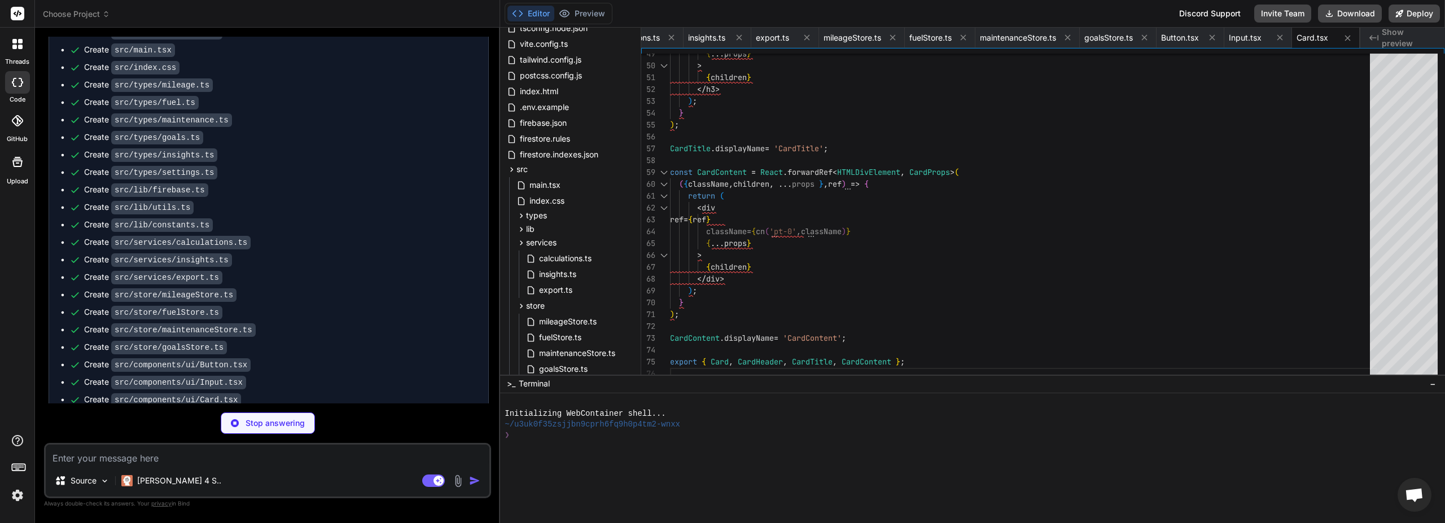
scroll to position [9756, 0]
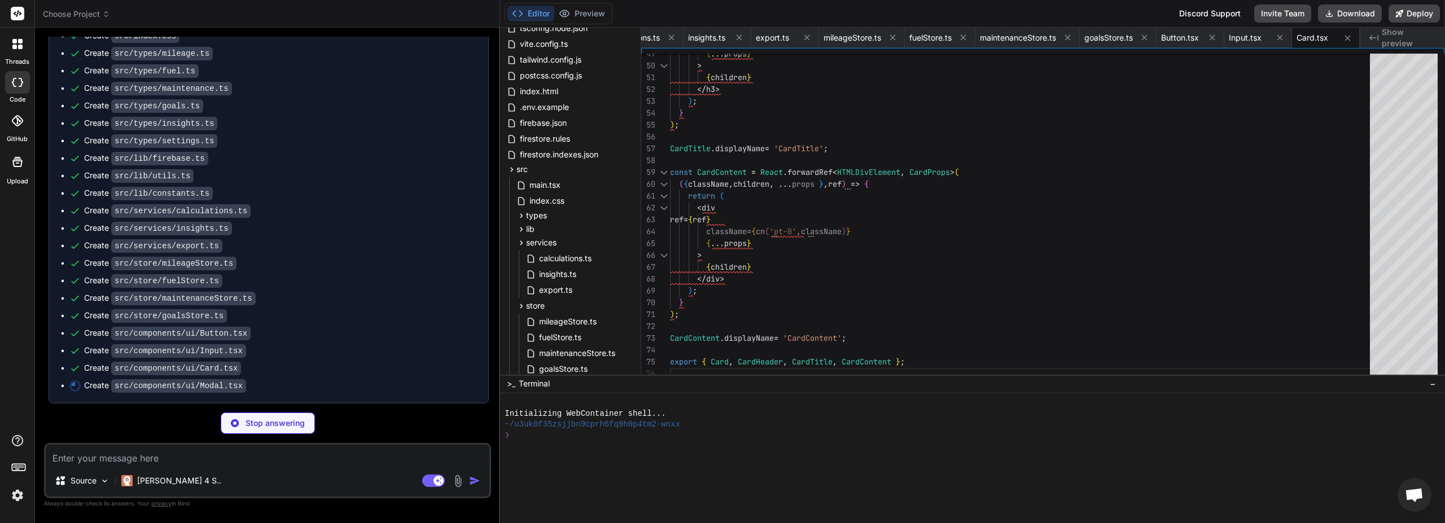
type textarea "x"
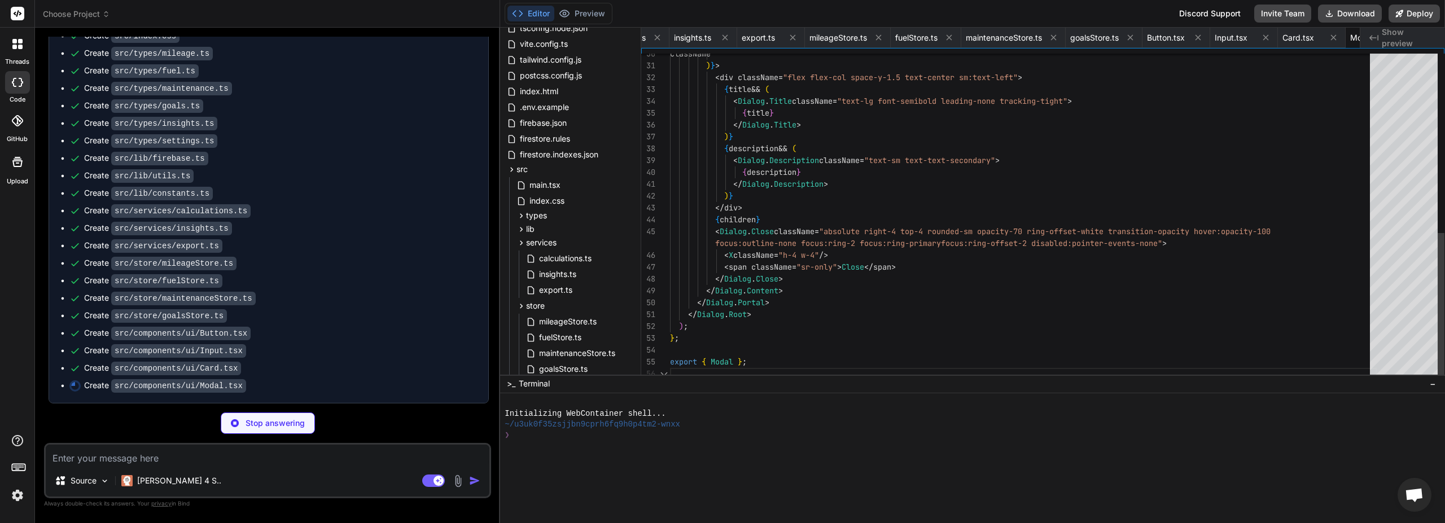
scroll to position [0, 1798]
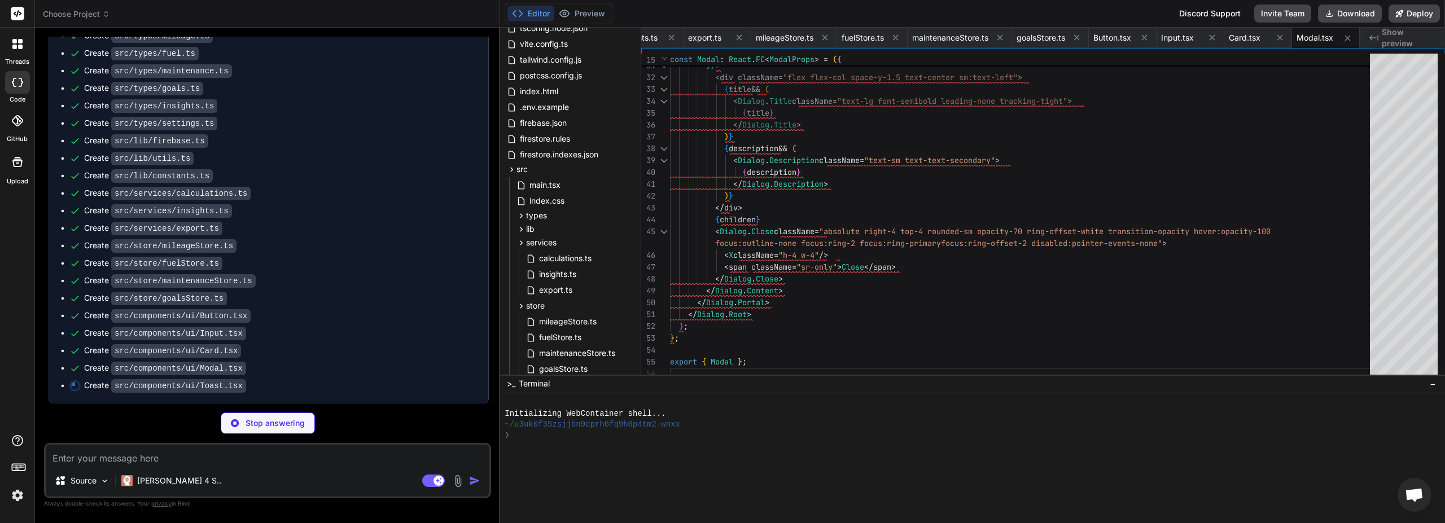
type textarea "x"
type textarea "); }; export { ToastComponent, ToastProvider };"
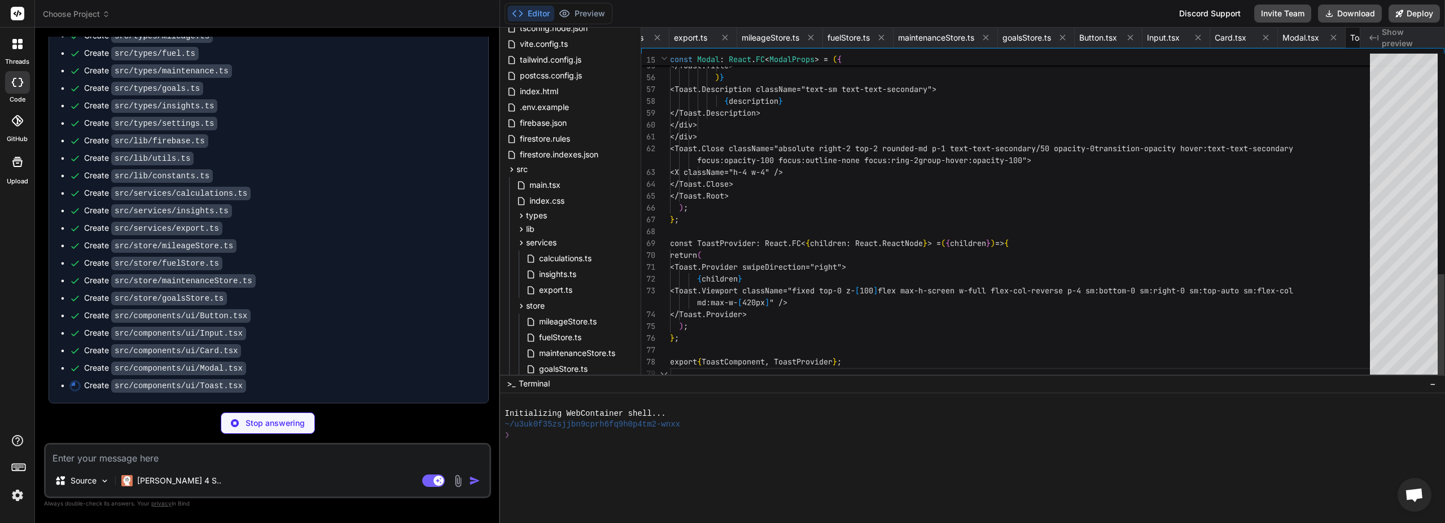
scroll to position [0, 1866]
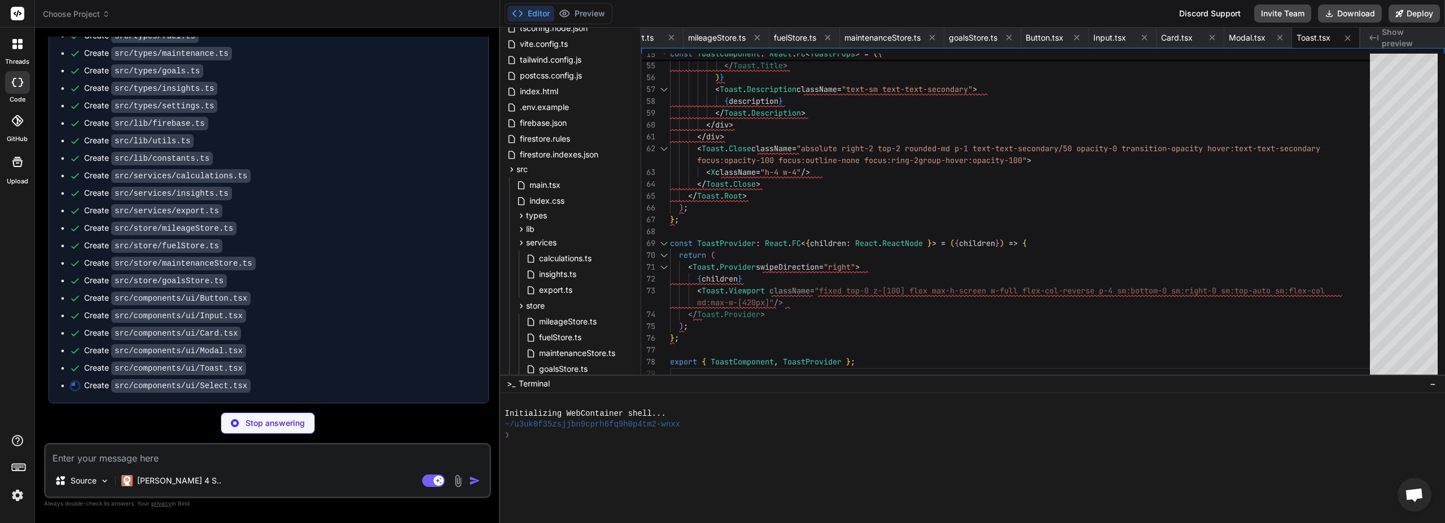
type textarea "x"
type textarea "{error && ( <p className="text-sm text-danger">{error}</p> )} </div> ); }; expo…"
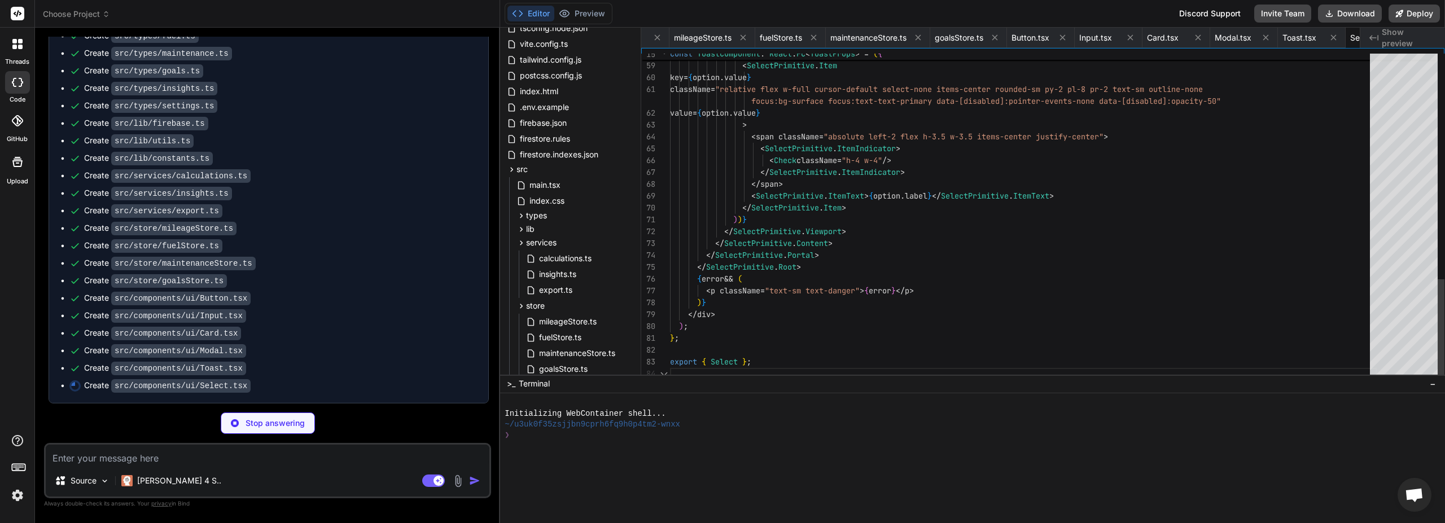
scroll to position [0, 1934]
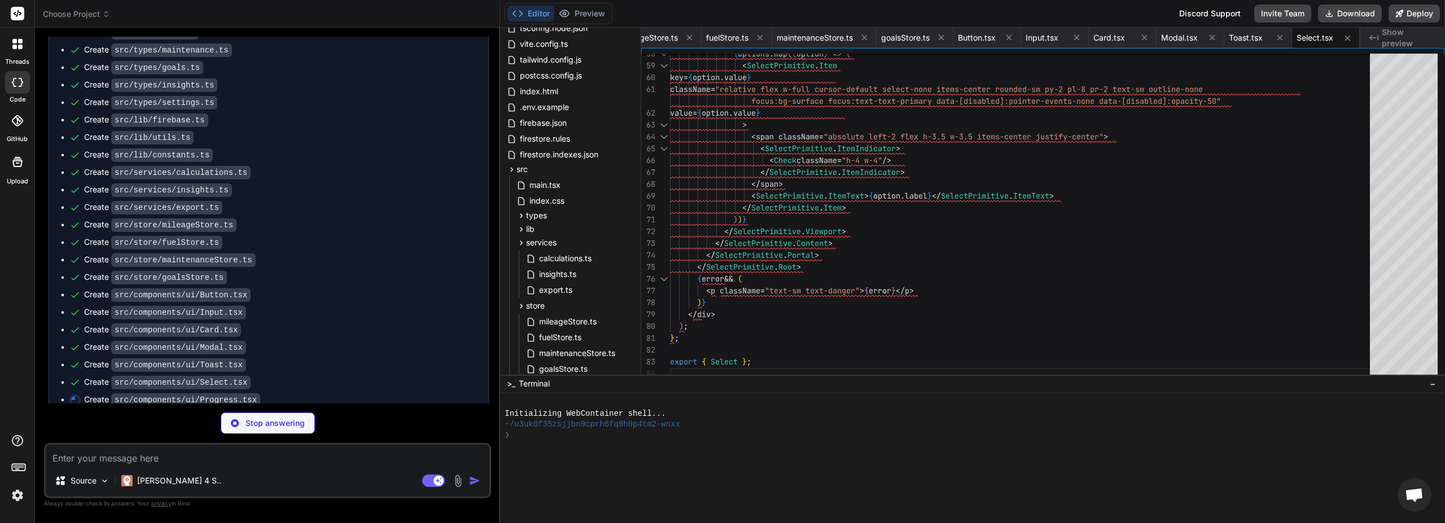
type textarea "x"
type textarea "/> </ProgressPrimitive.Root> ); }; export { Progress };"
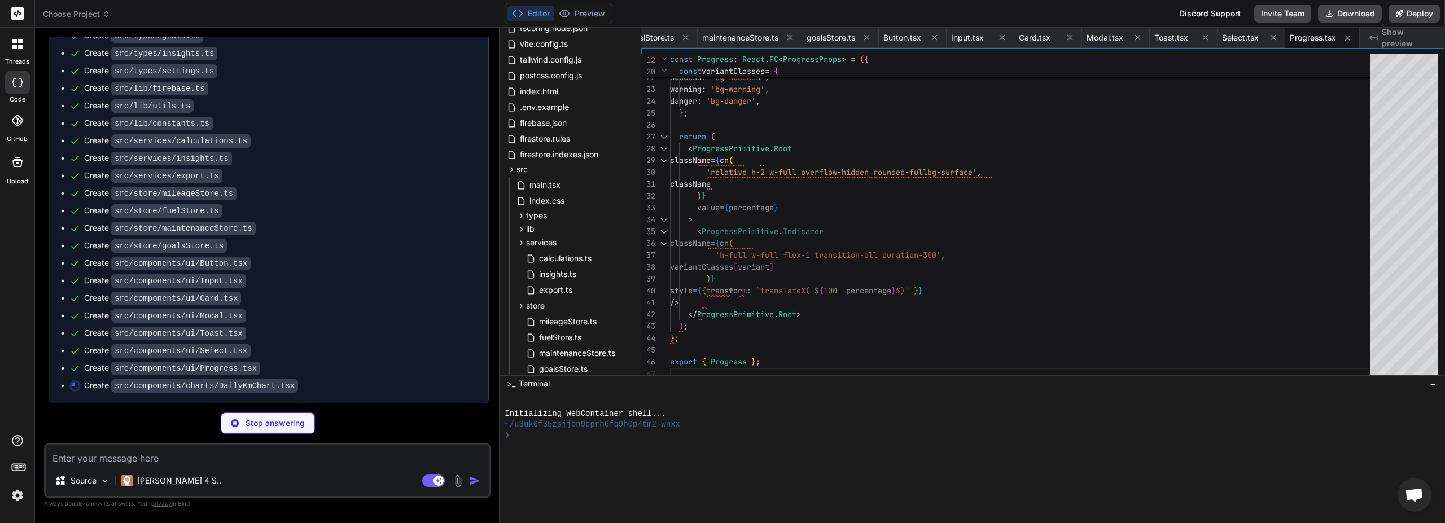
scroll to position [9826, 0]
type textarea "x"
type textarea "strokeWidth={2} strokeDasharray="5 5" dot={false} /> </ComposedChart> </Respons…"
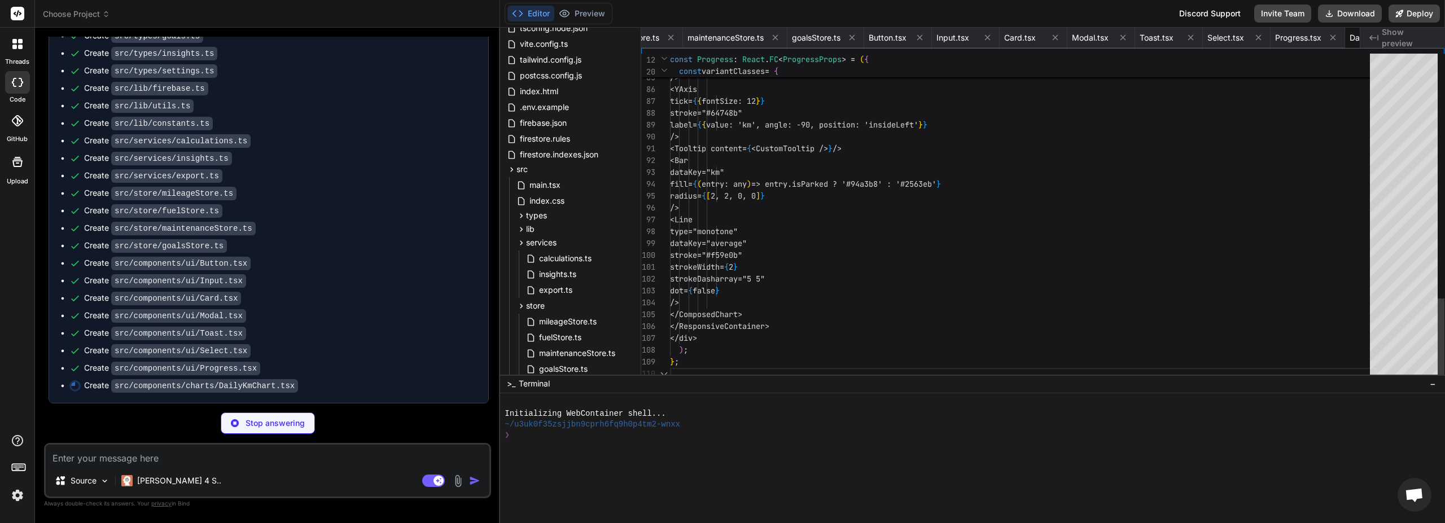
scroll to position [0, 2102]
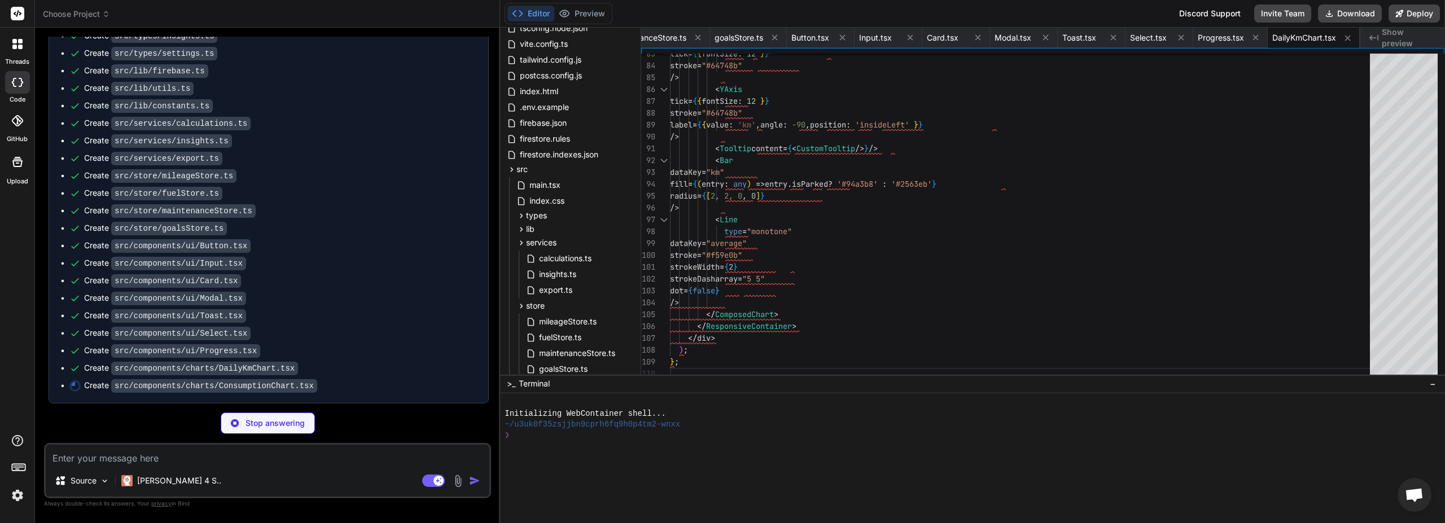
type textarea "x"
type textarea "); };"
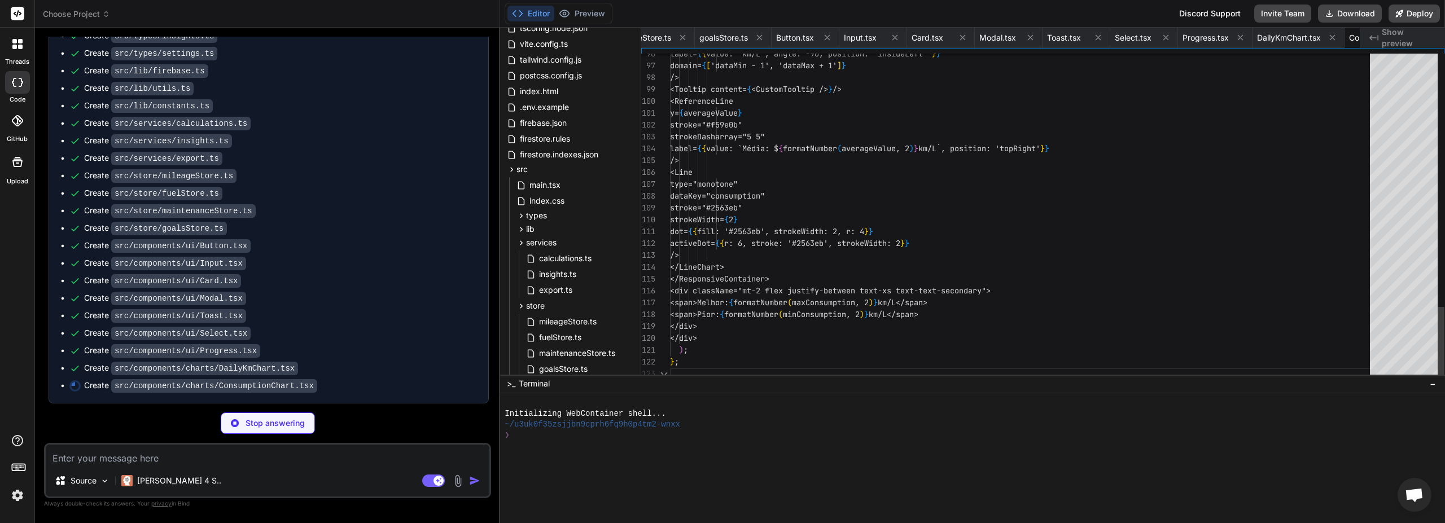
scroll to position [0, 2213]
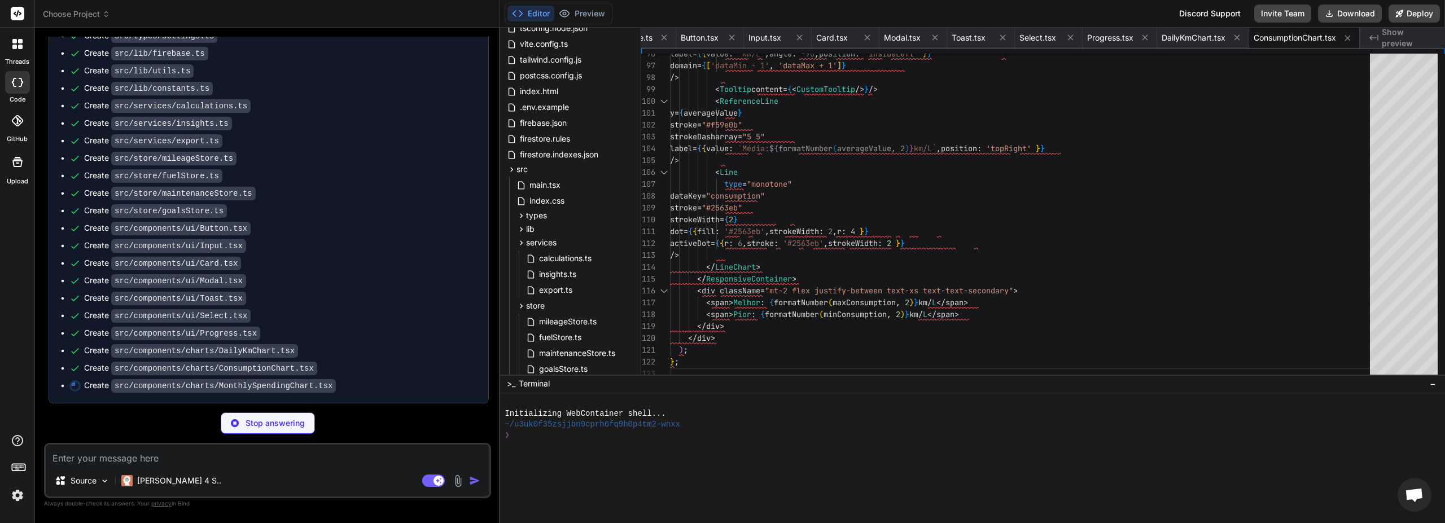
type textarea "x"
type textarea "<div className="mt-2 flex justify-between text-xs text-text-secondary"> <span>M…"
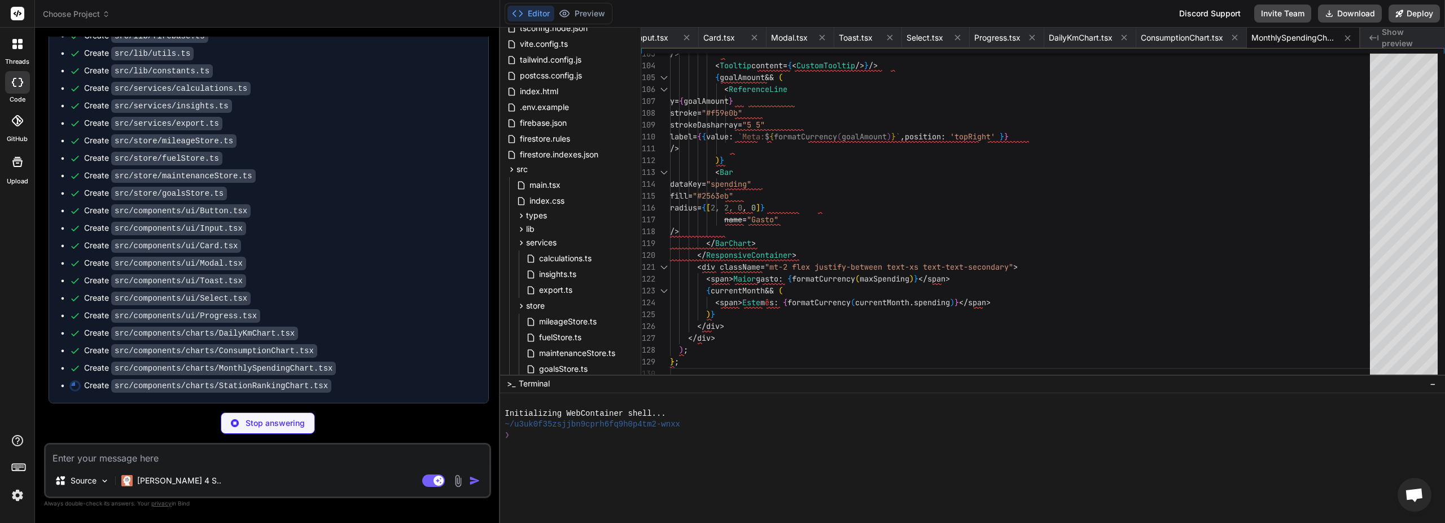
scroll to position [9879, 0]
type textarea "x"
type textarea "); };"
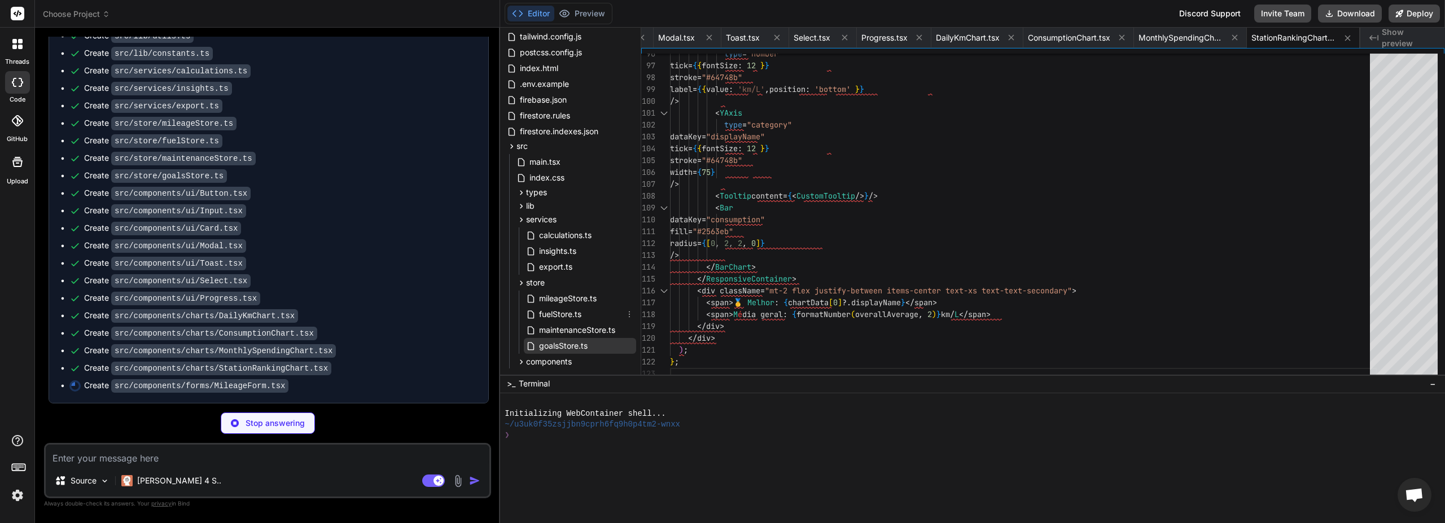
scroll to position [125, 0]
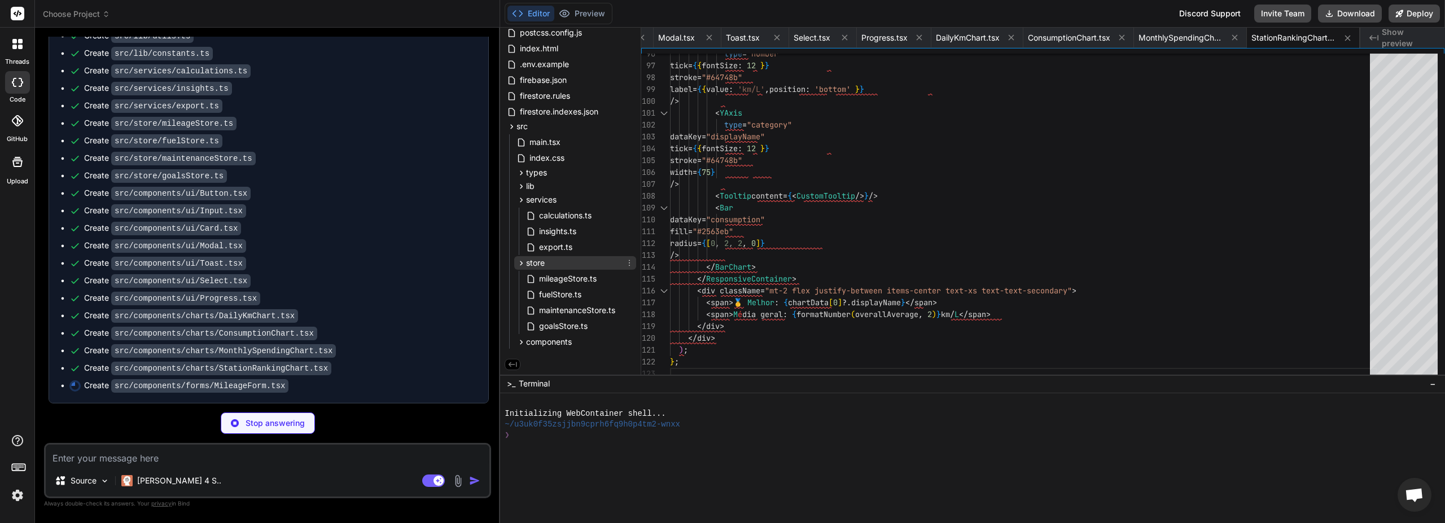
click at [519, 265] on div "store" at bounding box center [531, 262] width 28 height 11
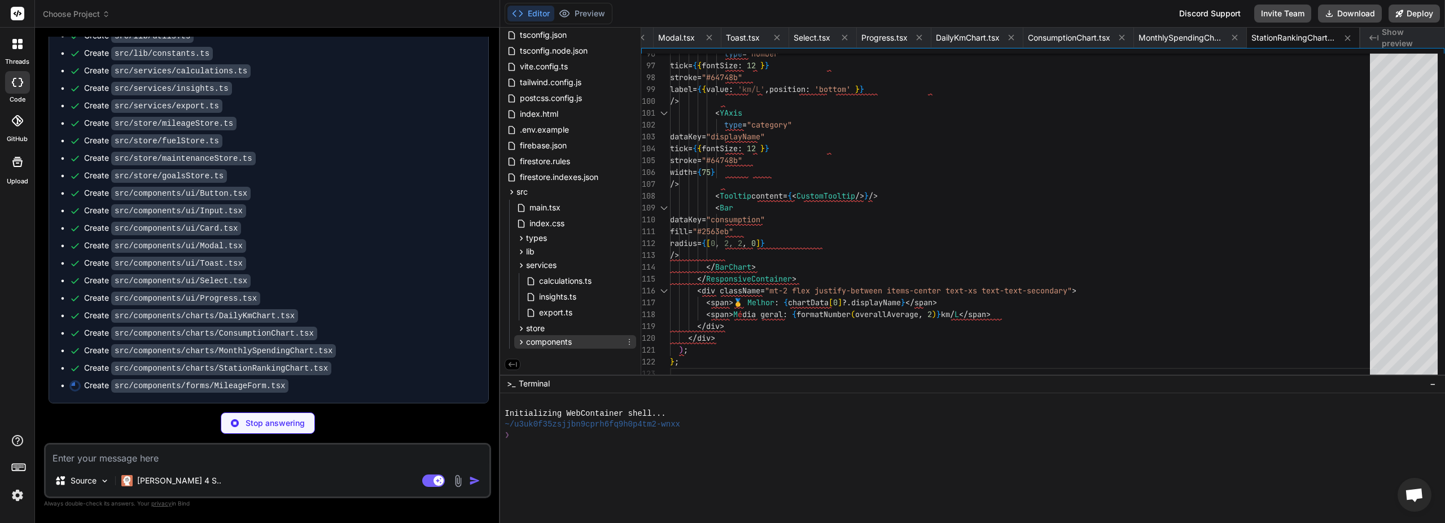
click at [518, 341] on icon at bounding box center [522, 343] width 10 height 10
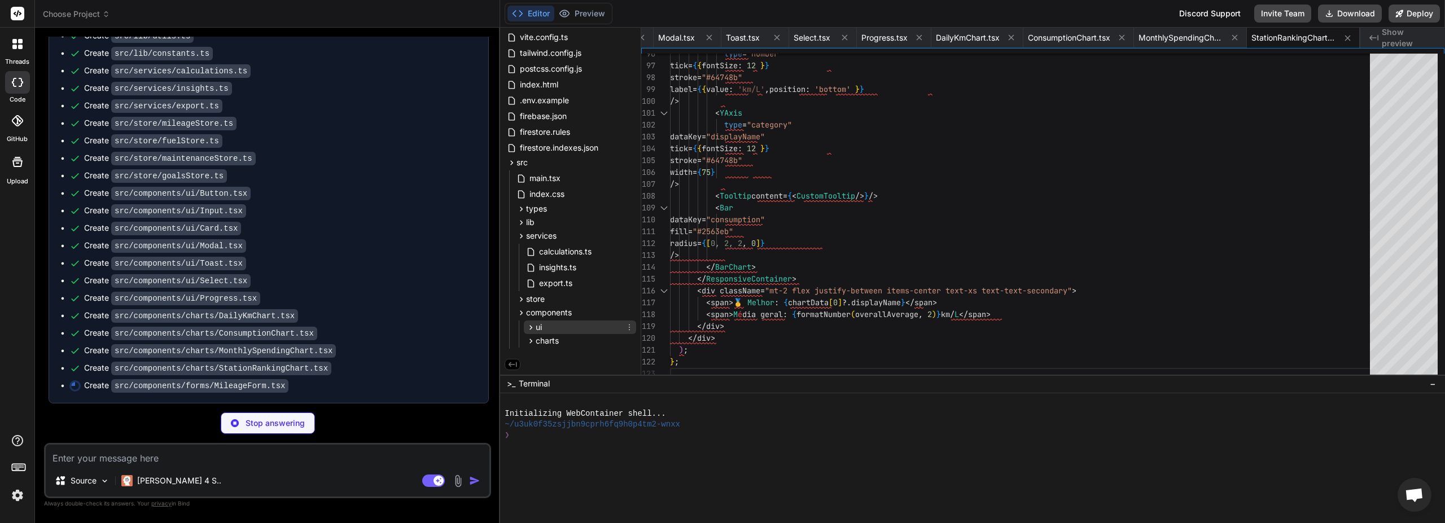
click at [527, 328] on icon at bounding box center [531, 328] width 10 height 10
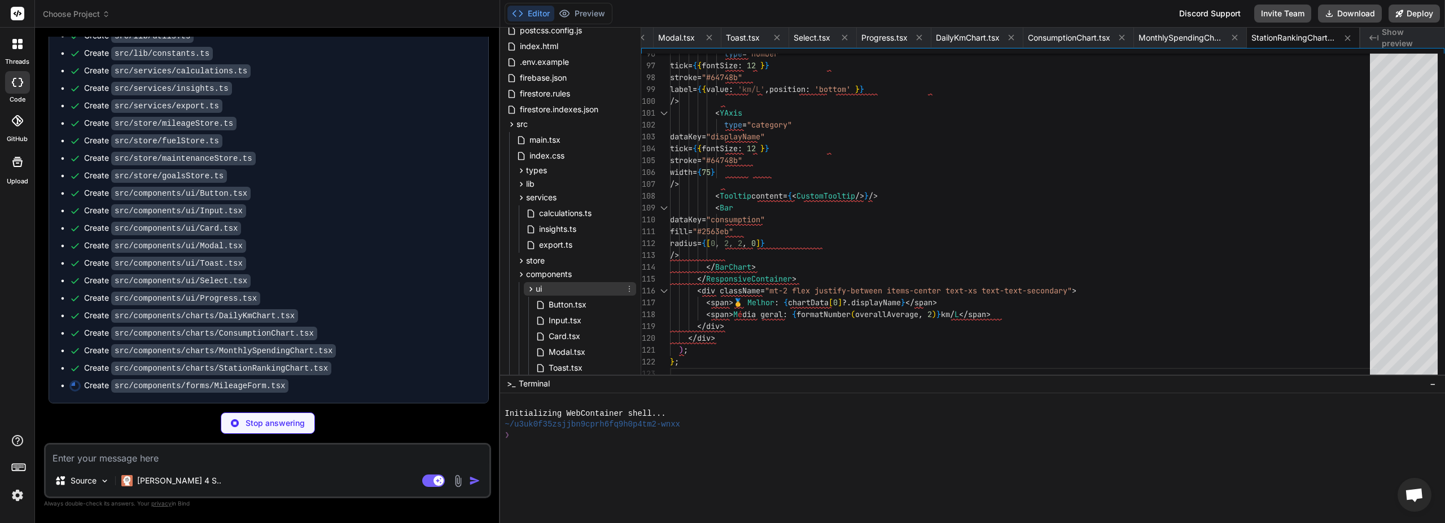
click at [526, 295] on div "ui" at bounding box center [580, 289] width 112 height 14
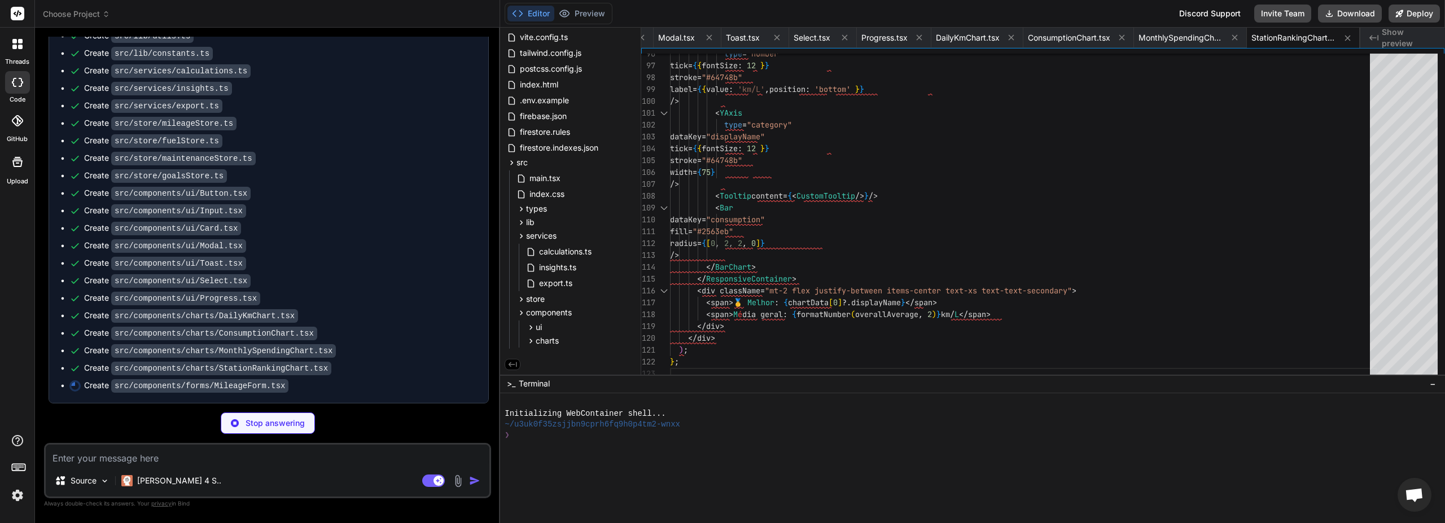
scroll to position [9896, 0]
type textarea "x"
type textarea "};"
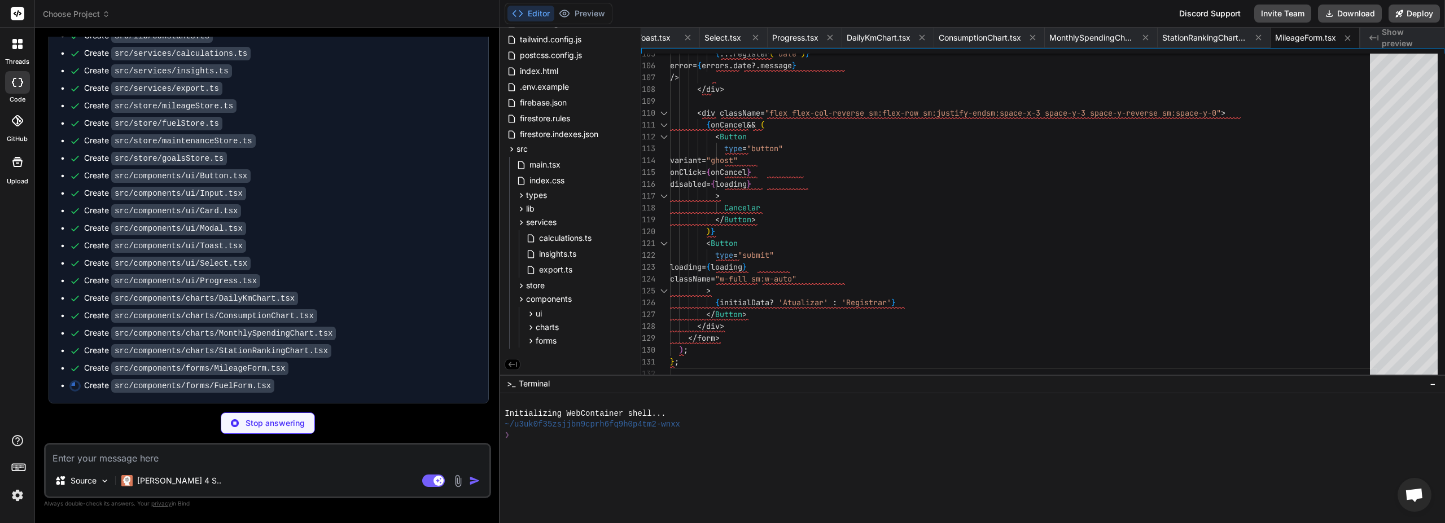
scroll to position [9914, 0]
type textarea "x"
type textarea "> {initialData ? 'Atualizar' : 'Registrar Abastecimento'} </Button> )} </div> <…"
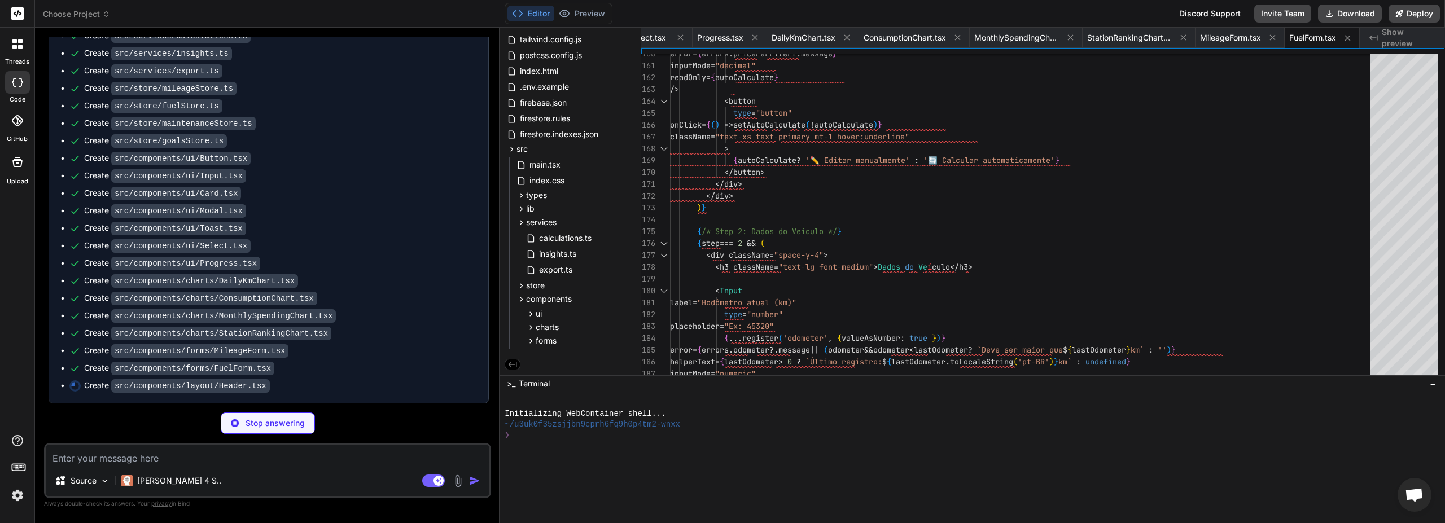
scroll to position [9931, 0]
type textarea "x"
type textarea ") : ( <Sun className="h-5 w-5" /> )} </Button> </header> ); };"
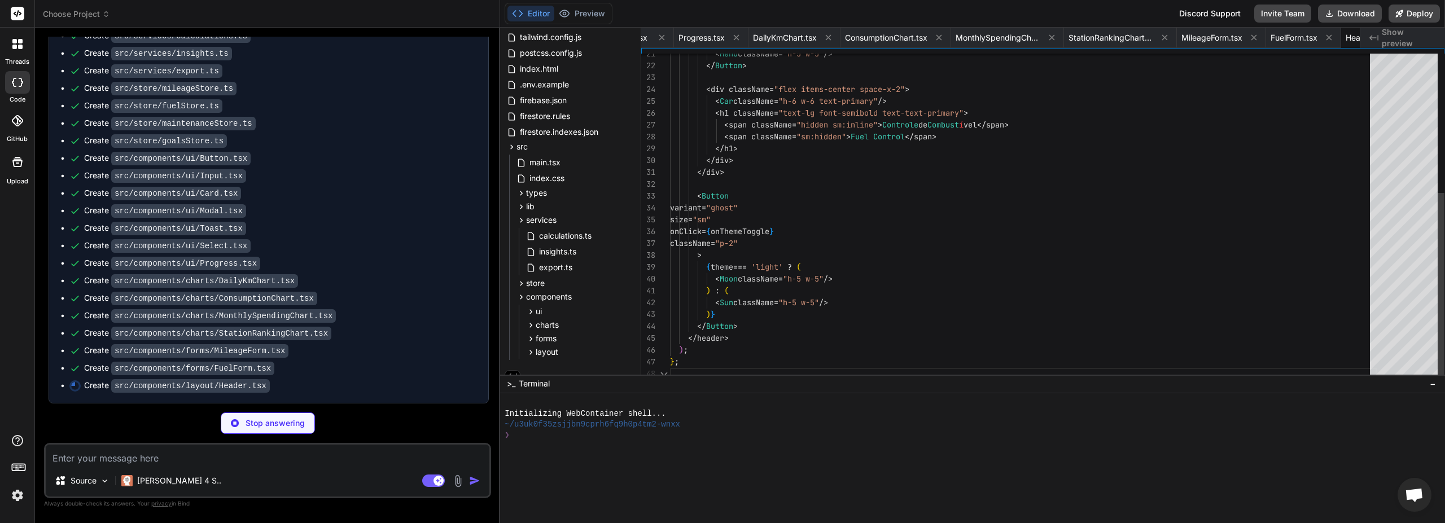
scroll to position [116, 0]
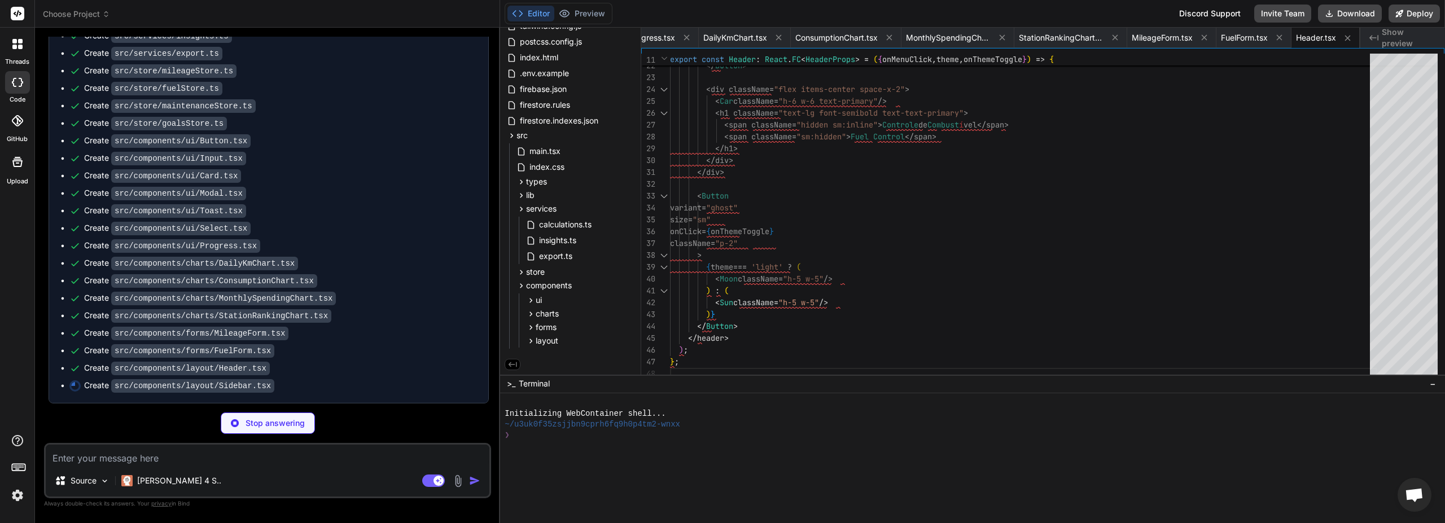
type textarea "x"
type textarea "};"
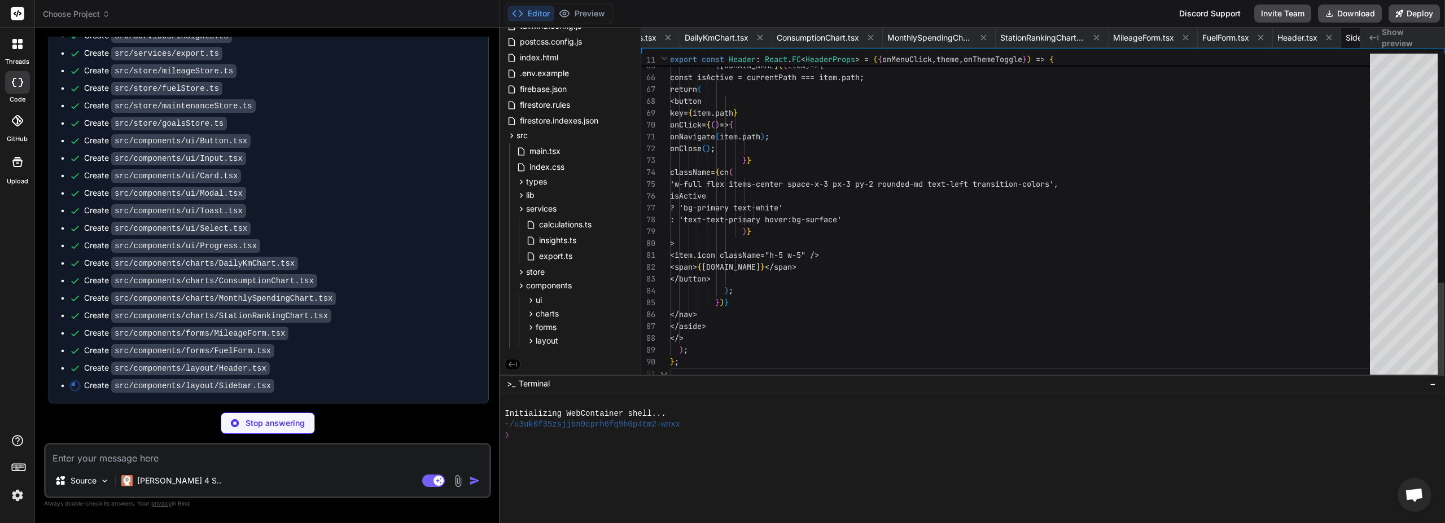
scroll to position [0, 2743]
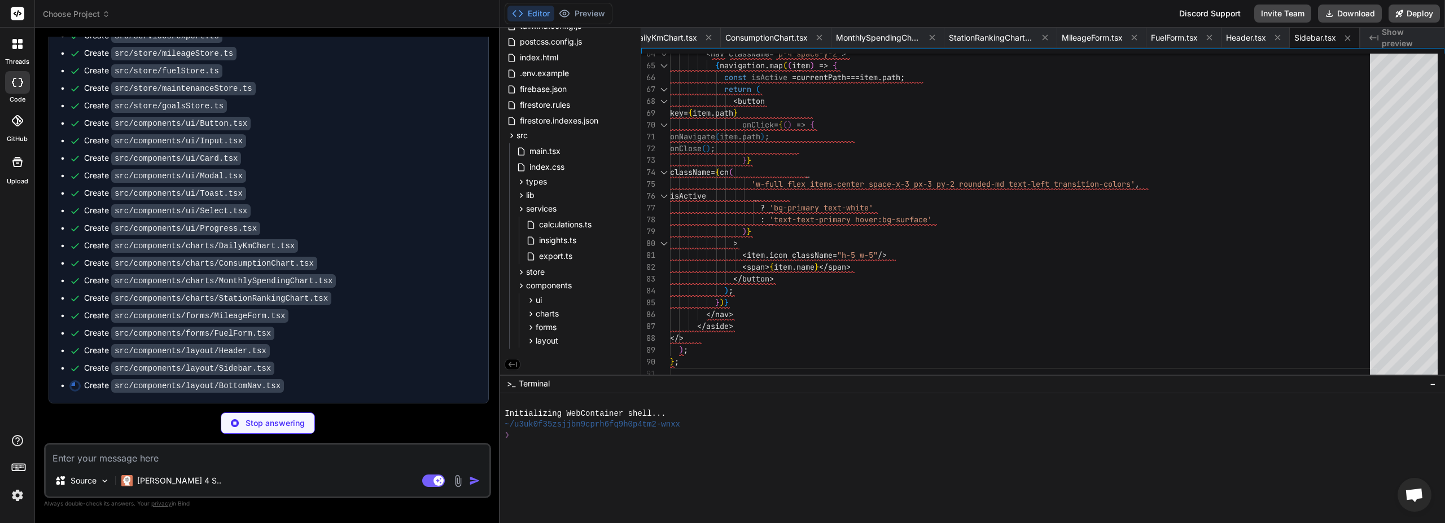
type textarea "x"
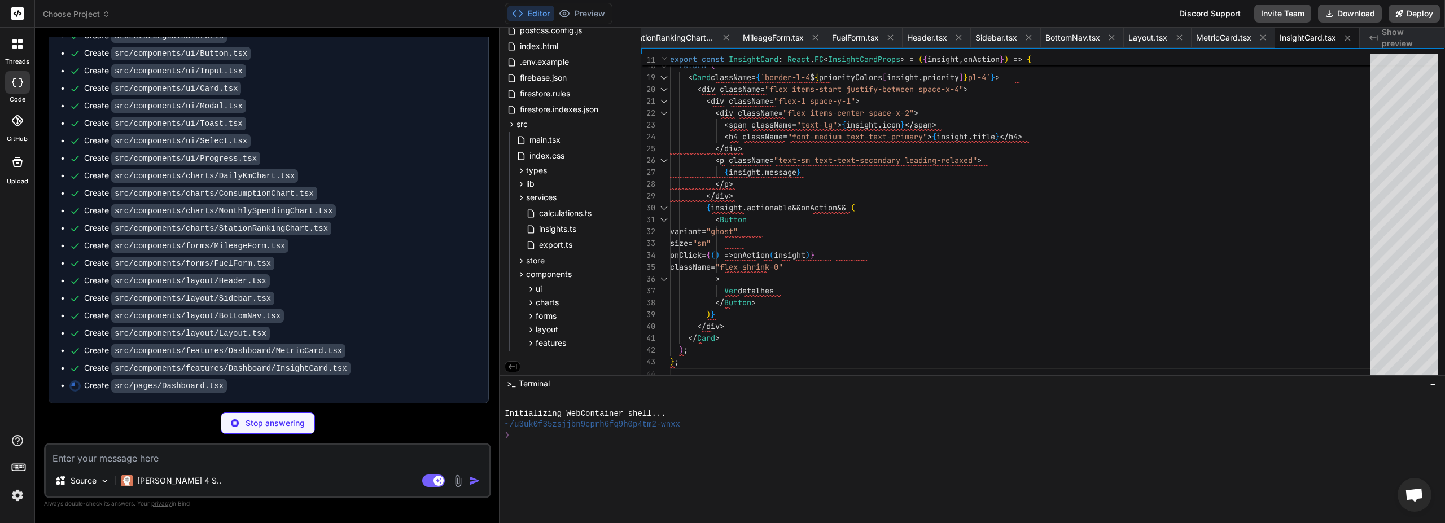
scroll to position [10036, 0]
click at [513, 127] on icon at bounding box center [512, 125] width 10 height 10
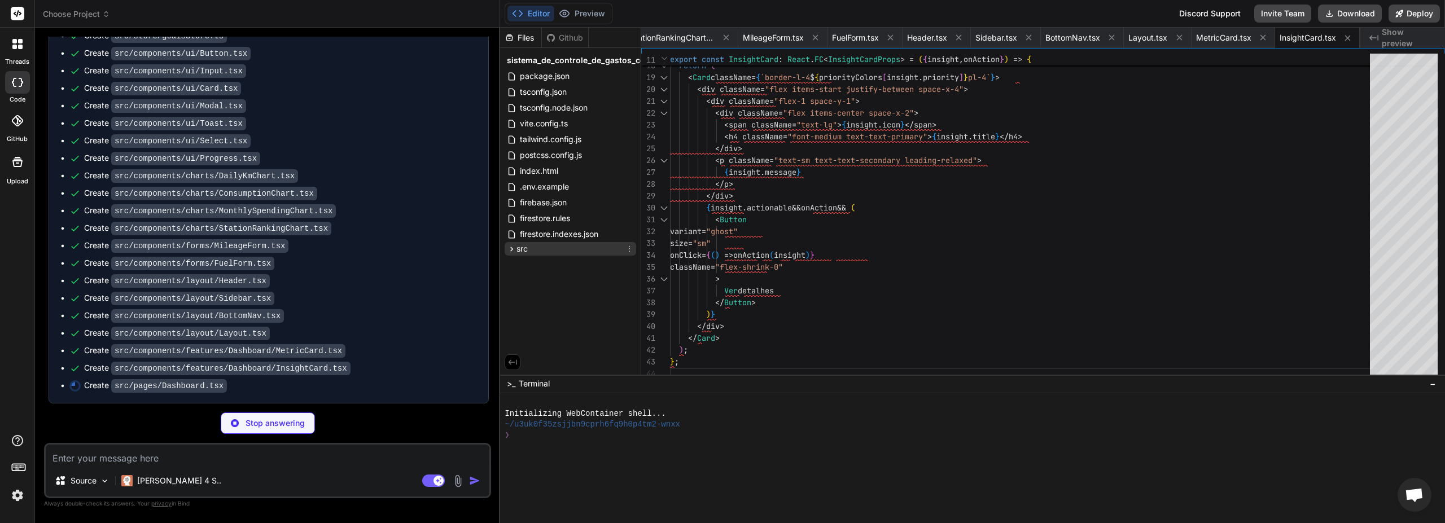
click at [510, 253] on icon at bounding box center [512, 249] width 10 height 10
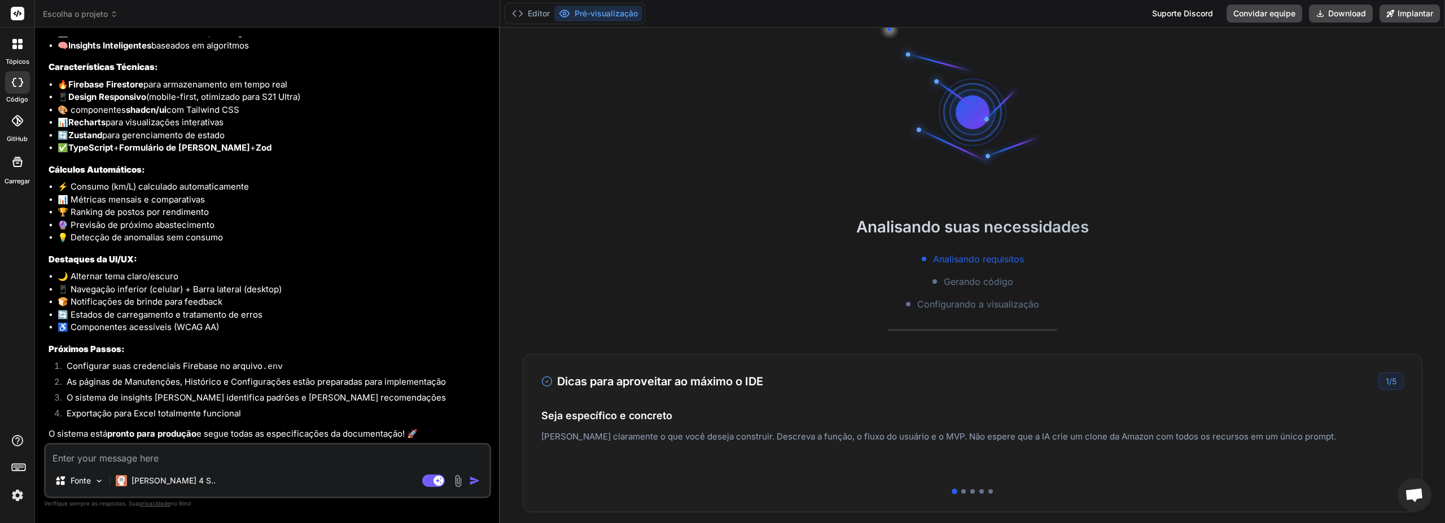
scroll to position [10170, 0]
click at [748, 341] on div at bounding box center [972, 491] width 863 height 5
click at [748, 341] on div at bounding box center [963, 491] width 5 height 5
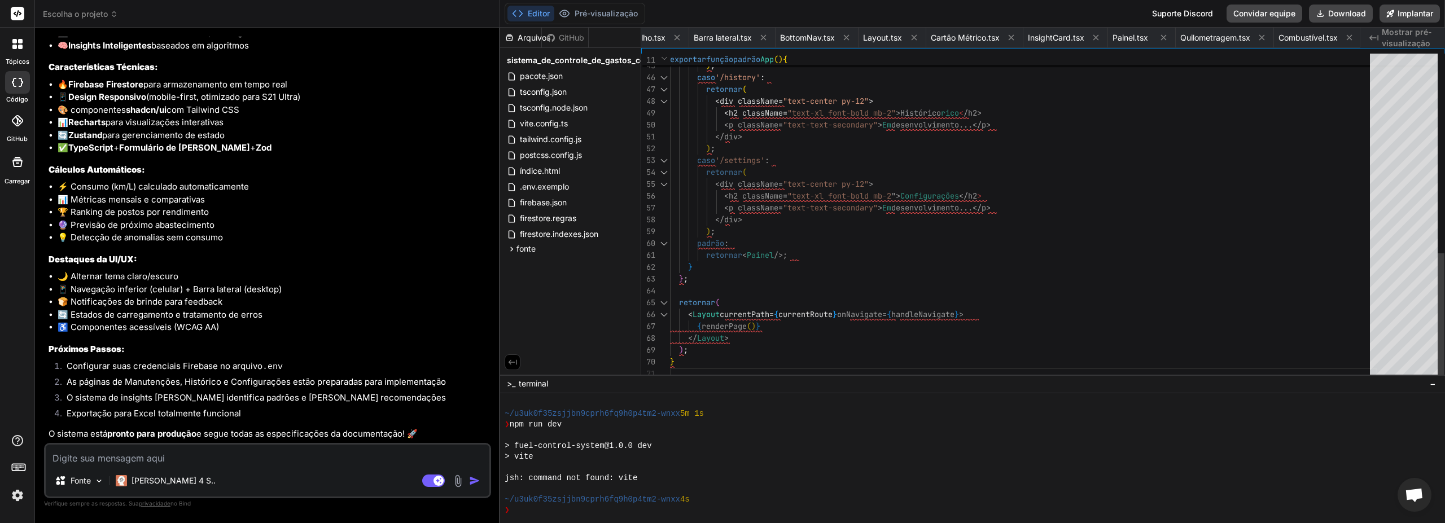
scroll to position [118, 0]
click at [163, 341] on textarea at bounding box center [268, 455] width 444 height 20
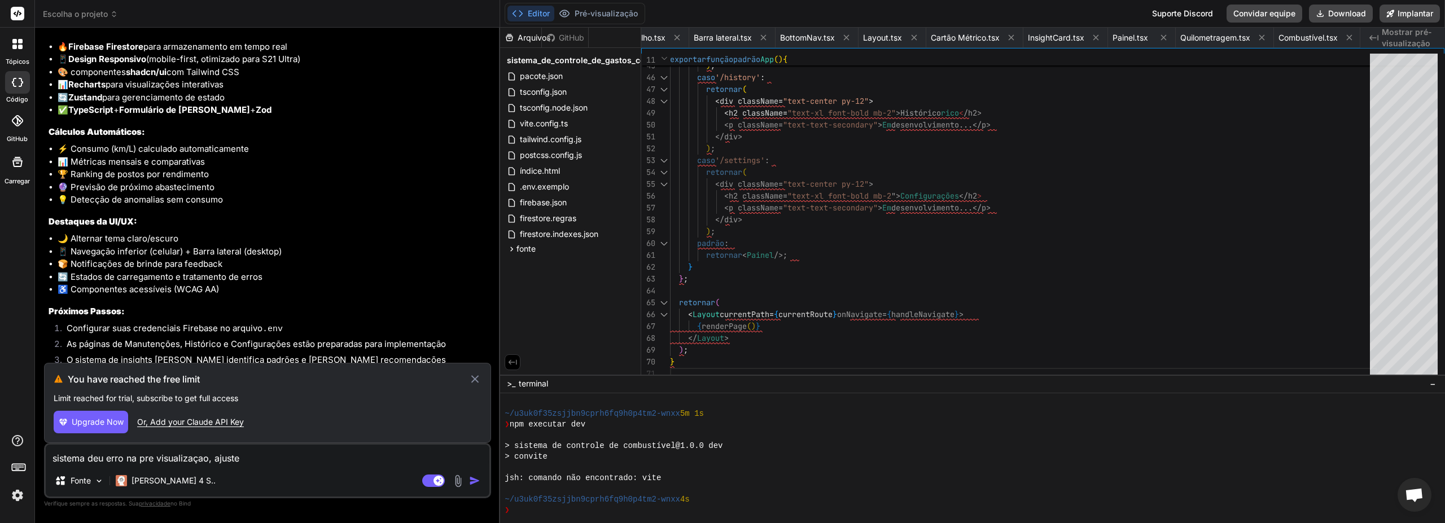
scroll to position [10171, 0]
click at [237, 341] on font "Ou adicione sua chave de API do Claude" at bounding box center [234, 422] width 190 height 10
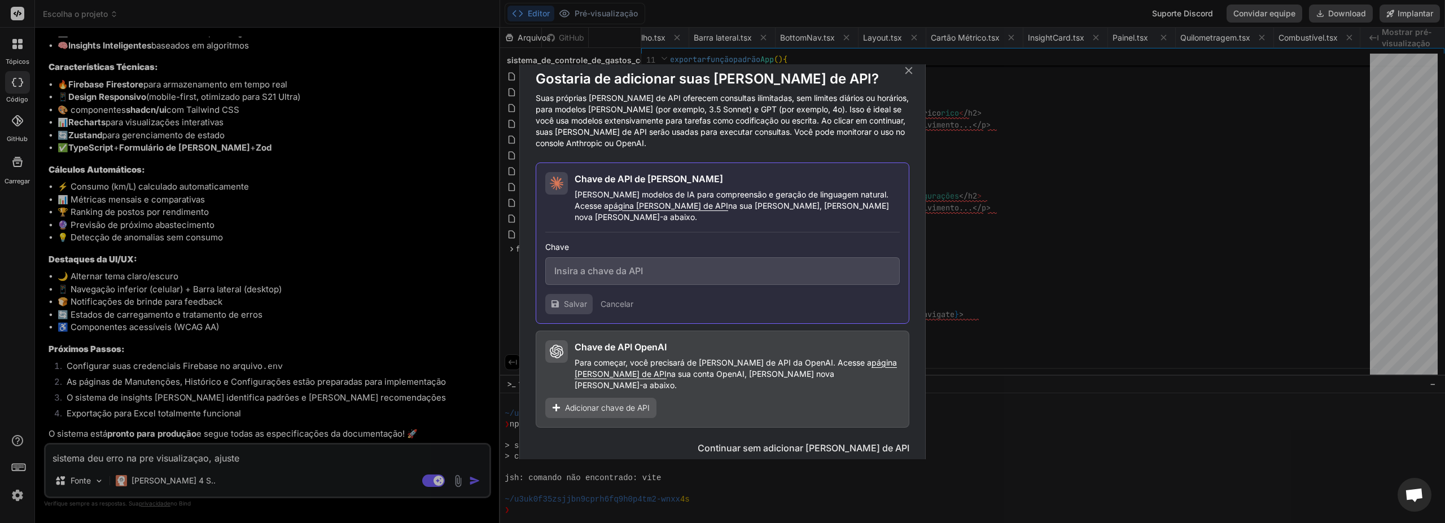
scroll to position [11, 0]
click at [748, 341] on font "Continuar sem adicionar chaves de API" at bounding box center [804, 447] width 212 height 11
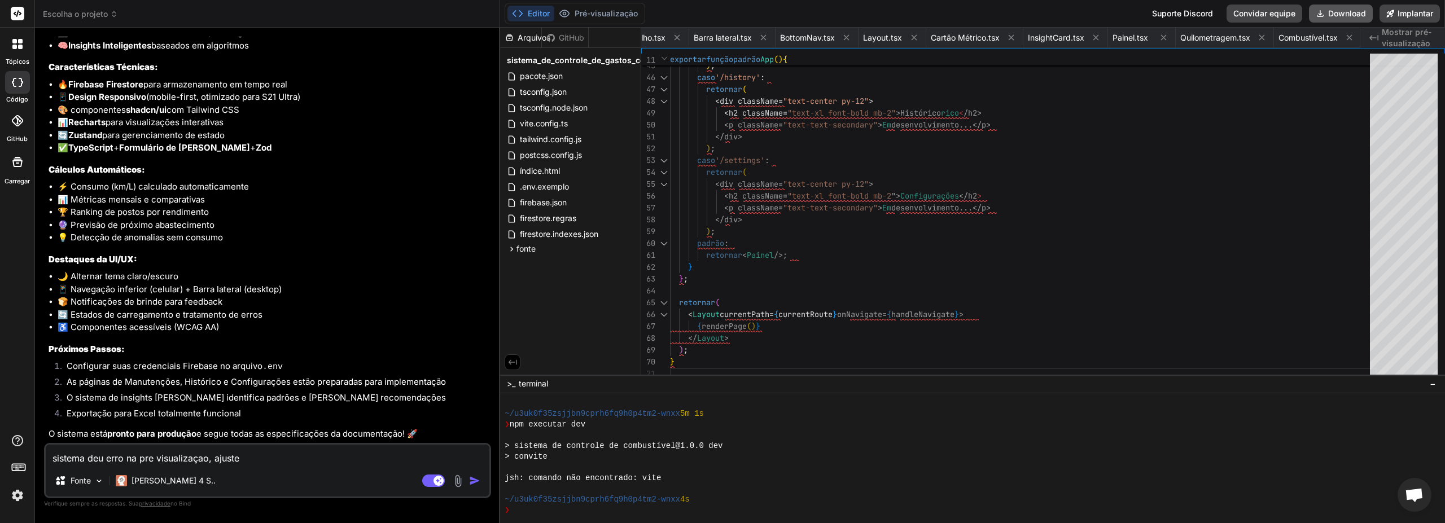
click at [748, 15] on font "Download" at bounding box center [1347, 13] width 38 height 10
click at [169, 341] on font "Cláudio 4 S.." at bounding box center [174, 481] width 84 height 10
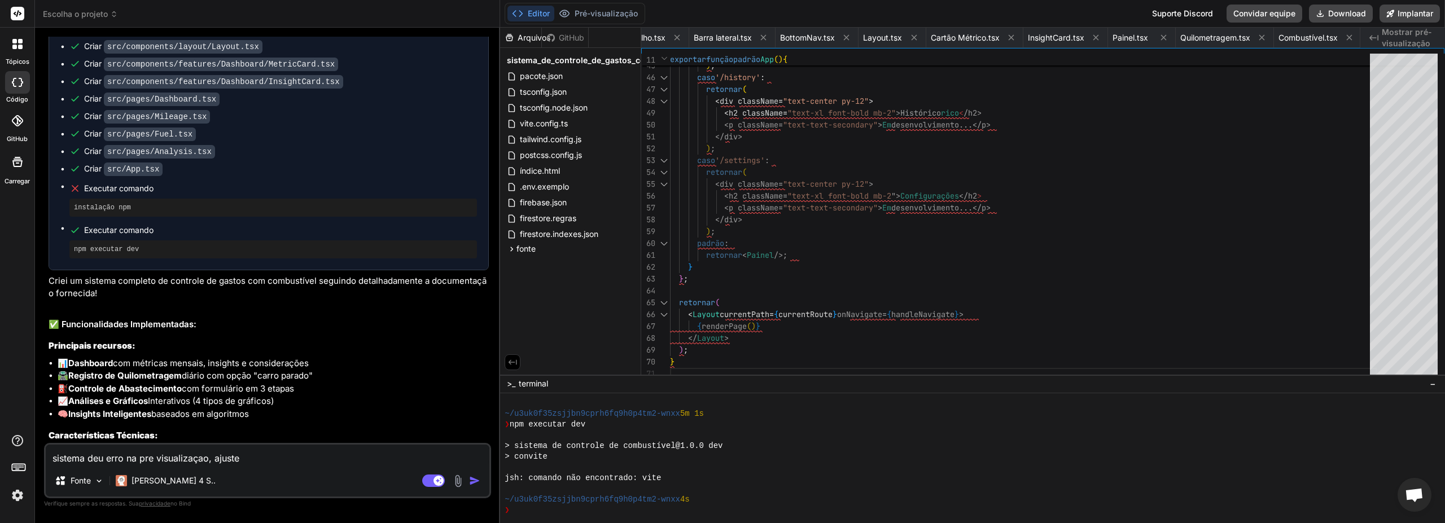
scroll to position [10170, 0]
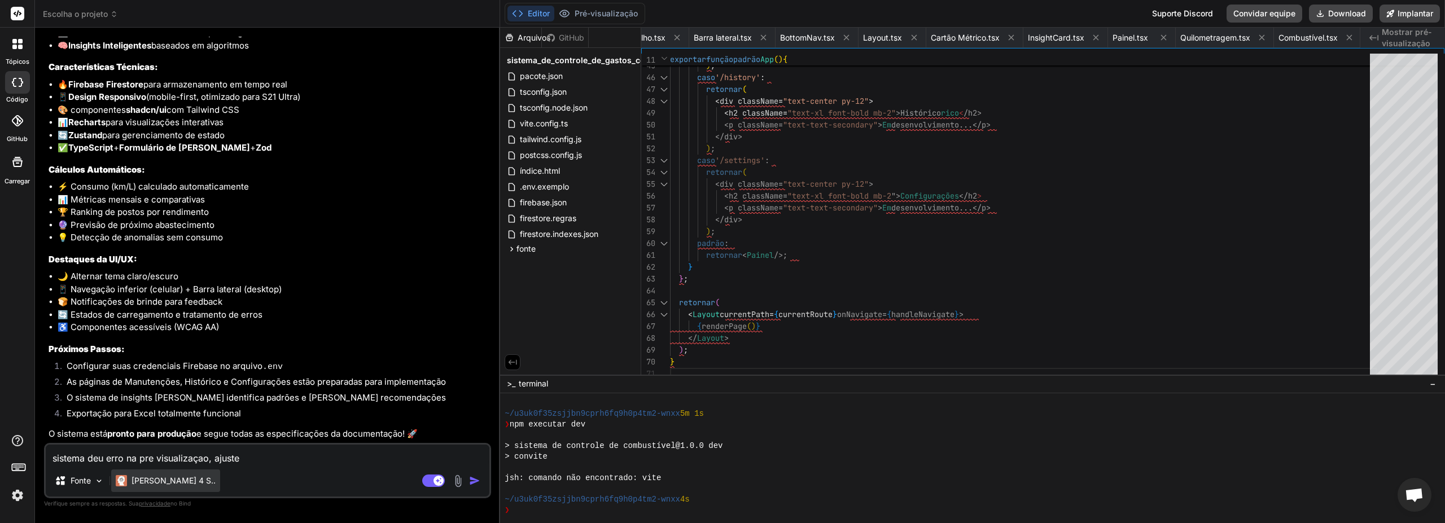
click at [151, 341] on font "Cláudio 4 S.." at bounding box center [174, 481] width 84 height 10
click at [177, 341] on font "Cláudio 4 S.." at bounding box center [174, 481] width 84 height 10
click at [152, 341] on font "Cláudio 4 S.." at bounding box center [174, 481] width 84 height 10
click at [90, 341] on font "Fonte" at bounding box center [81, 481] width 20 height 10
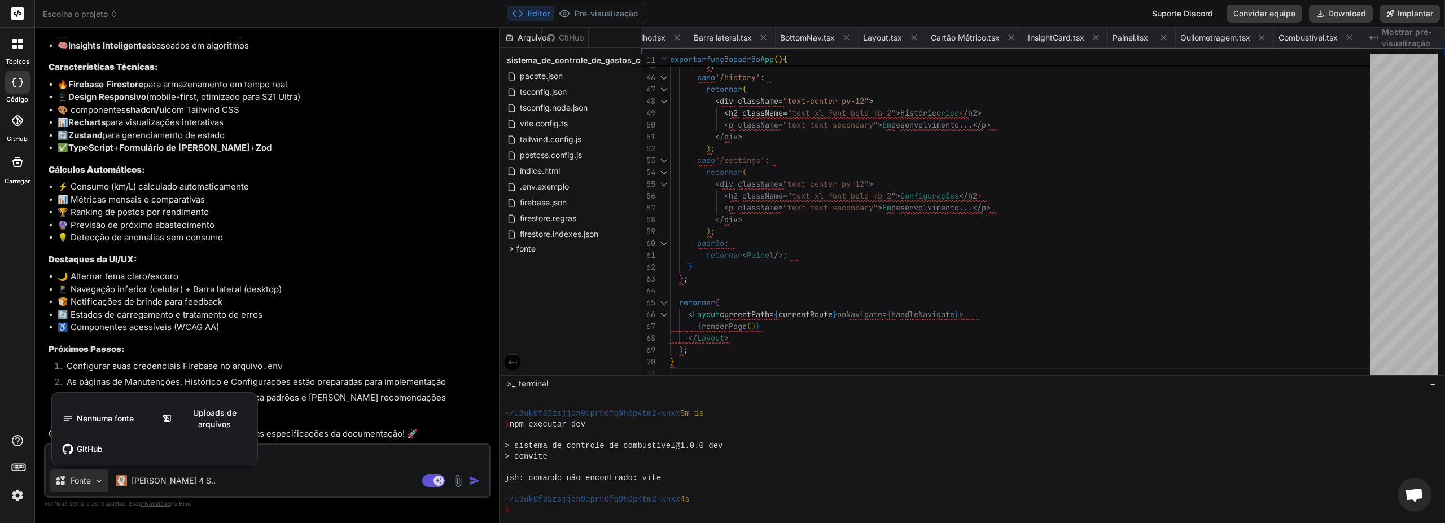
click at [345, 341] on div at bounding box center [722, 261] width 1445 height 523
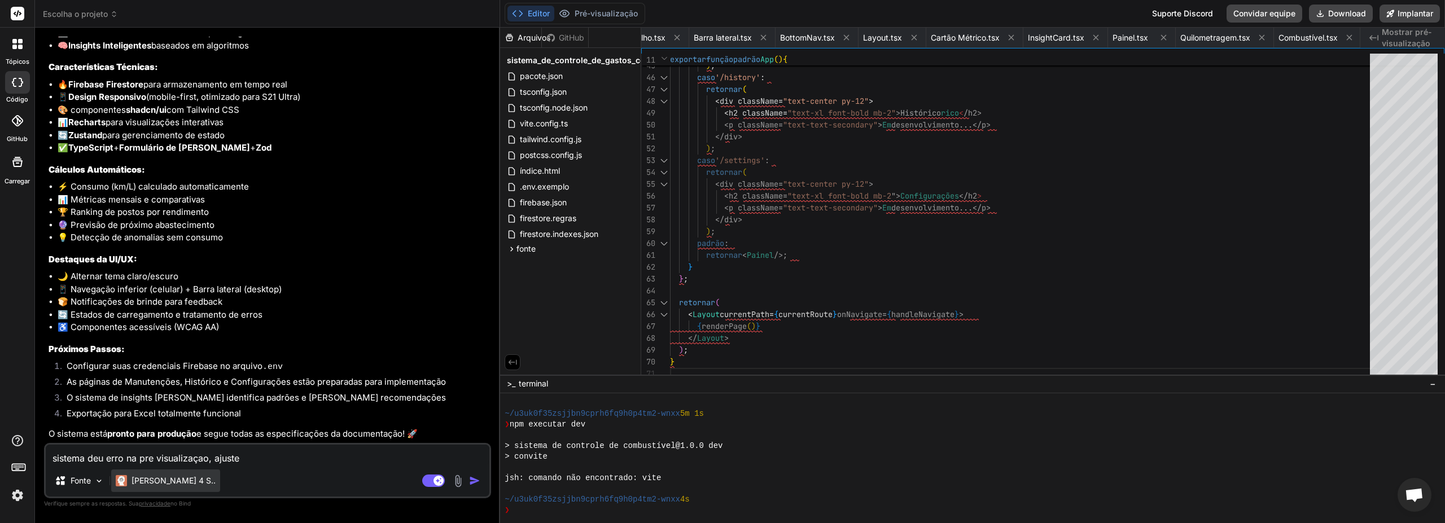
click at [165, 341] on font "Cláudio 4 S.." at bounding box center [174, 481] width 84 height 10
click at [142, 341] on font "Cláudio 4 S.." at bounding box center [174, 481] width 84 height 10
click at [170, 341] on font "Cláudio 4 S.." at bounding box center [174, 481] width 84 height 10
click at [259, 341] on textarea "sistema deu erro na pre visualizaçao, ajuste" at bounding box center [268, 455] width 444 height 20
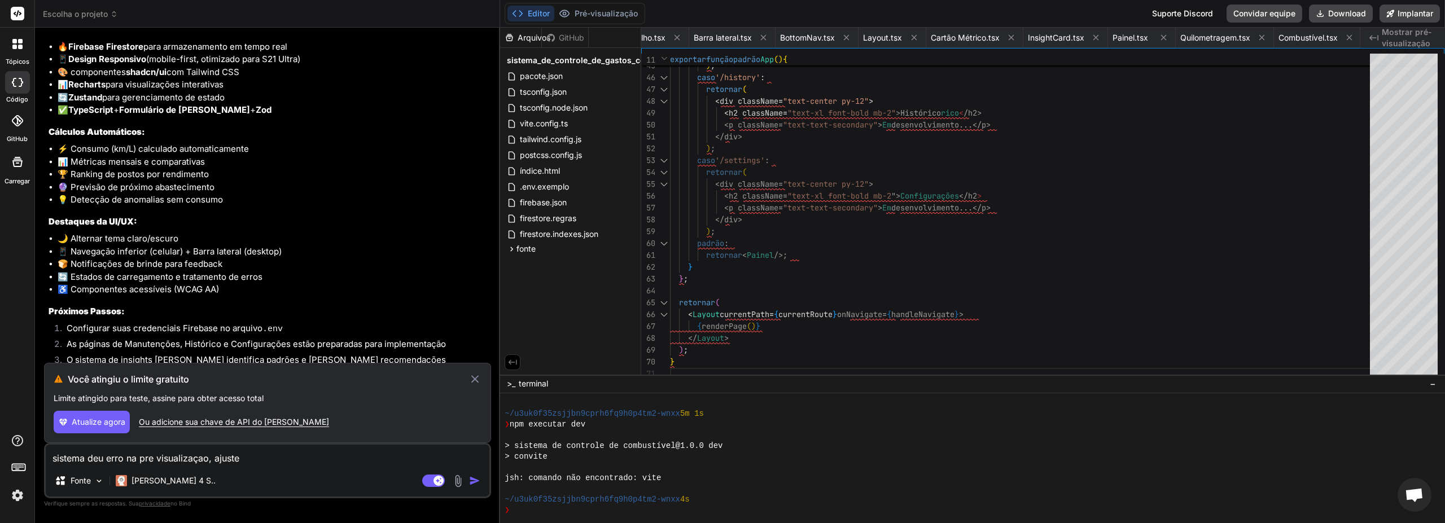
click at [241, 341] on font "Ou adicione sua chave de API do Claude" at bounding box center [234, 422] width 190 height 10
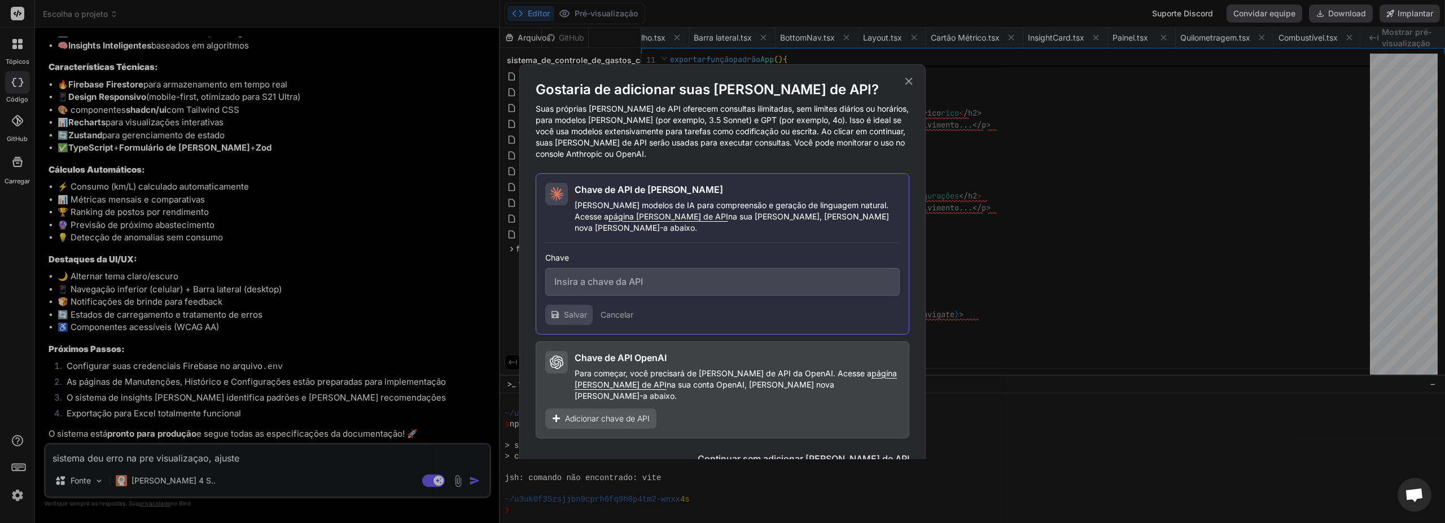
click at [651, 277] on input "text" at bounding box center [722, 282] width 355 height 28
paste input "sk-ant-api03-X0qE0PF0LRfiq59v0b4fR9-hPAYd97qgyPdCr-WTLvzeb5I2nweLgTB7X-dJBYaCkV…"
click at [576, 318] on font "Salvar" at bounding box center [575, 315] width 23 height 10
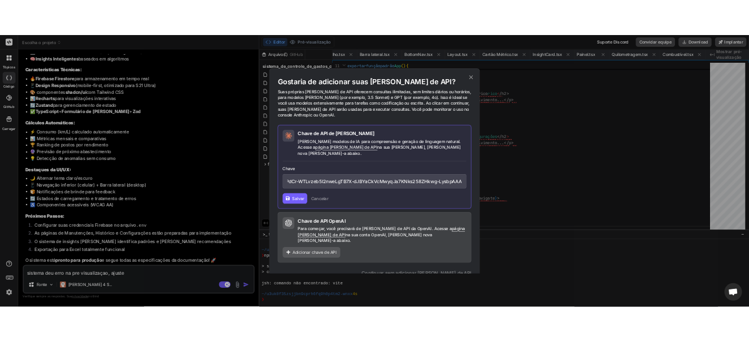
scroll to position [0, 0]
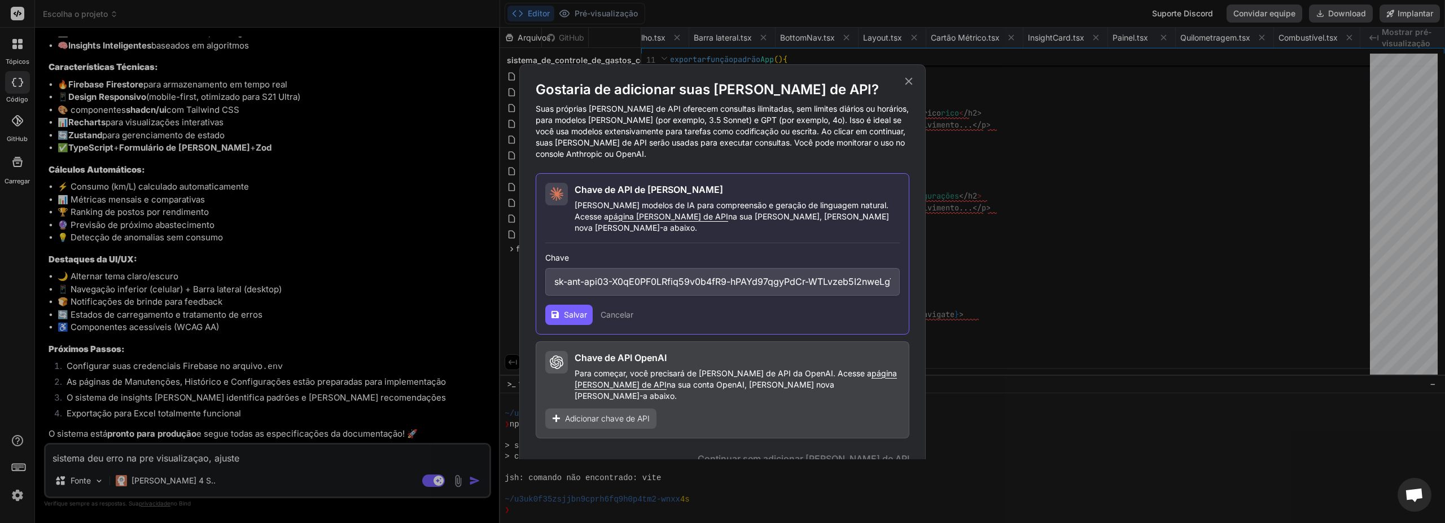
click at [748, 82] on icon at bounding box center [908, 80] width 7 height 7
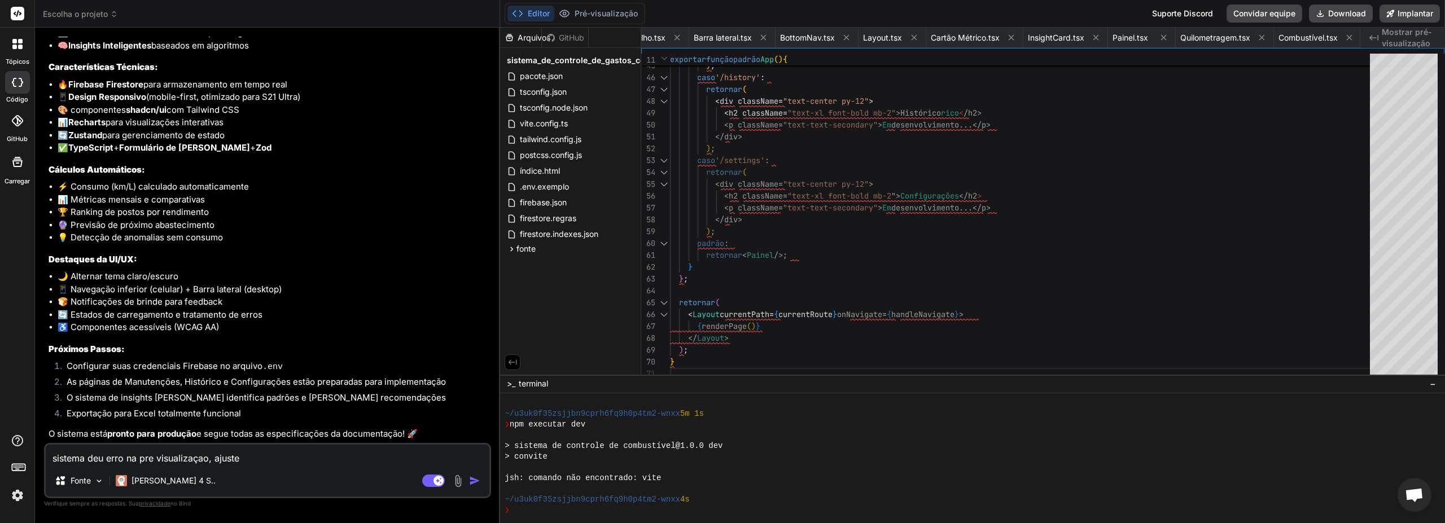
click at [288, 341] on textarea "sistema deu erro na pre visualizaçao, ajuste" at bounding box center [268, 455] width 444 height 20
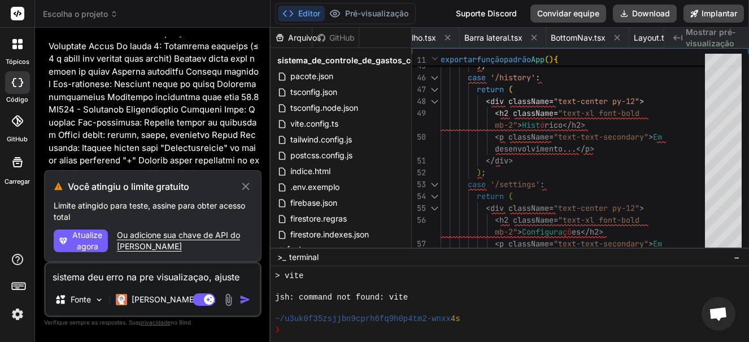
scroll to position [19315, 0]
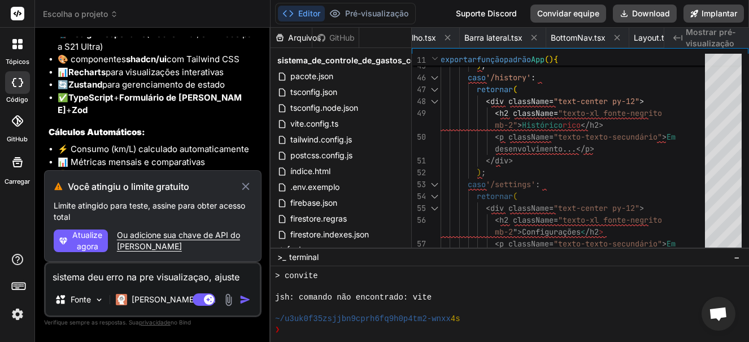
click at [15, 317] on img at bounding box center [17, 313] width 19 height 19
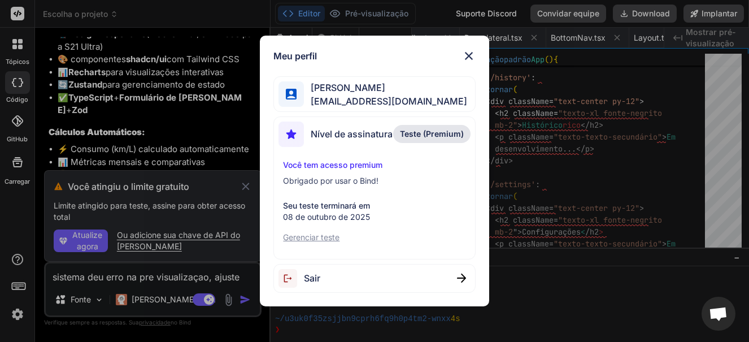
click at [318, 239] on font "Gerenciar teste" at bounding box center [311, 237] width 56 height 10
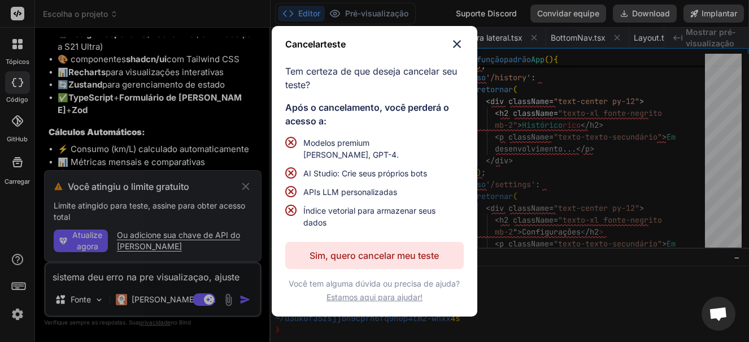
click at [329, 260] on font "Sim, quero cancelar meu teste" at bounding box center [373, 255] width 129 height 11
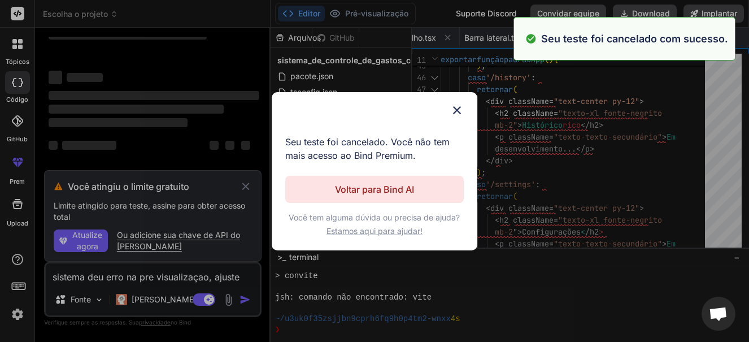
scroll to position [67, 0]
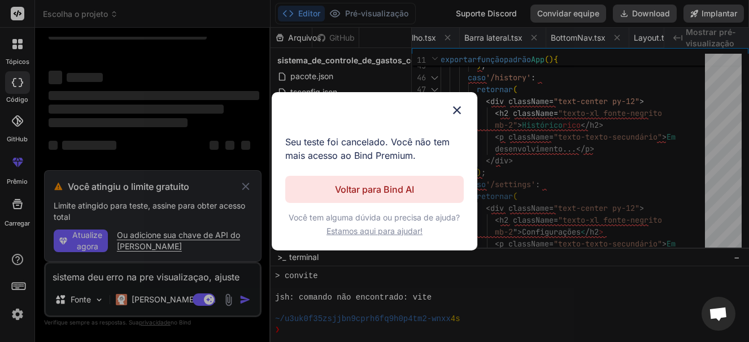
click at [360, 196] on button "Voltar para Bind AI" at bounding box center [374, 189] width 179 height 27
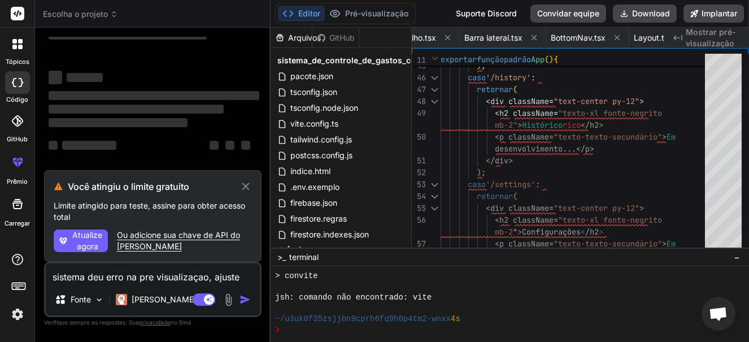
click at [248, 190] on icon at bounding box center [245, 187] width 12 height 14
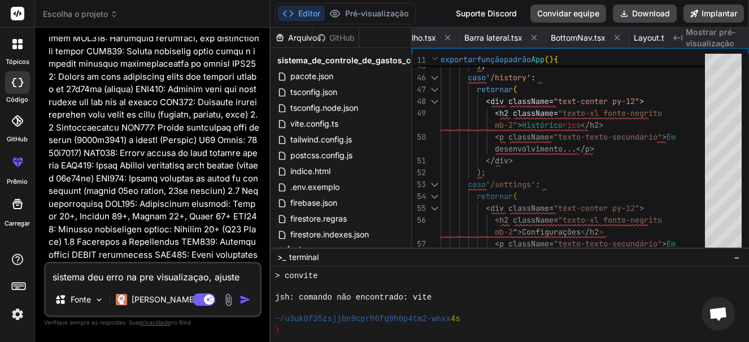
scroll to position [2685, 0]
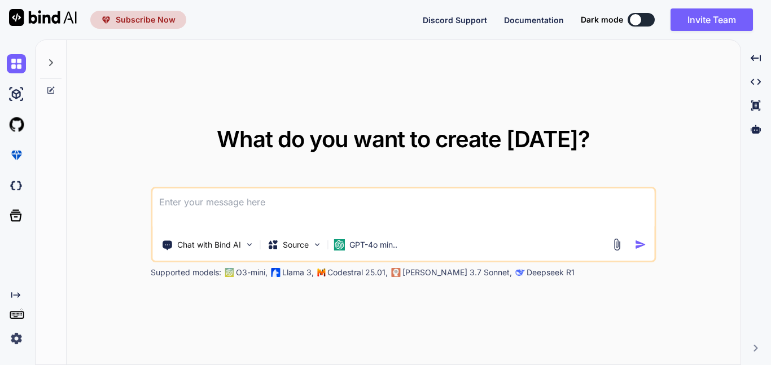
click at [47, 64] on icon at bounding box center [50, 62] width 9 height 9
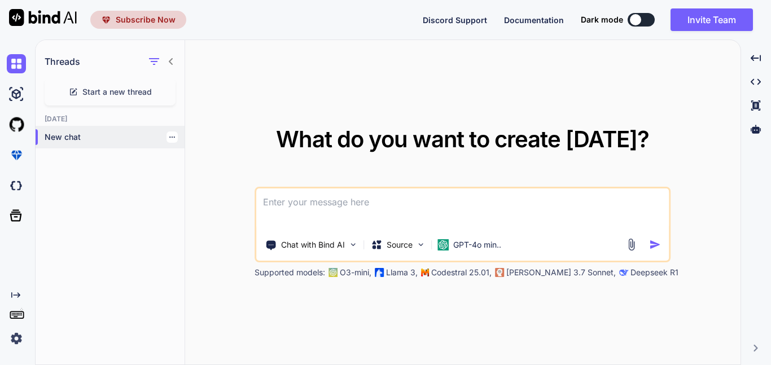
click at [70, 141] on p "New chat" at bounding box center [115, 137] width 140 height 11
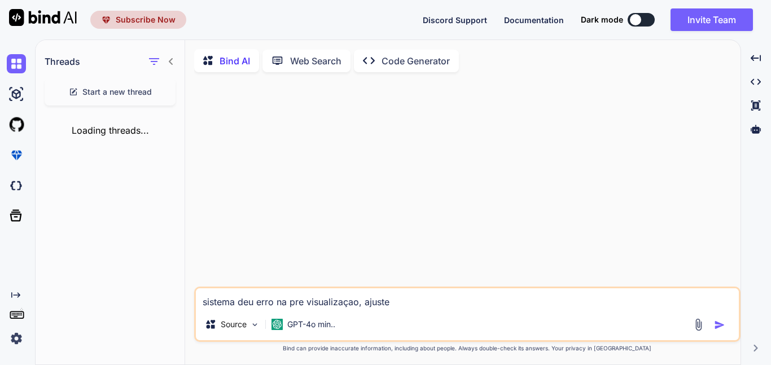
type textarea "x"
click at [404, 304] on textarea "sistema deu erro na pre visualizaçao, ajuste" at bounding box center [467, 298] width 543 height 20
click at [397, 62] on p "Code Generator" at bounding box center [416, 61] width 68 height 14
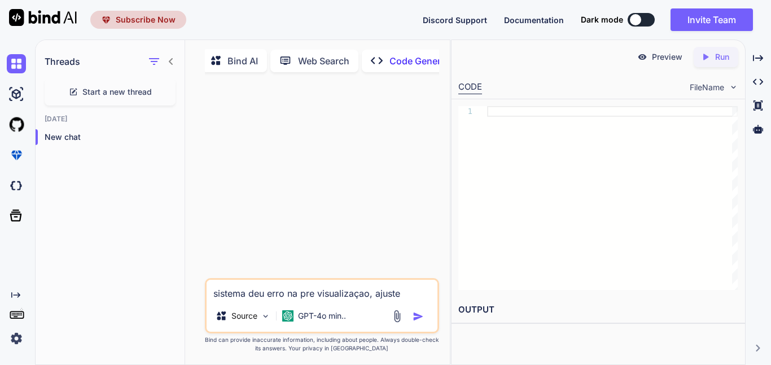
scroll to position [0, 32]
click at [212, 66] on p "Bind AI" at bounding box center [215, 61] width 30 height 14
click at [706, 91] on span "FileName" at bounding box center [707, 87] width 34 height 11
click at [667, 60] on p "Preview" at bounding box center [667, 56] width 30 height 11
click at [60, 137] on p "New chat" at bounding box center [115, 137] width 140 height 11
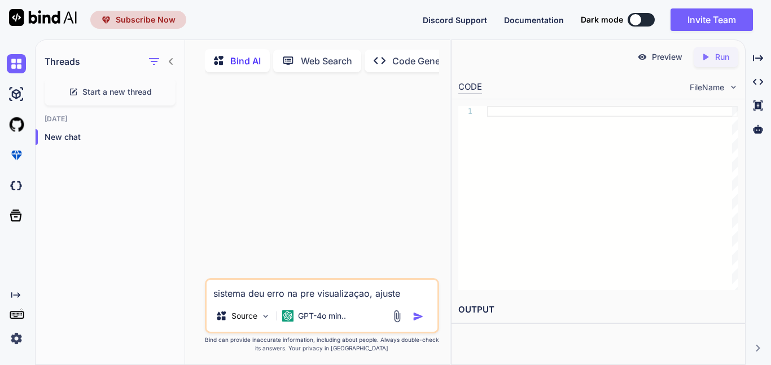
click at [345, 299] on textarea "sistema deu erro na pre visualizaçao, ajuste" at bounding box center [322, 290] width 231 height 20
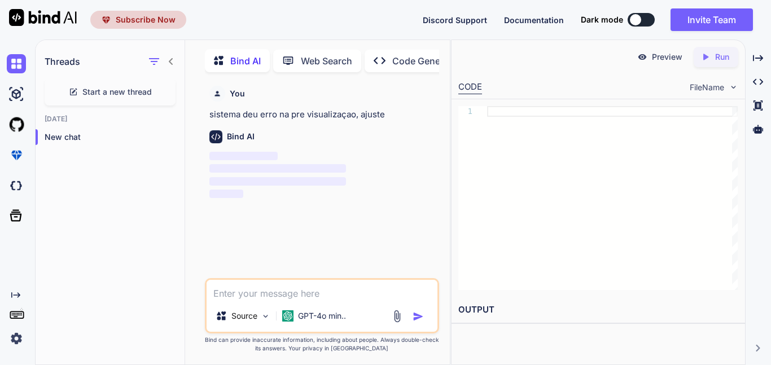
scroll to position [5, 0]
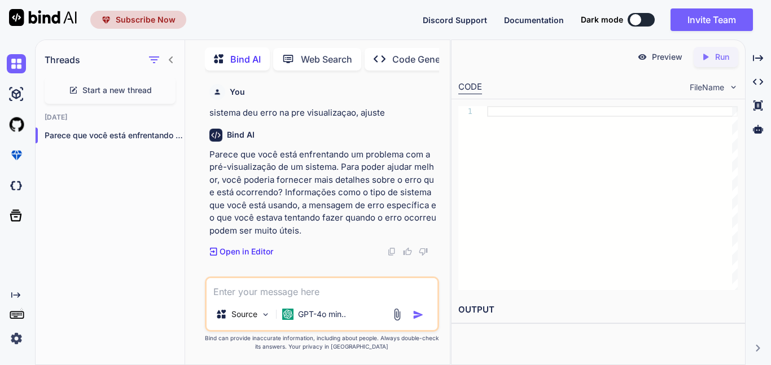
click at [663, 56] on p "Preview" at bounding box center [667, 56] width 30 height 11
click at [154, 56] on icon "button" at bounding box center [154, 59] width 10 height 7
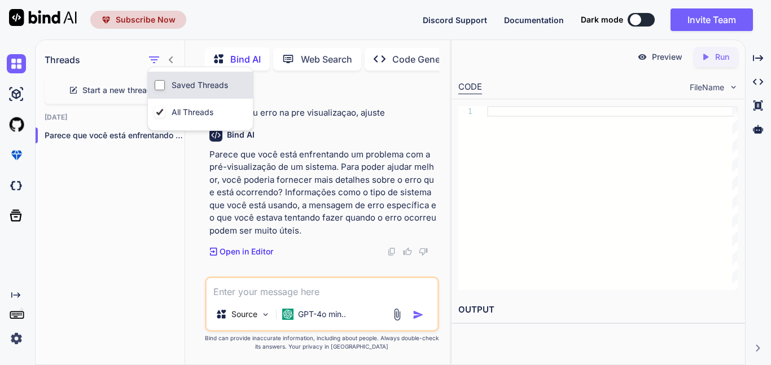
click at [177, 91] on div "Saved Threads" at bounding box center [193, 85] width 76 height 16
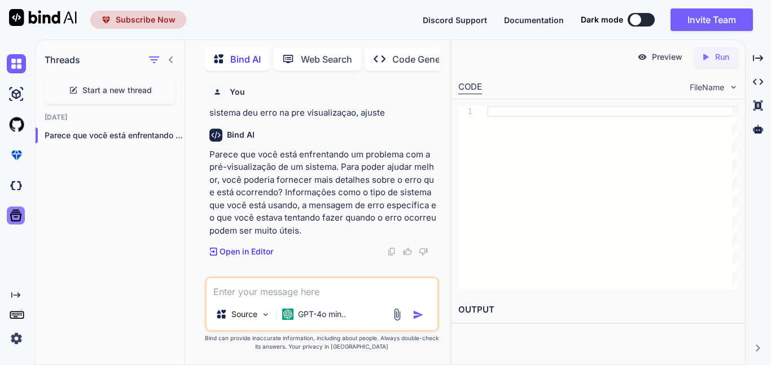
click at [19, 213] on icon at bounding box center [16, 216] width 12 height 12
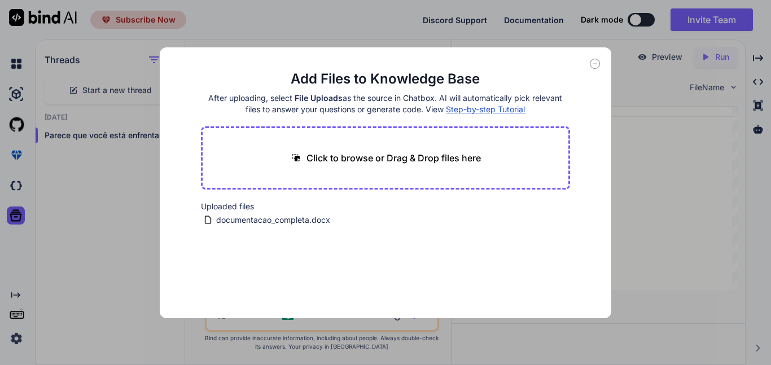
click at [595, 65] on icon at bounding box center [595, 64] width 10 height 10
